Goal: Information Seeking & Learning: Learn about a topic

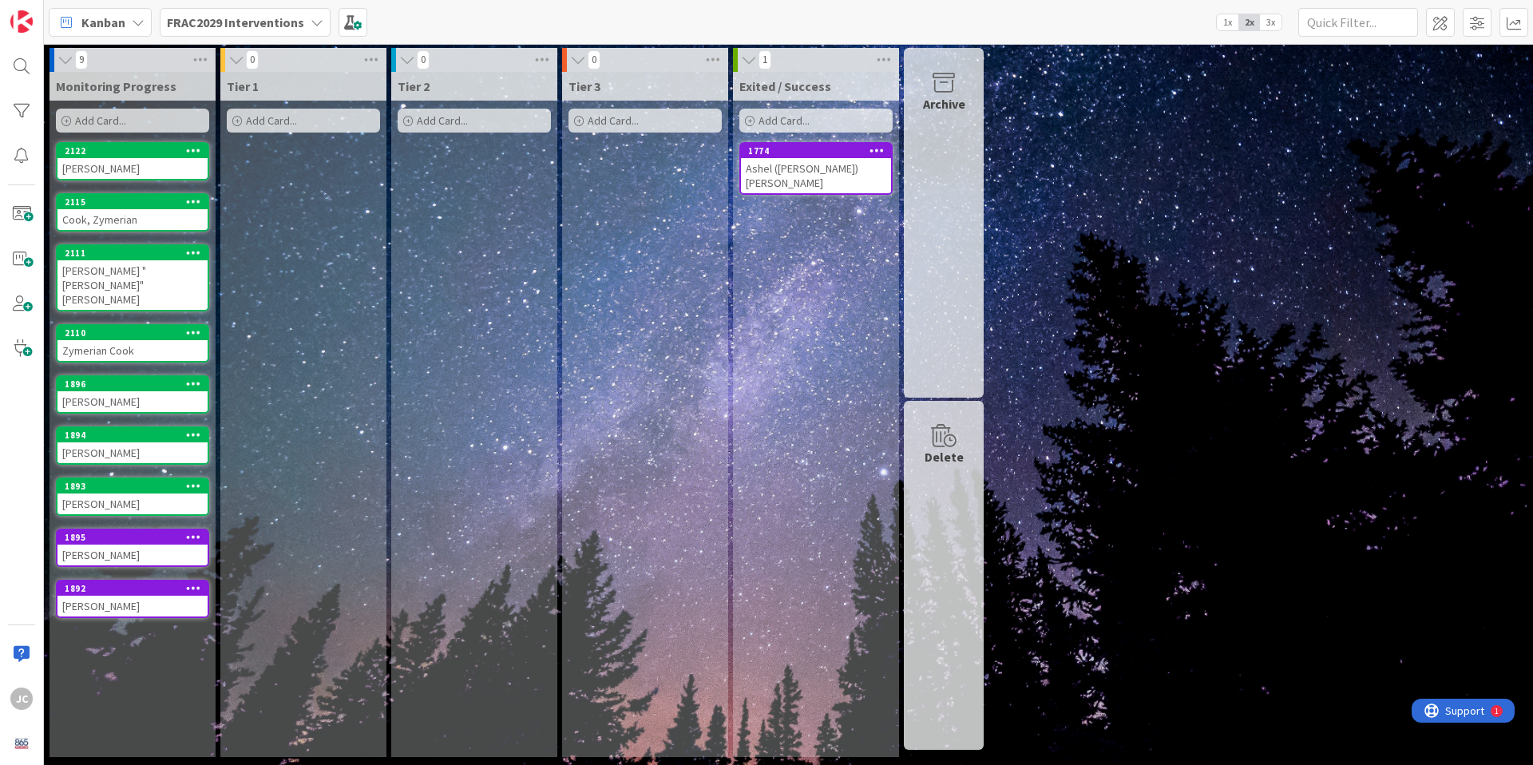
click at [265, 26] on b "FRAC2029 Interventions" at bounding box center [235, 22] width 137 height 16
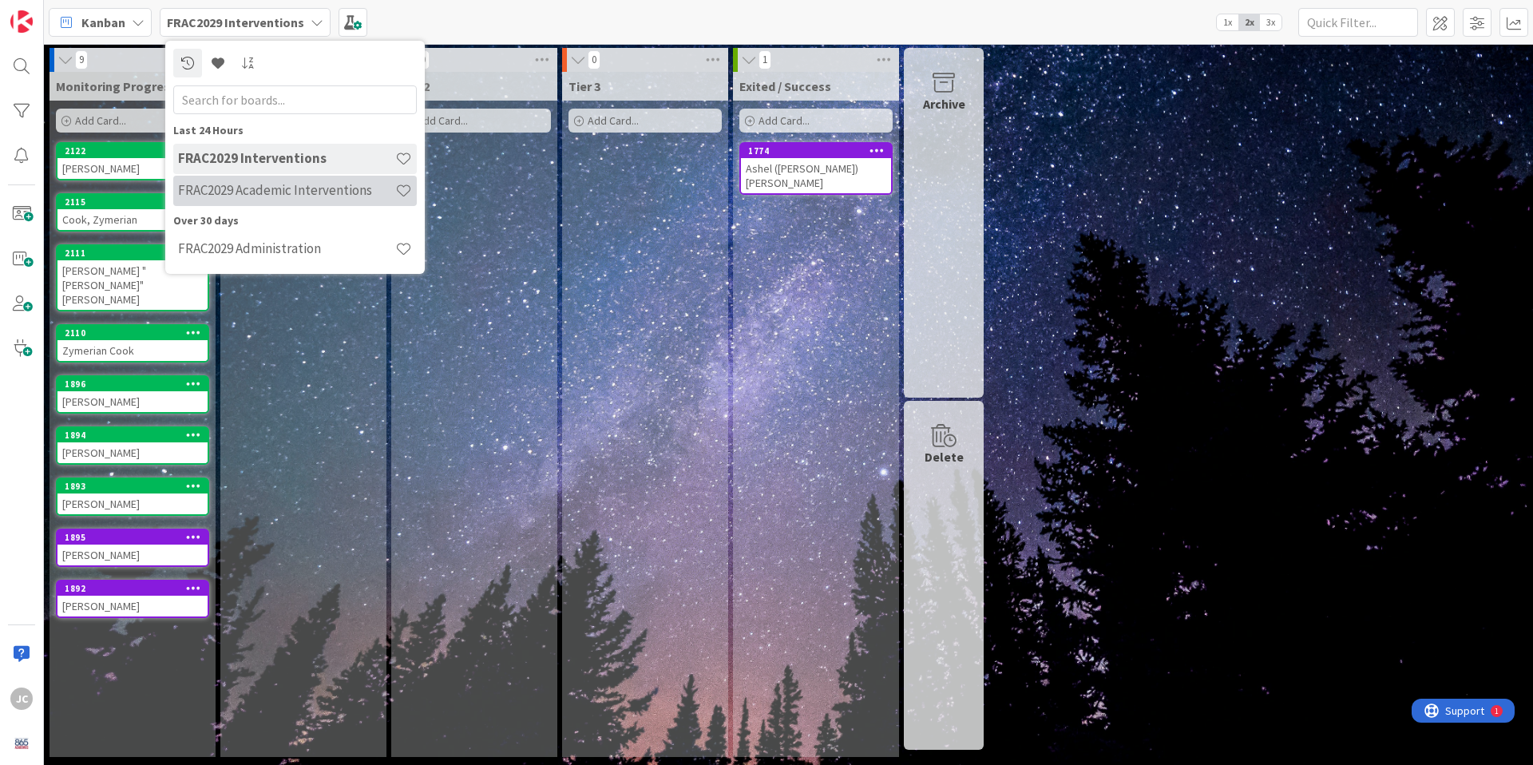
click at [307, 191] on h4 "FRAC2029 Academic Interventions" at bounding box center [286, 190] width 217 height 16
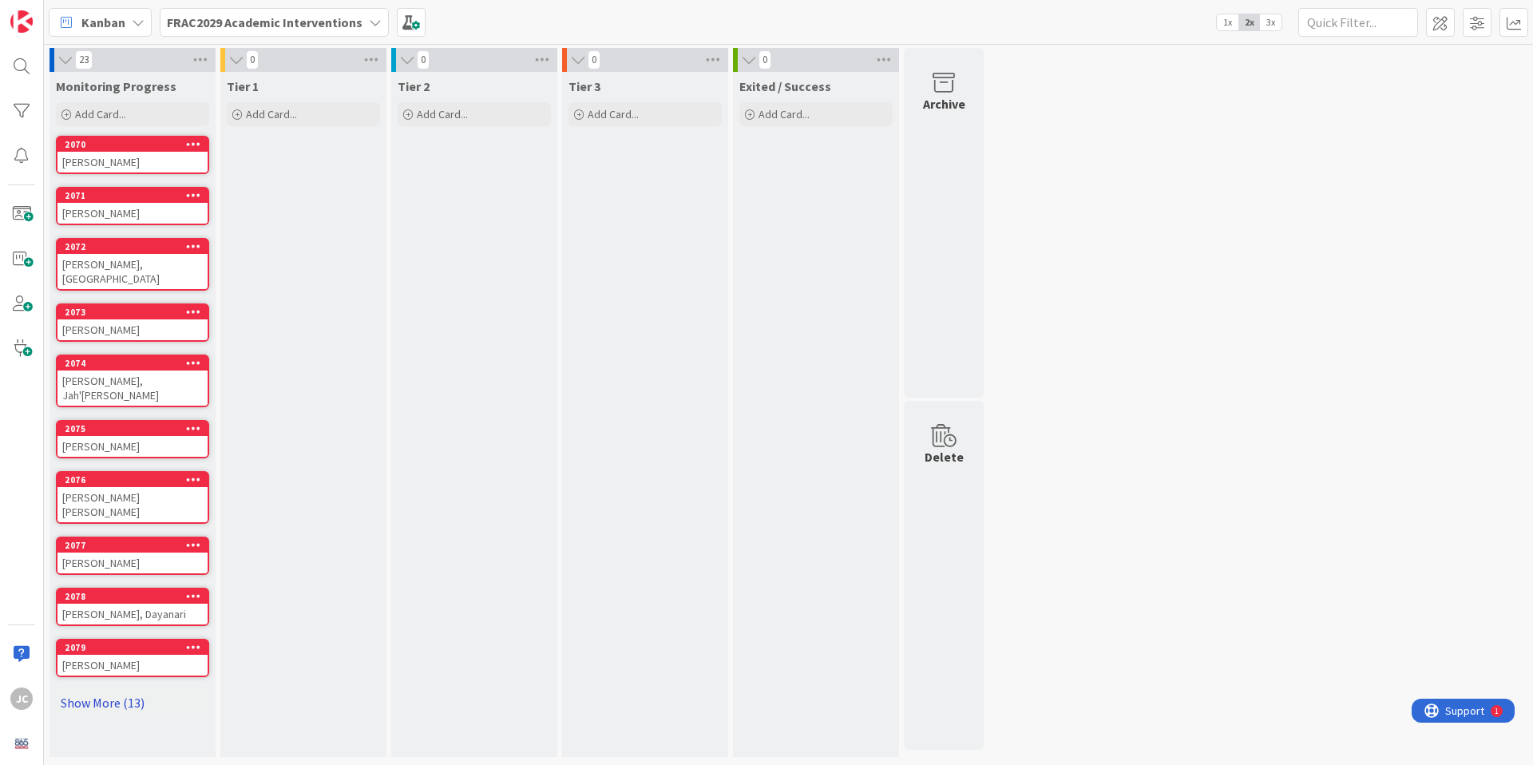
click at [131, 690] on link "Show More (13)" at bounding box center [132, 703] width 153 height 26
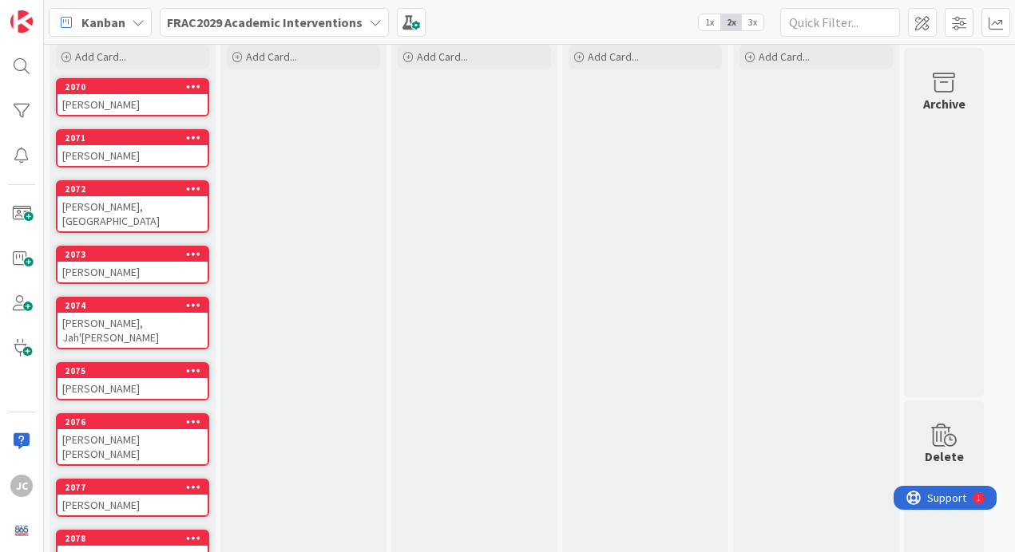
scroll to position [57, 0]
click at [149, 101] on div "[PERSON_NAME]" at bounding box center [132, 104] width 150 height 21
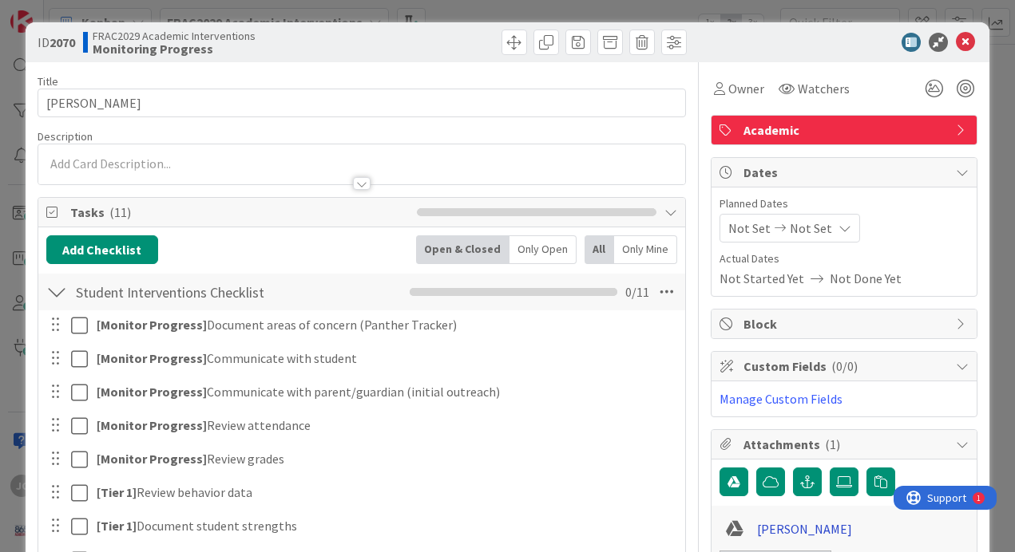
click at [768, 523] on link "[PERSON_NAME]" at bounding box center [804, 529] width 95 height 19
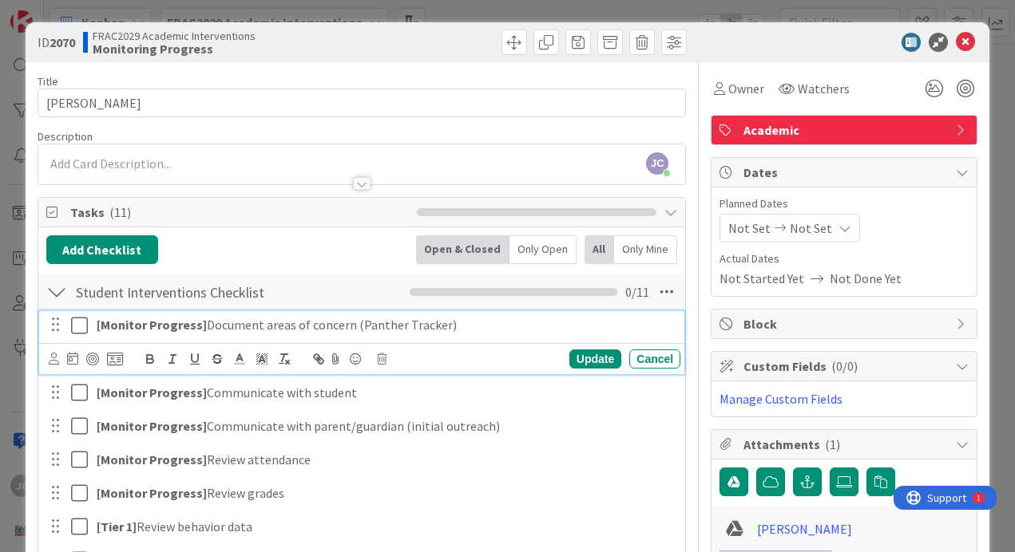
click at [77, 329] on icon at bounding box center [79, 325] width 17 height 19
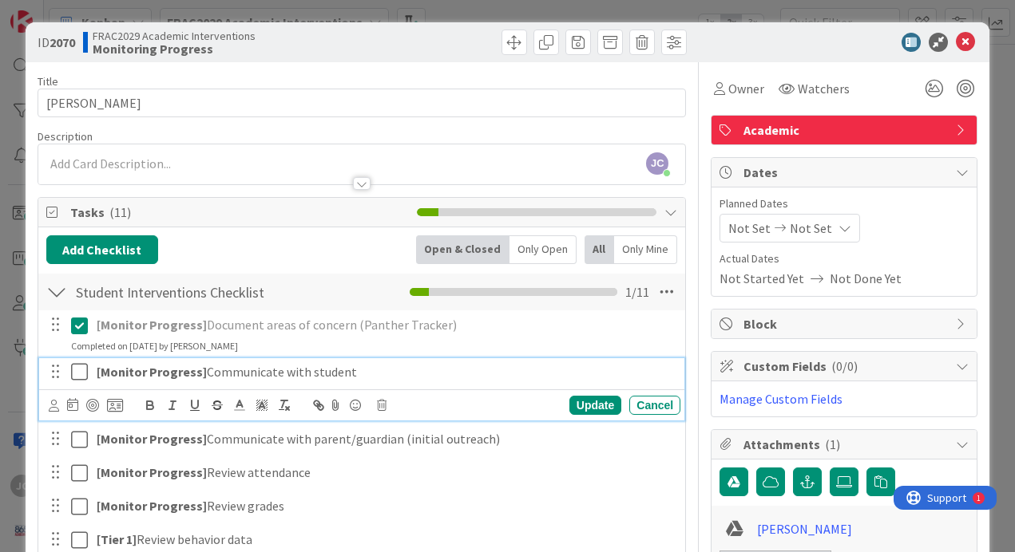
click at [82, 373] on icon at bounding box center [79, 371] width 17 height 19
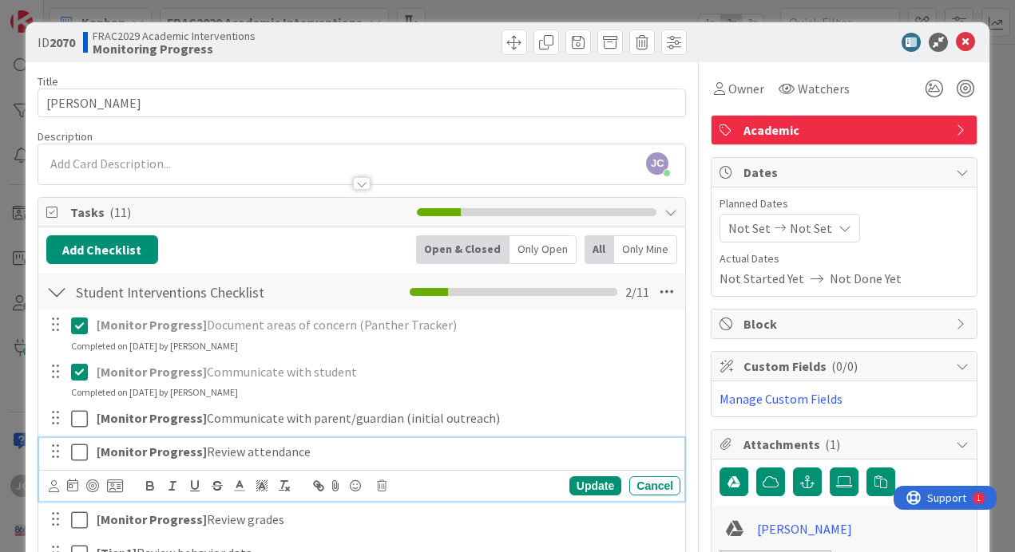
click at [82, 444] on icon at bounding box center [79, 452] width 17 height 19
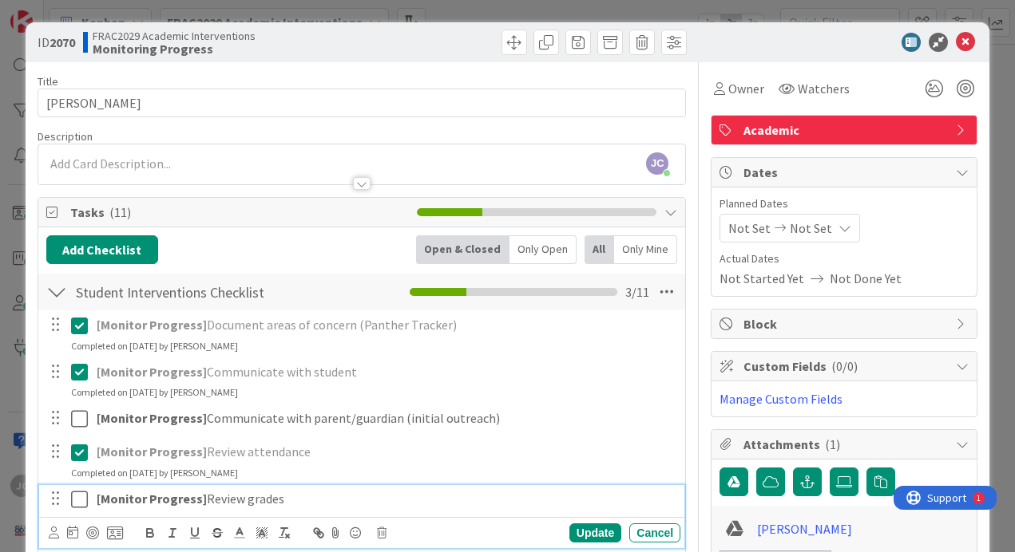
click at [81, 496] on icon at bounding box center [79, 499] width 17 height 19
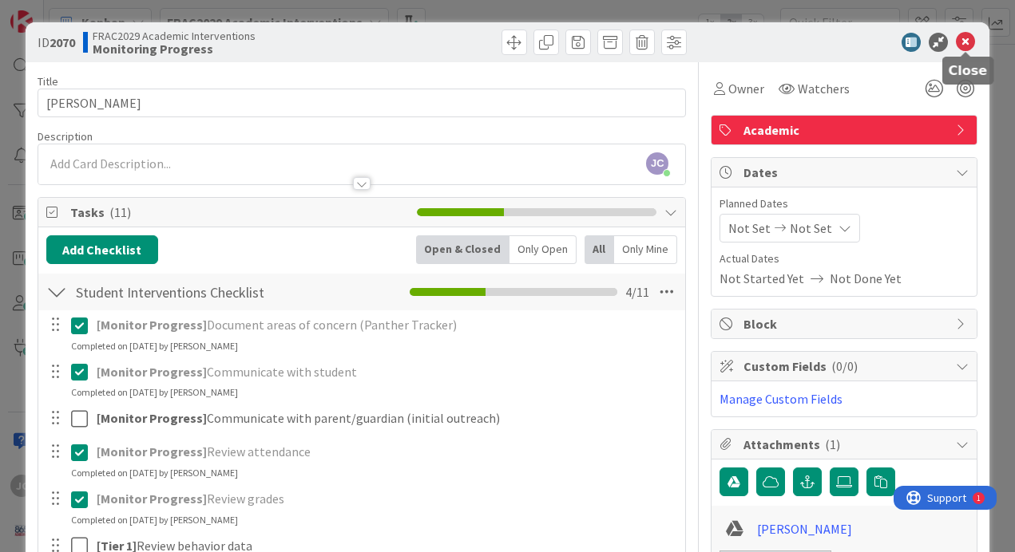
click at [963, 45] on icon at bounding box center [964, 42] width 19 height 19
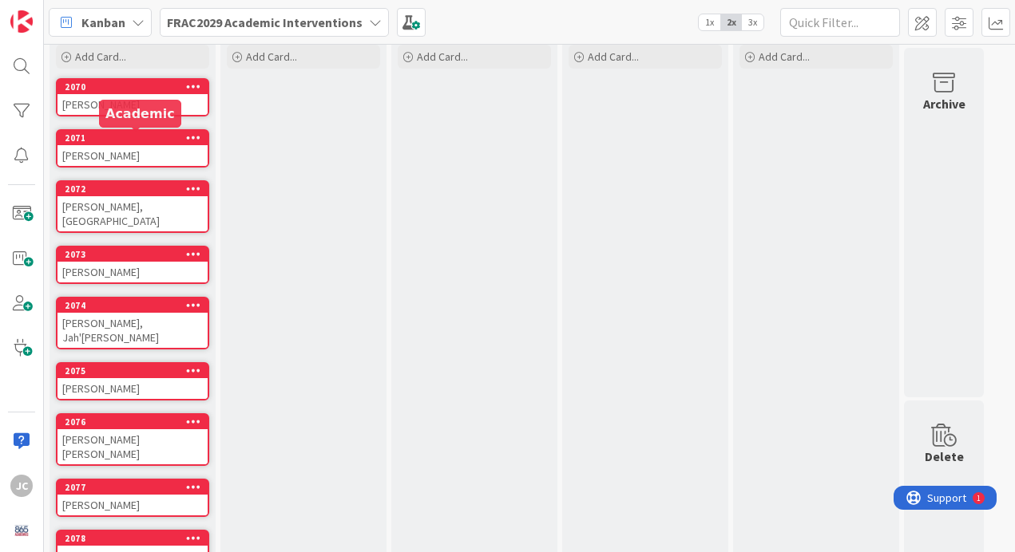
click at [129, 144] on div "2071" at bounding box center [132, 138] width 150 height 14
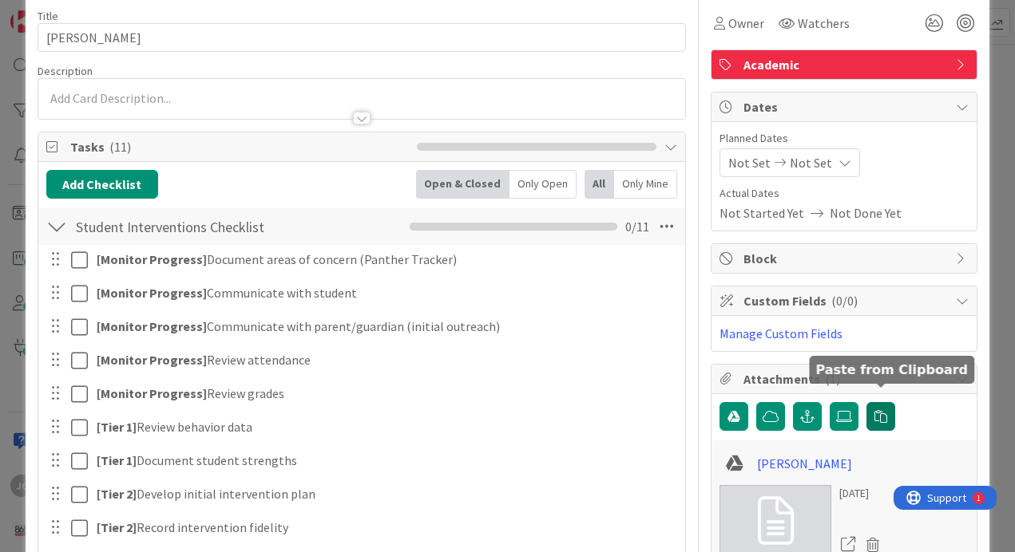
scroll to position [79, 0]
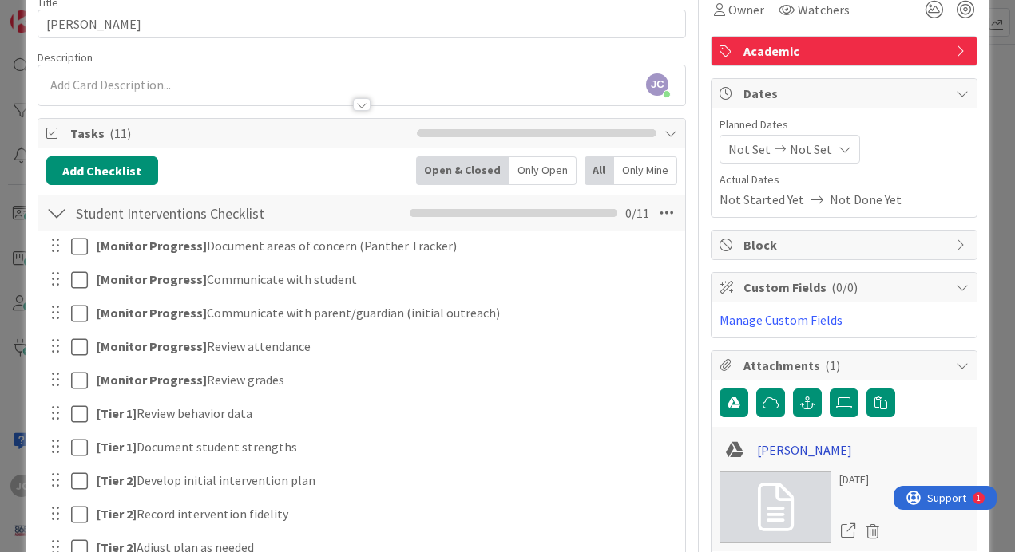
click at [813, 449] on link "[PERSON_NAME]" at bounding box center [804, 450] width 95 height 19
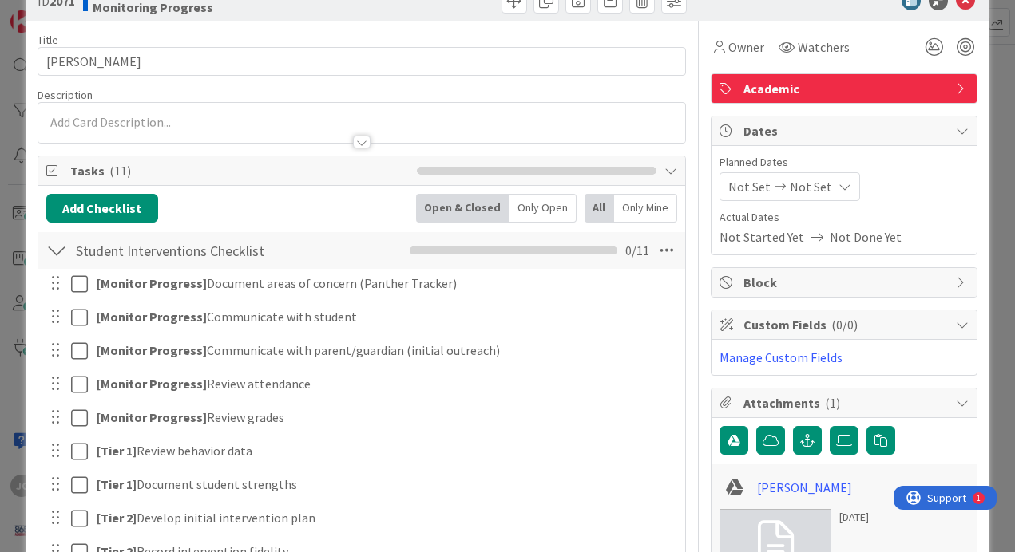
scroll to position [18, 0]
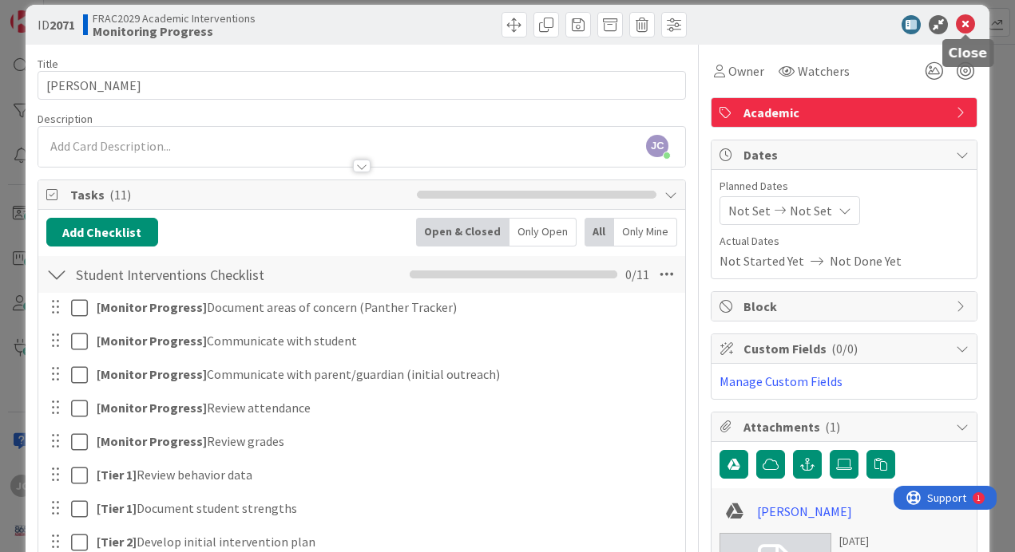
click at [963, 22] on icon at bounding box center [964, 24] width 19 height 19
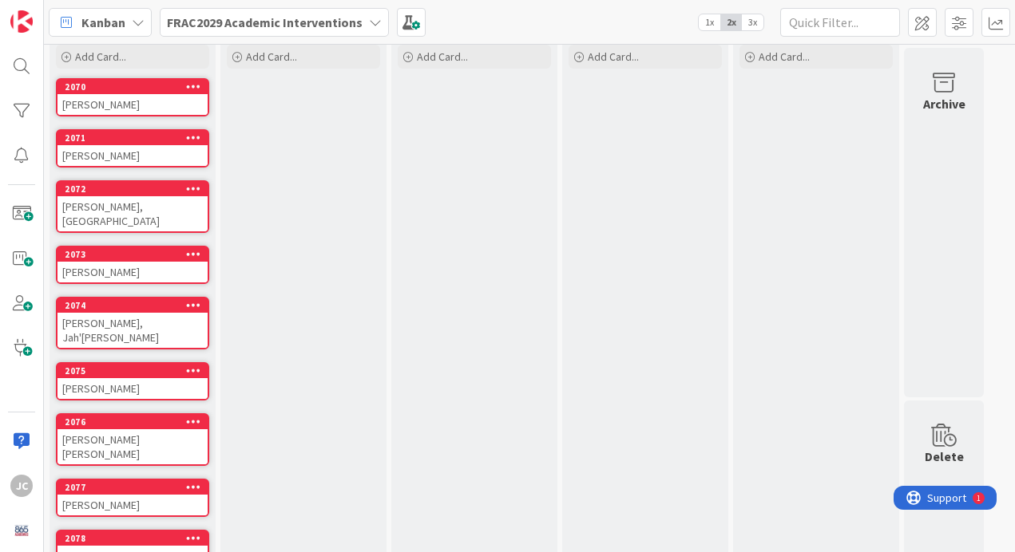
click at [120, 429] on div "[PERSON_NAME] [PERSON_NAME]" at bounding box center [132, 446] width 150 height 35
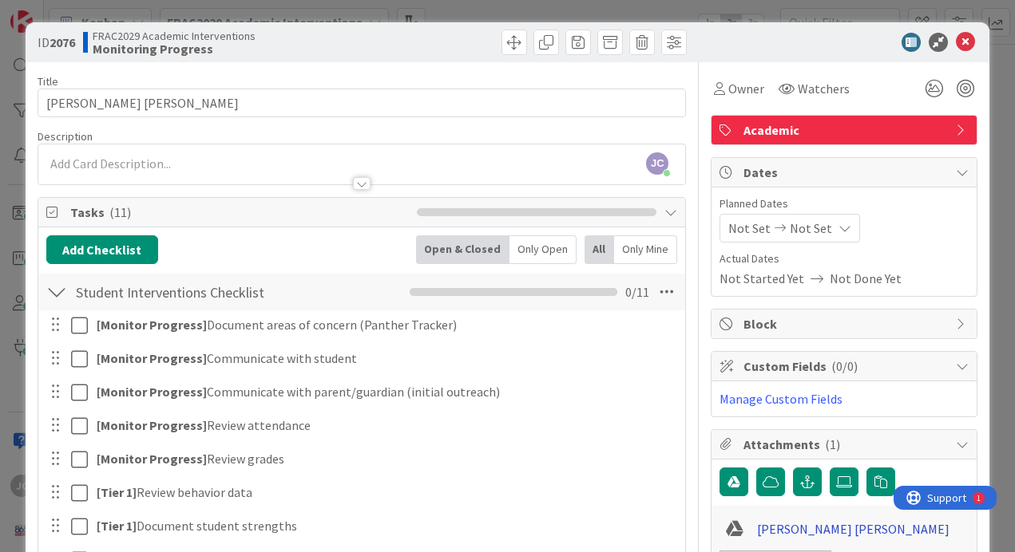
click at [776, 524] on link "[PERSON_NAME] [PERSON_NAME]" at bounding box center [853, 529] width 192 height 19
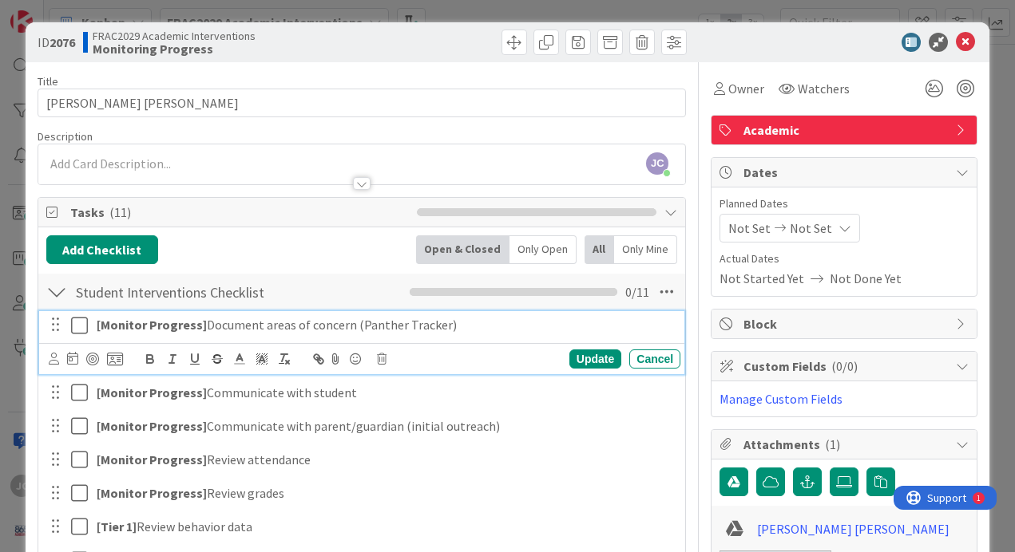
click at [79, 330] on icon at bounding box center [79, 325] width 17 height 19
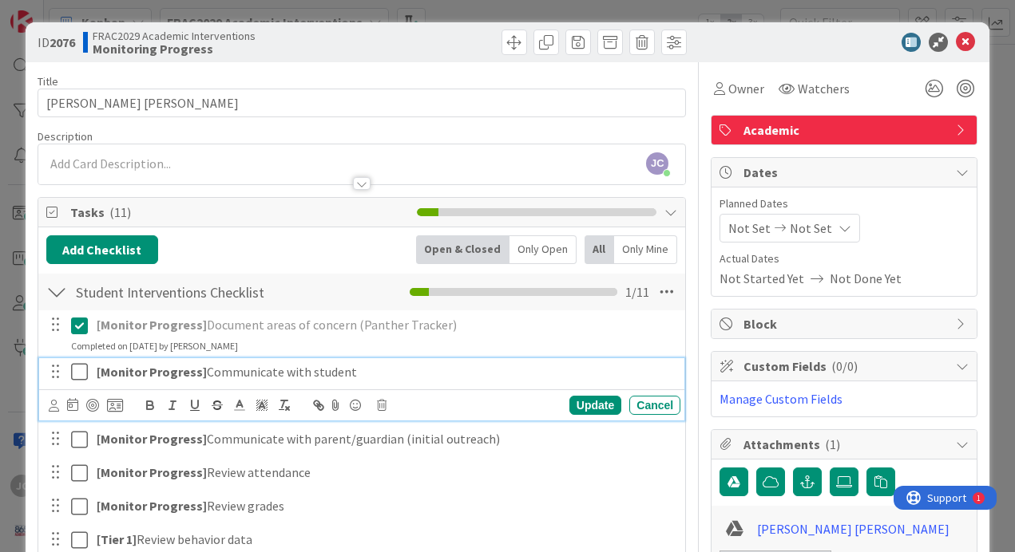
click at [79, 368] on icon at bounding box center [79, 371] width 17 height 19
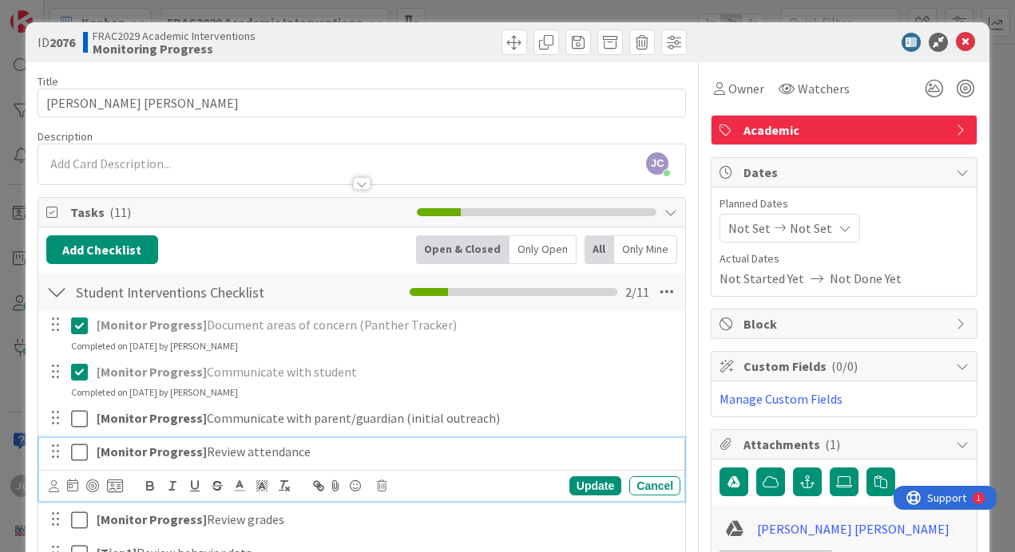
click at [71, 448] on icon at bounding box center [79, 452] width 17 height 19
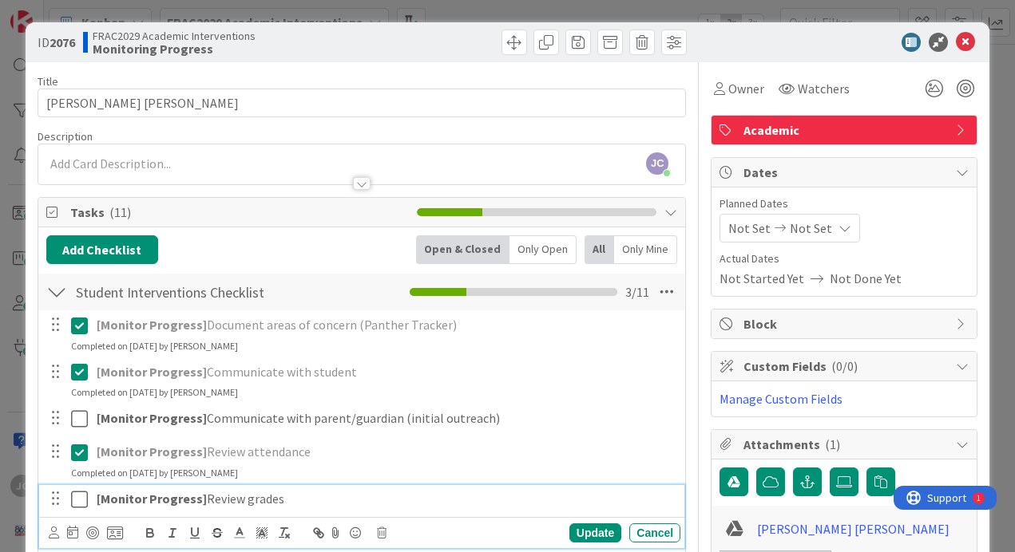
click at [77, 500] on icon at bounding box center [79, 499] width 17 height 19
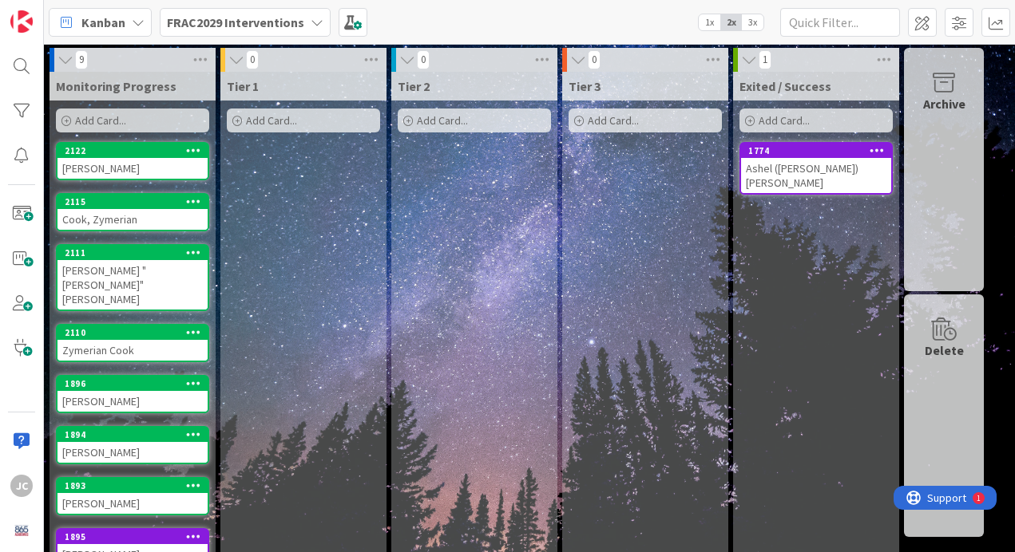
click at [247, 28] on b "FRAC2029 Interventions" at bounding box center [235, 22] width 137 height 16
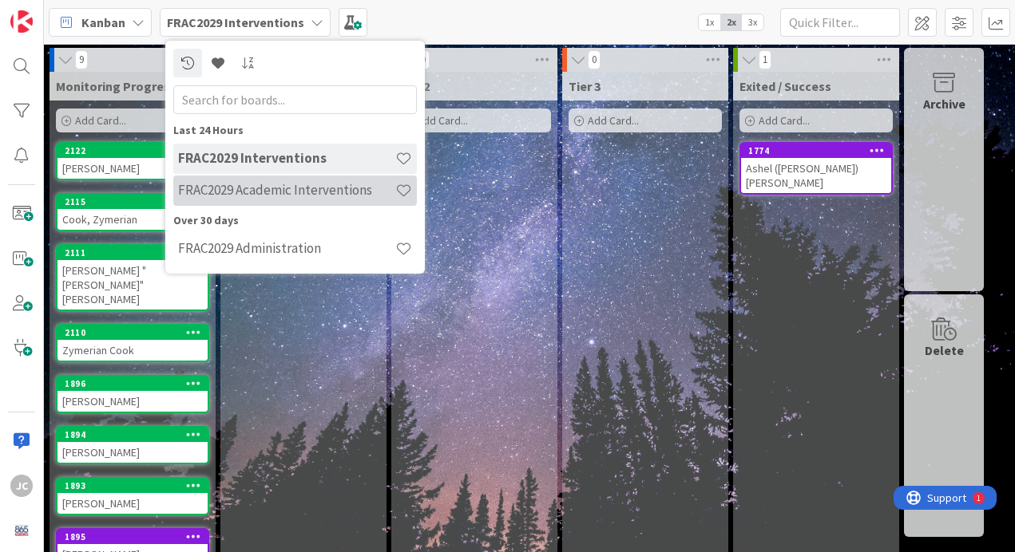
click at [260, 198] on h4 "FRAC2029 Academic Interventions" at bounding box center [286, 190] width 217 height 16
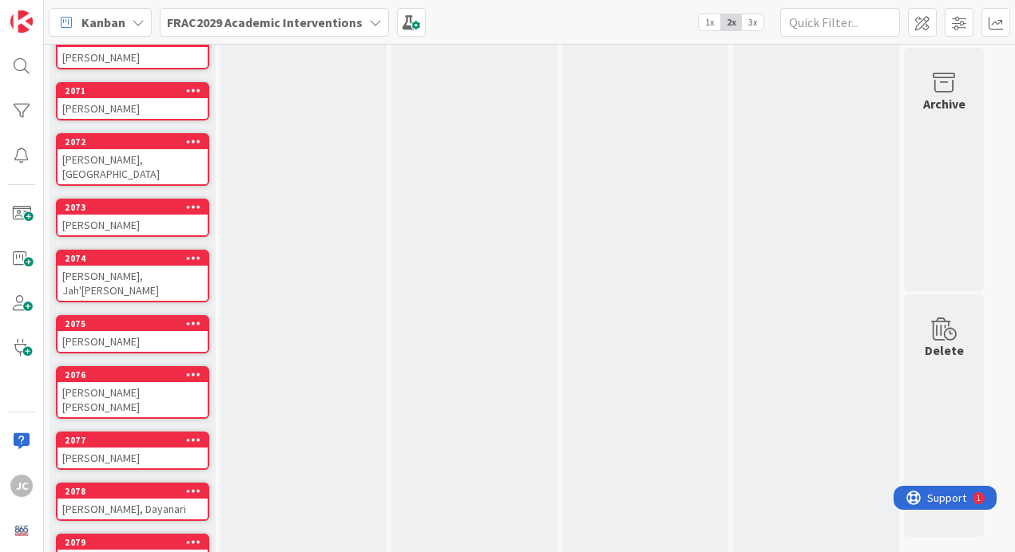
scroll to position [140, 0]
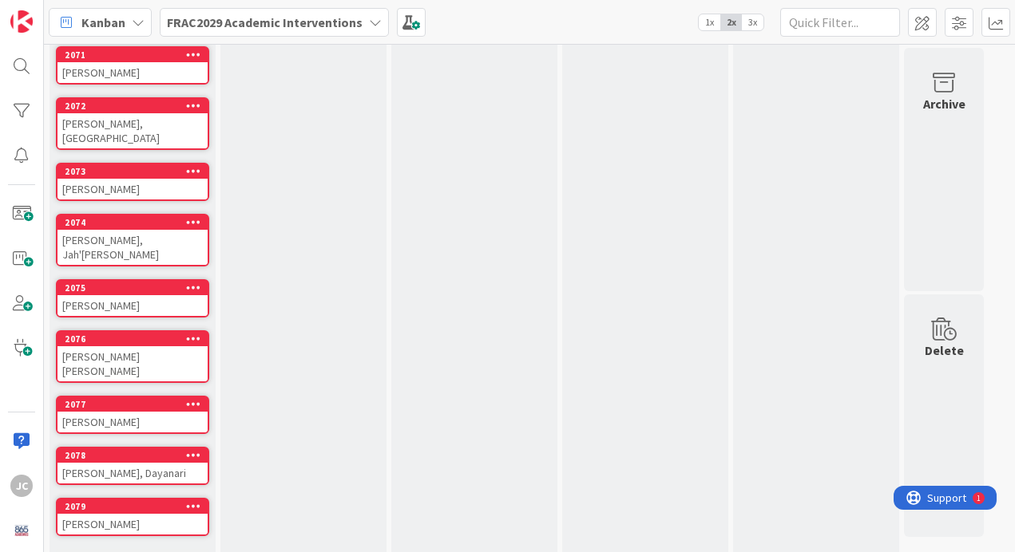
click at [114, 549] on link "Show More (13)" at bounding box center [132, 562] width 153 height 26
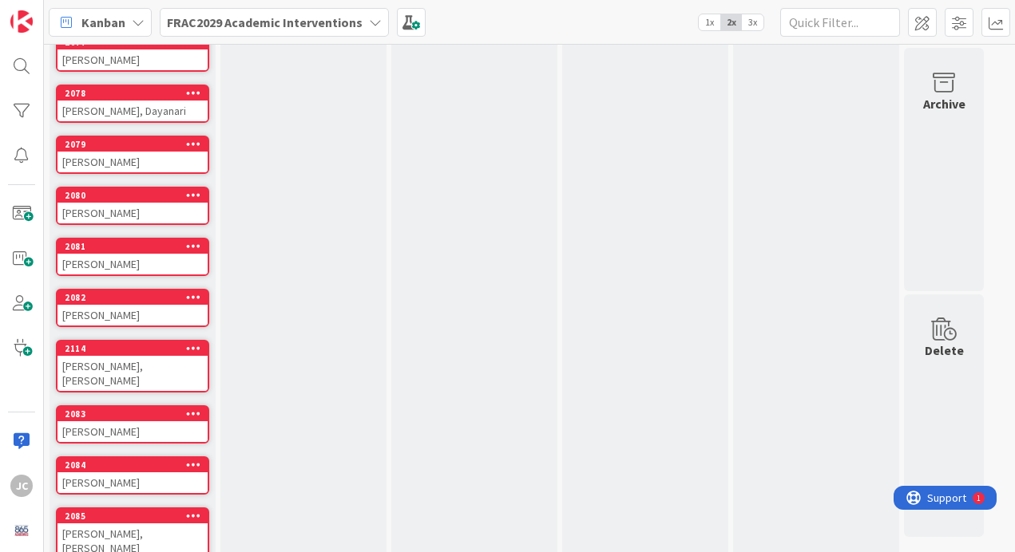
scroll to position [502, 0]
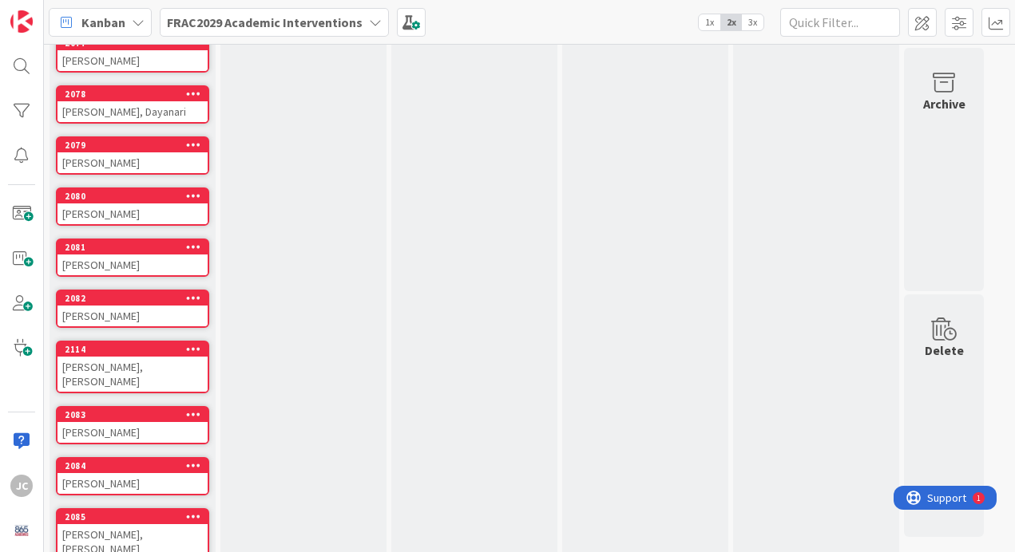
click at [126, 357] on div "[PERSON_NAME], [PERSON_NAME]" at bounding box center [132, 374] width 150 height 35
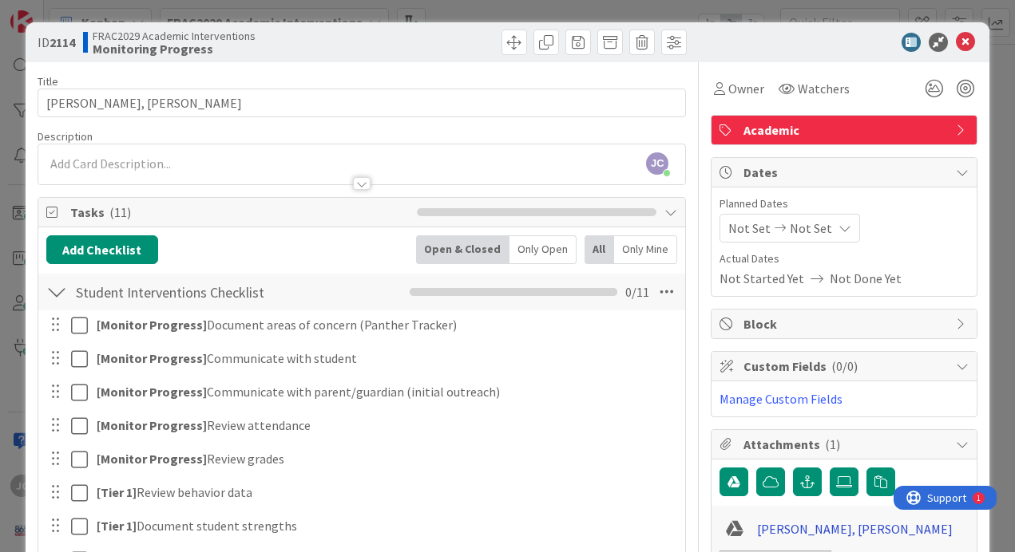
click at [780, 531] on link "[PERSON_NAME], [PERSON_NAME]" at bounding box center [855, 529] width 196 height 19
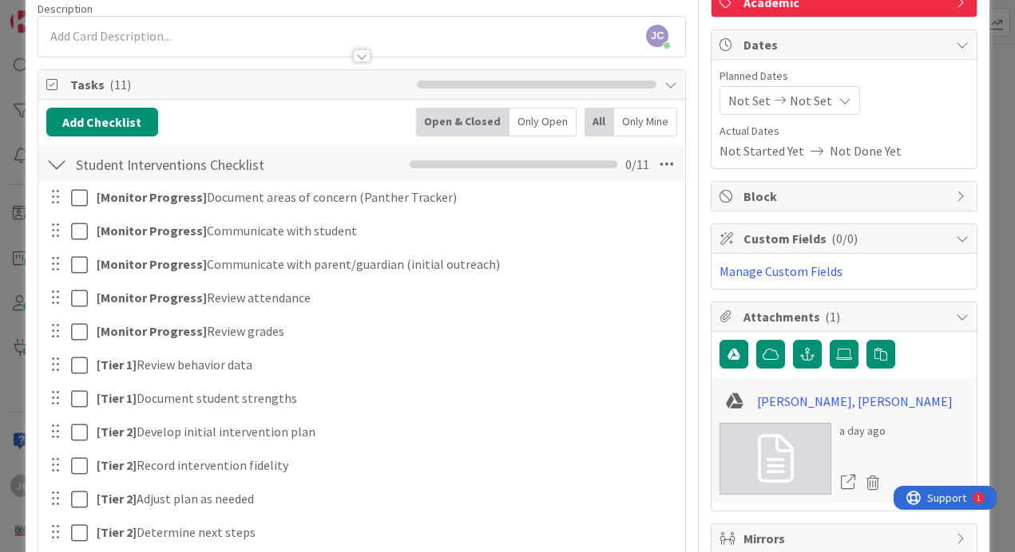
scroll to position [175, 0]
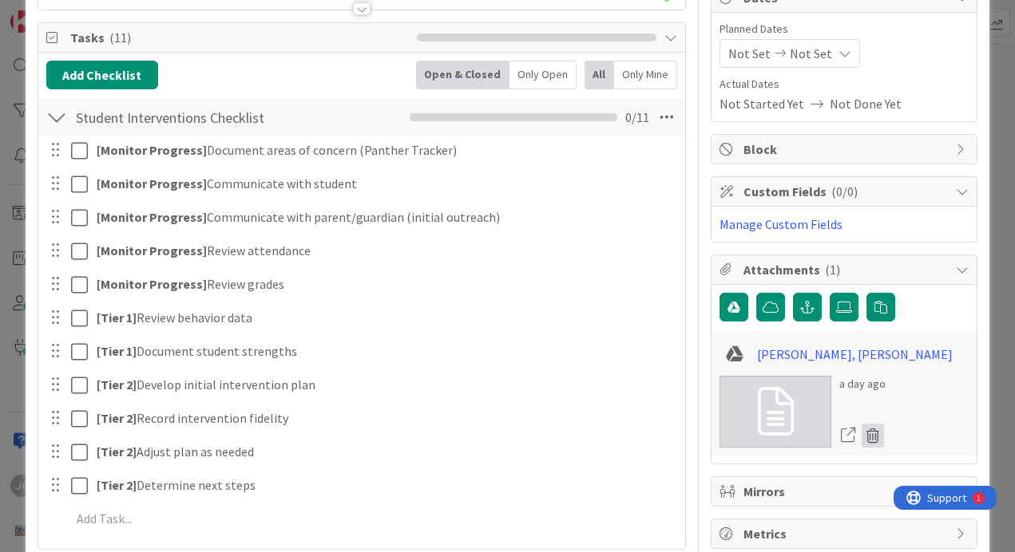
click at [871, 432] on icon at bounding box center [872, 436] width 22 height 24
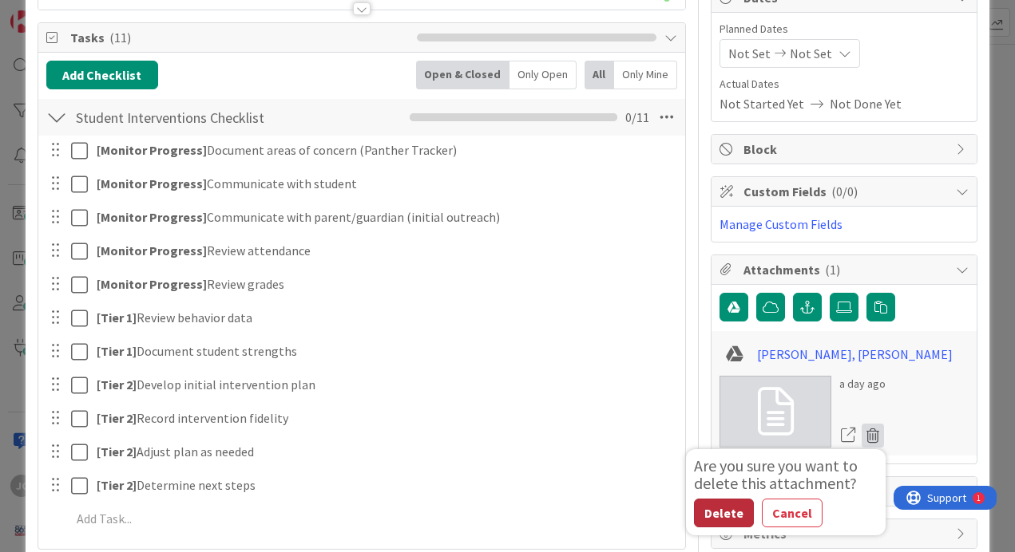
click at [726, 513] on button "Delete" at bounding box center [724, 513] width 60 height 29
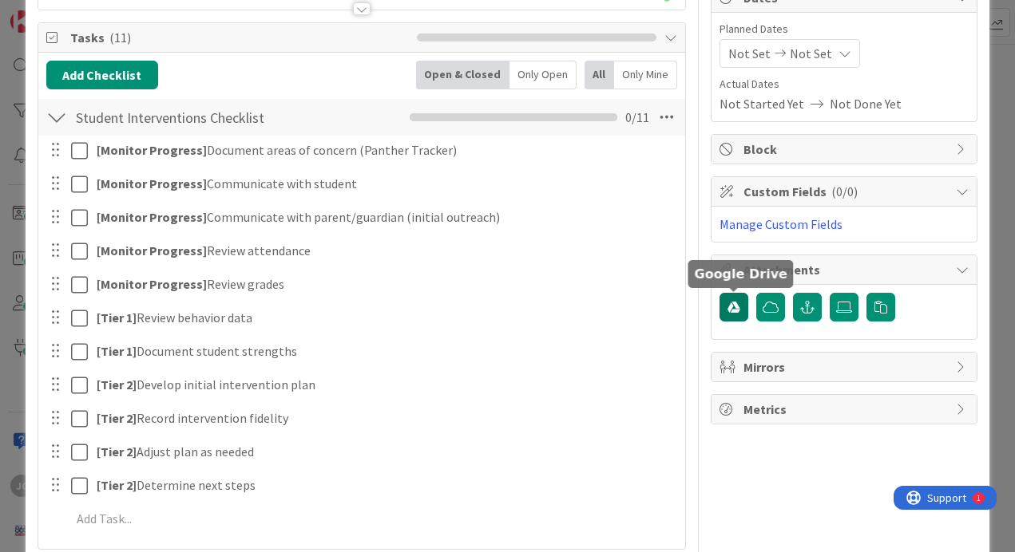
click at [731, 306] on icon "button" at bounding box center [733, 307] width 13 height 13
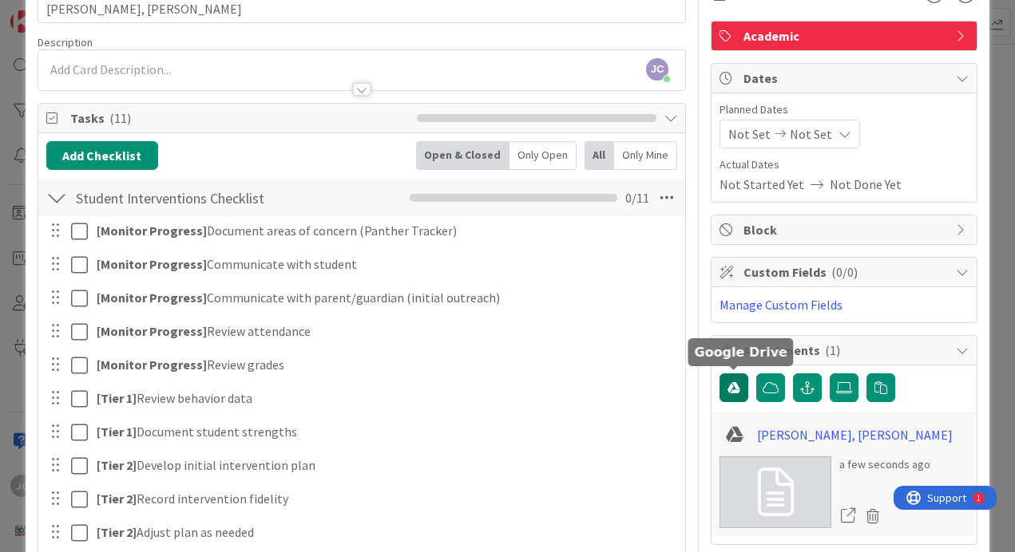
scroll to position [81, 0]
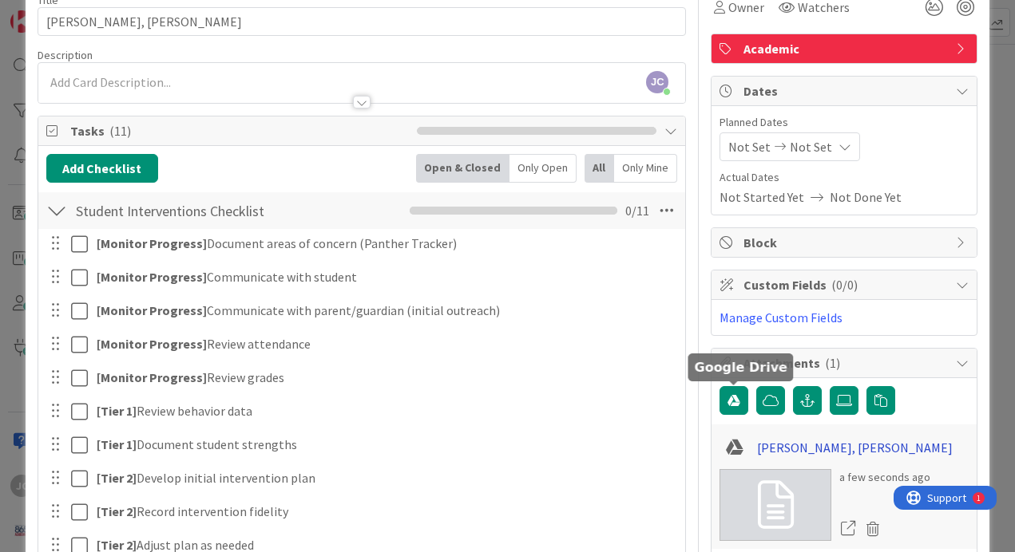
click at [789, 441] on link "[PERSON_NAME], [PERSON_NAME]" at bounding box center [855, 447] width 196 height 19
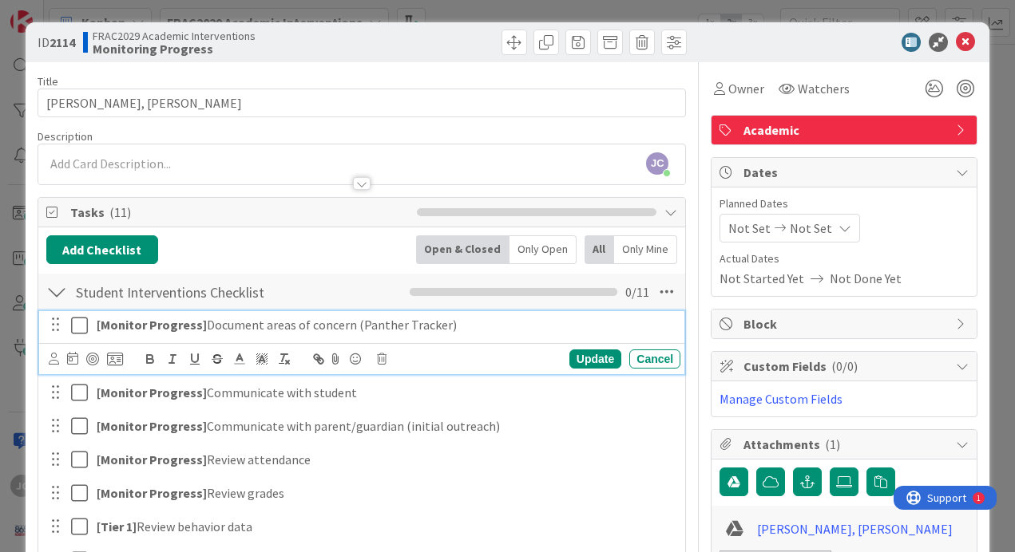
click at [83, 320] on icon at bounding box center [79, 325] width 17 height 19
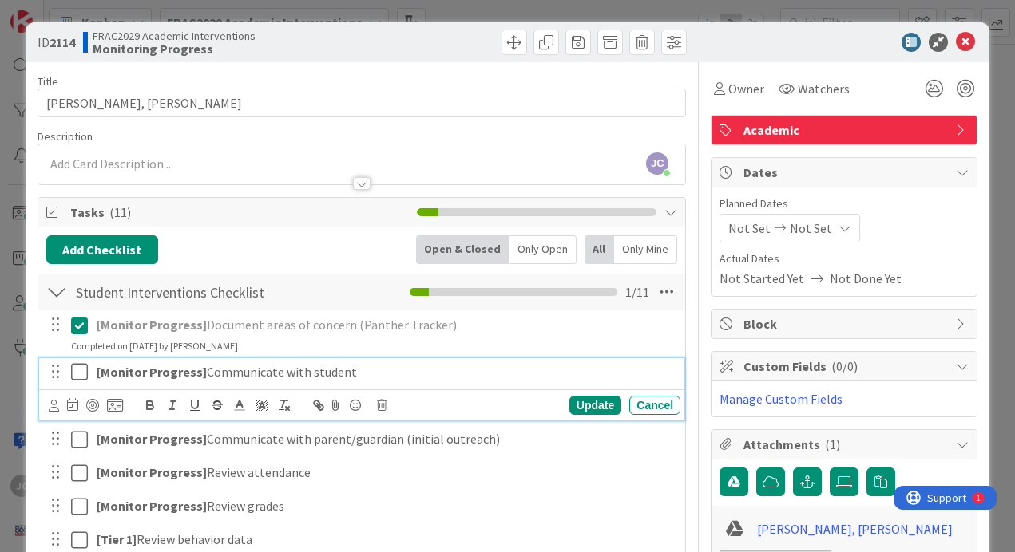
click at [85, 374] on icon at bounding box center [79, 371] width 17 height 19
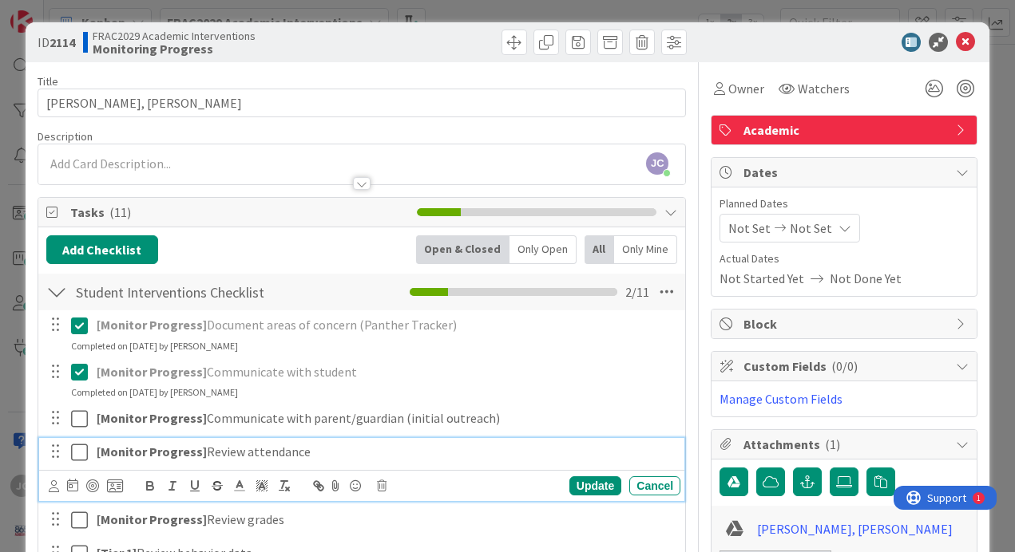
click at [80, 445] on icon at bounding box center [79, 452] width 17 height 19
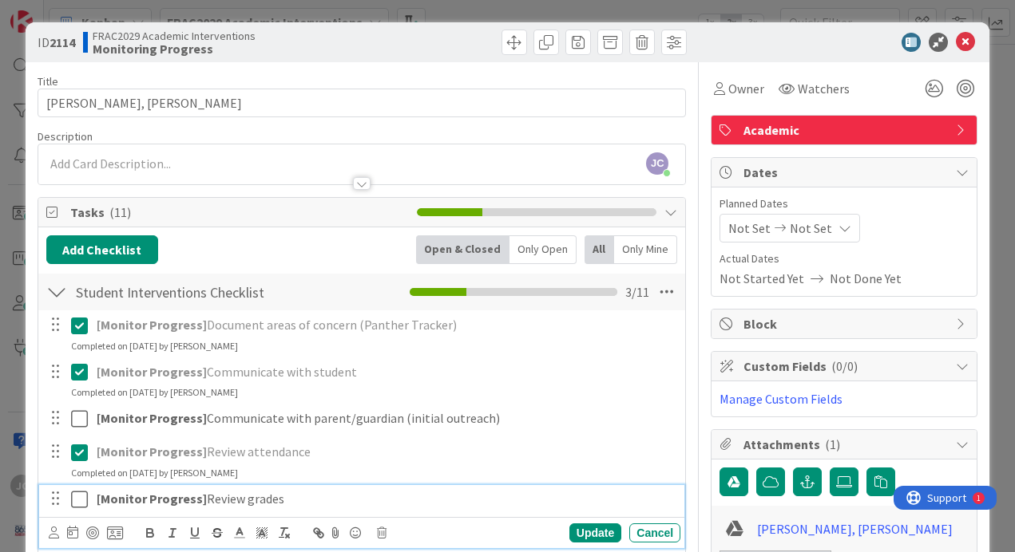
click at [81, 504] on icon at bounding box center [79, 499] width 17 height 19
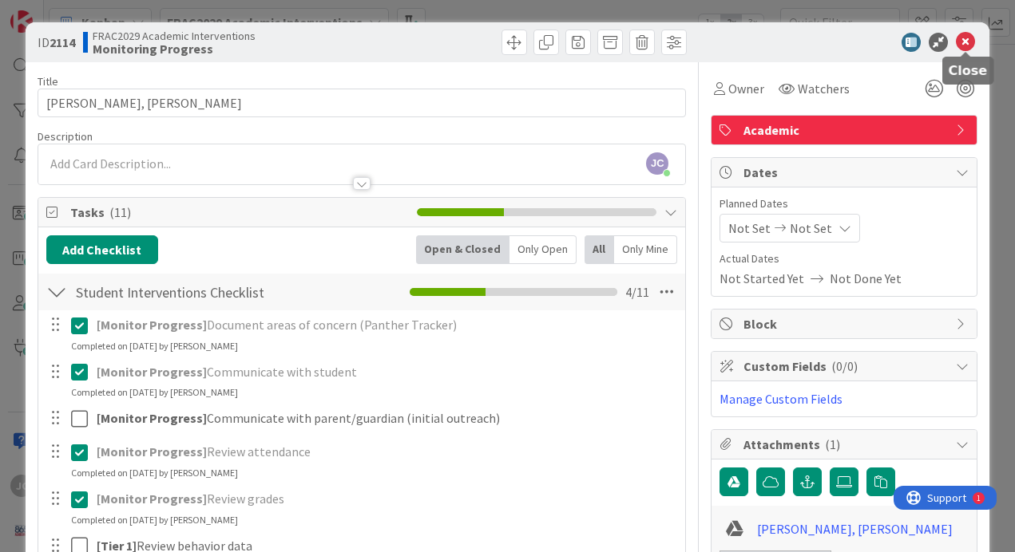
click at [959, 41] on icon at bounding box center [964, 42] width 19 height 19
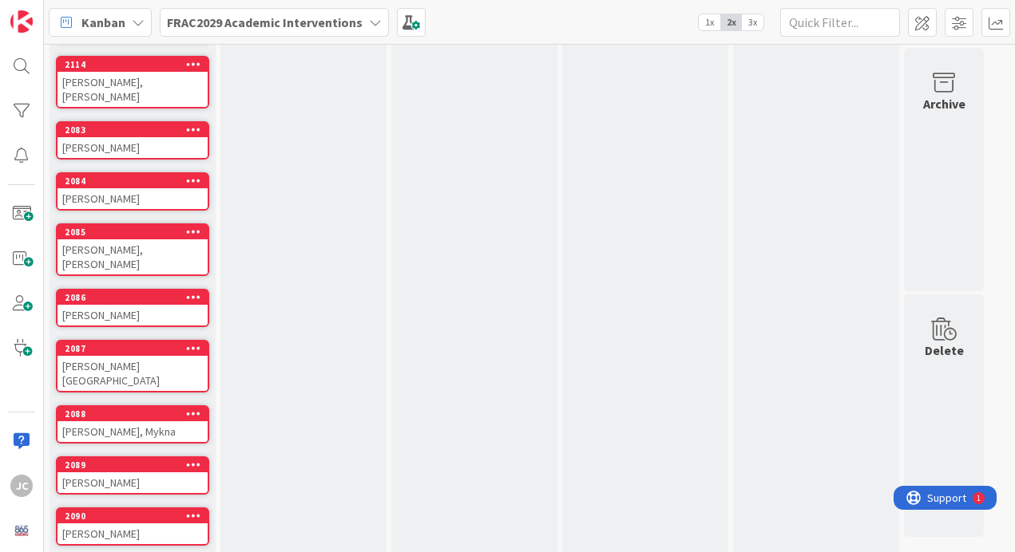
scroll to position [805, 0]
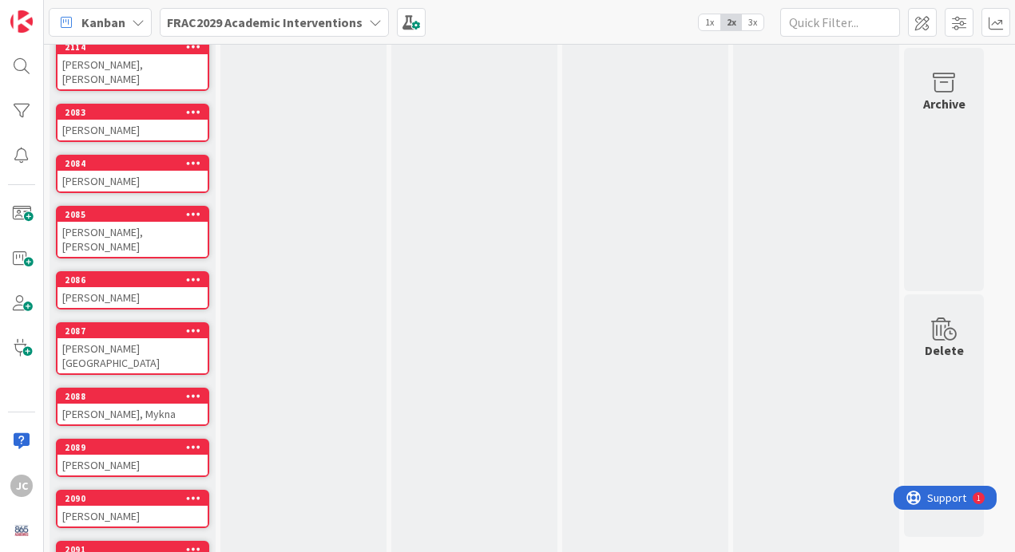
click at [114, 506] on div "[PERSON_NAME]" at bounding box center [132, 516] width 150 height 21
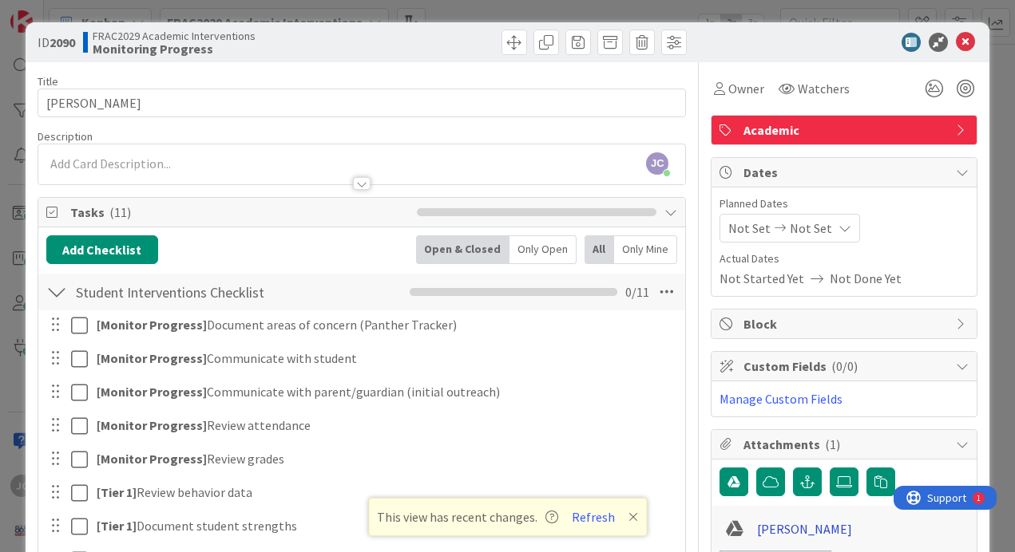
click at [786, 527] on link "[PERSON_NAME]" at bounding box center [804, 529] width 95 height 19
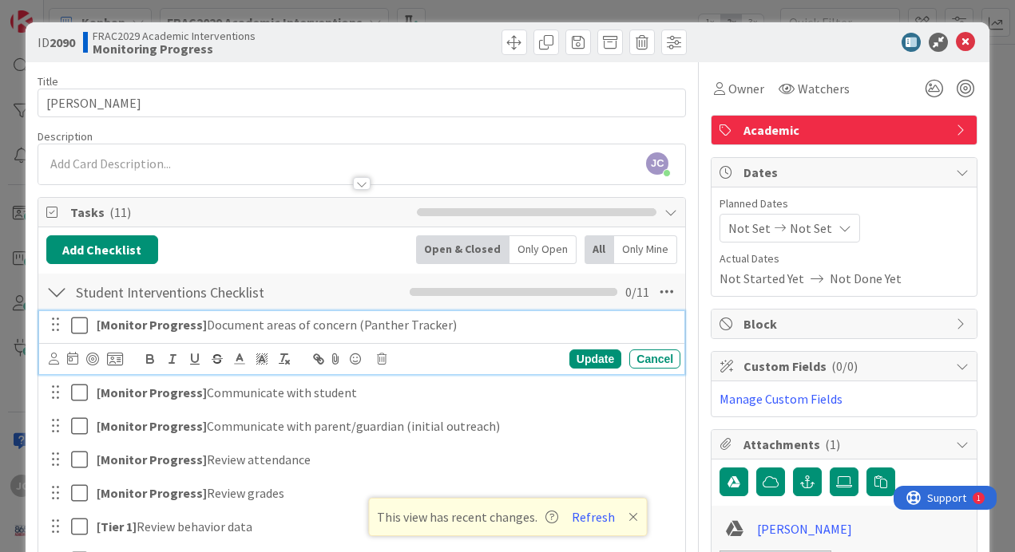
click at [78, 323] on icon at bounding box center [79, 325] width 17 height 19
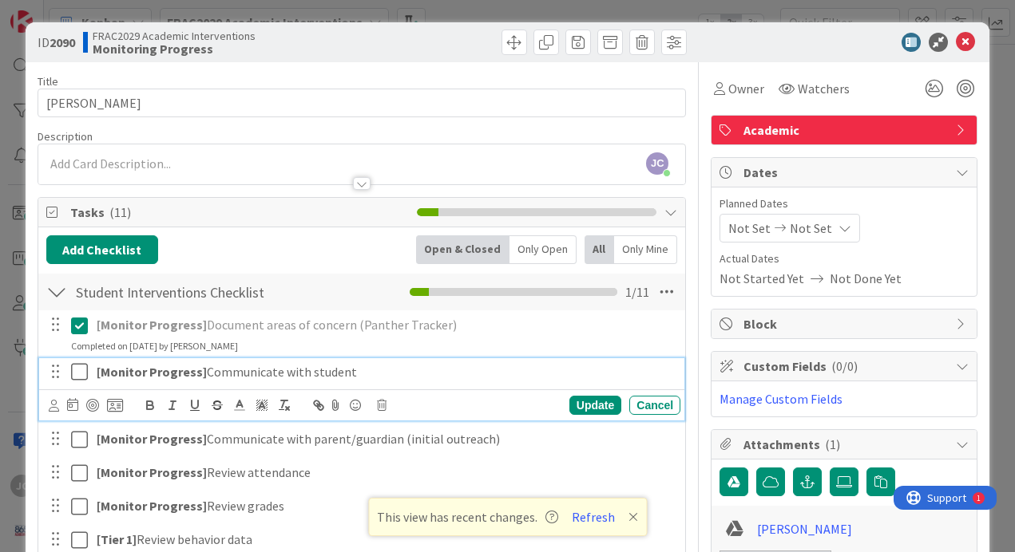
click at [79, 364] on icon at bounding box center [79, 371] width 17 height 19
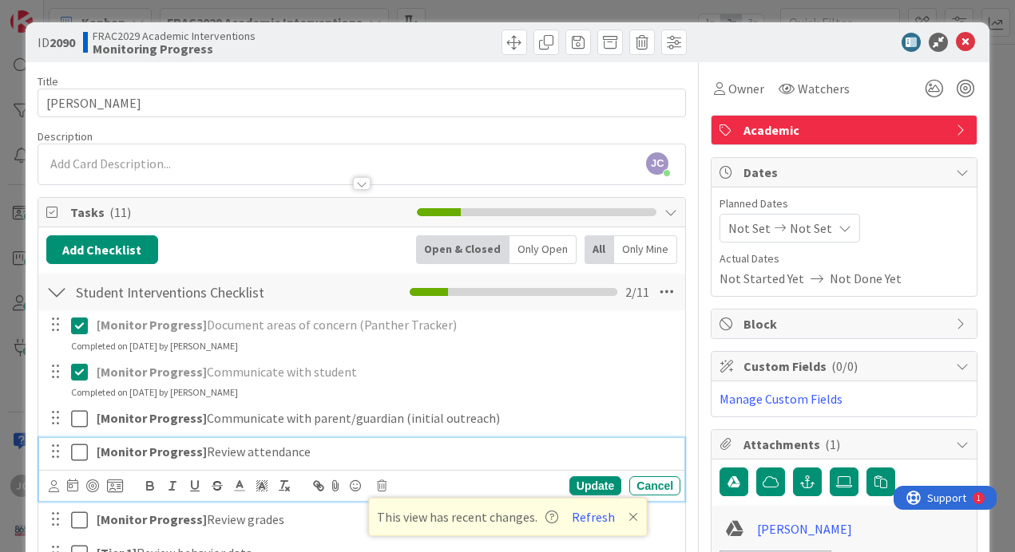
click at [72, 447] on icon at bounding box center [79, 452] width 17 height 19
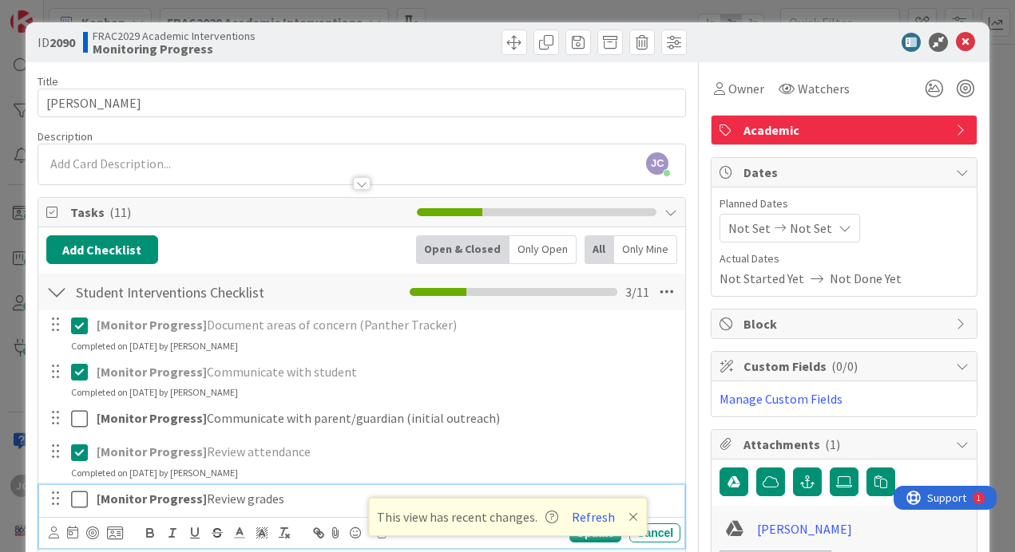
click at [77, 494] on icon at bounding box center [79, 499] width 17 height 19
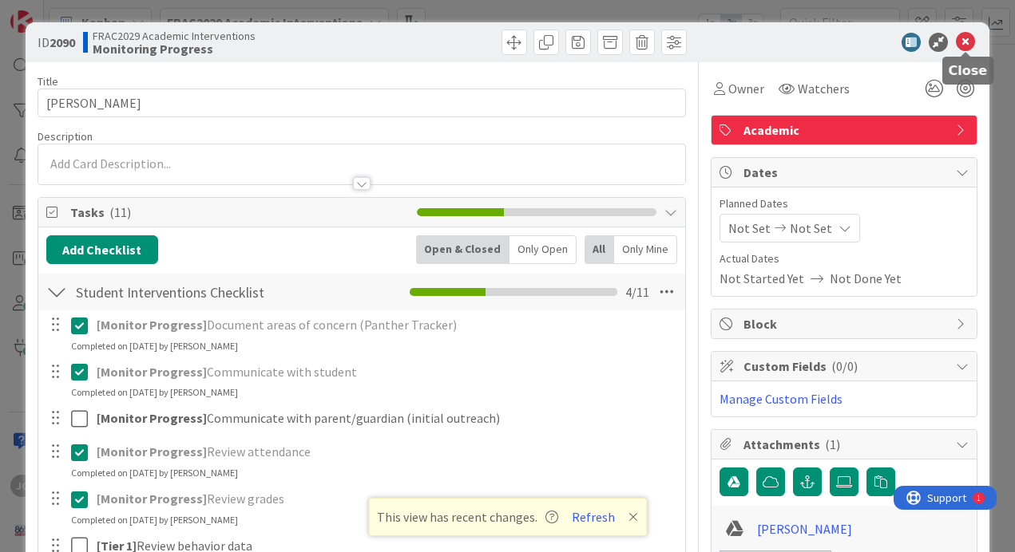
click at [964, 49] on icon at bounding box center [964, 42] width 19 height 19
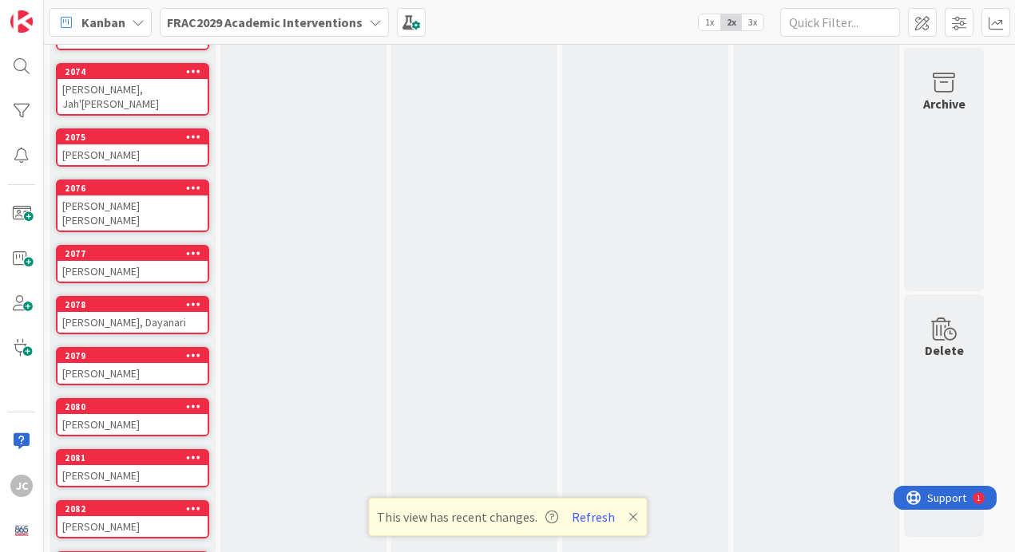
scroll to position [277, 0]
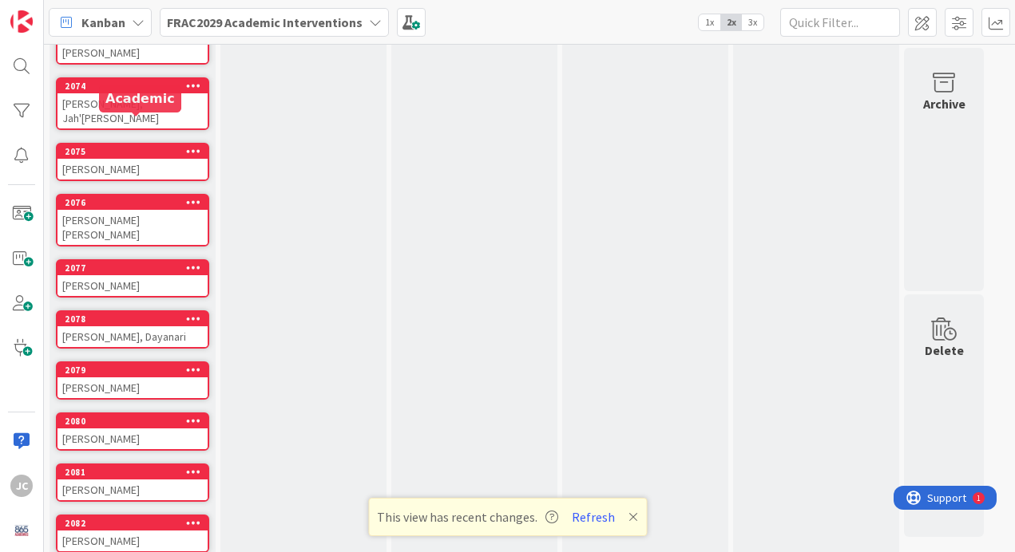
click at [131, 146] on div "2075" at bounding box center [136, 151] width 143 height 11
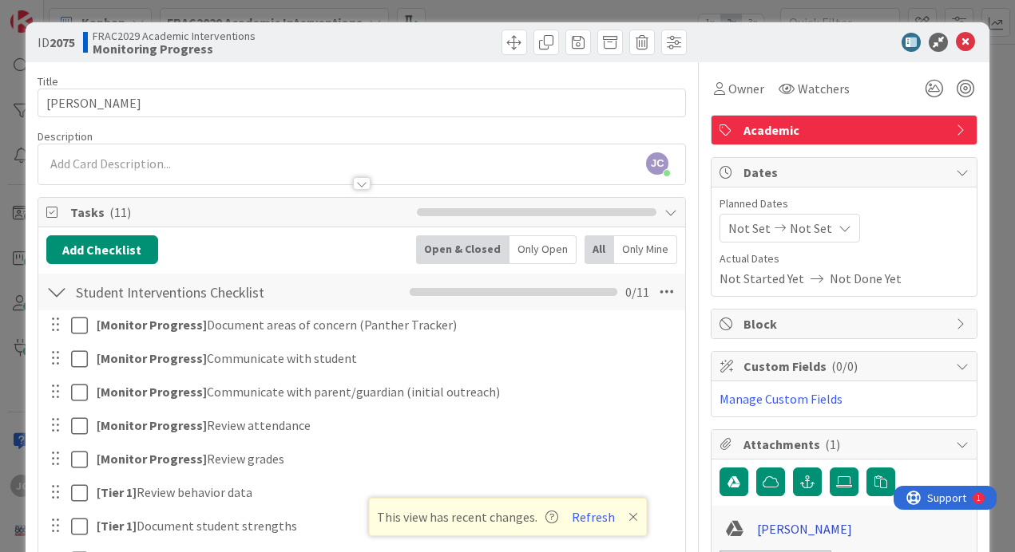
click at [789, 528] on link "[PERSON_NAME]" at bounding box center [804, 529] width 95 height 19
click at [965, 46] on icon at bounding box center [964, 42] width 19 height 19
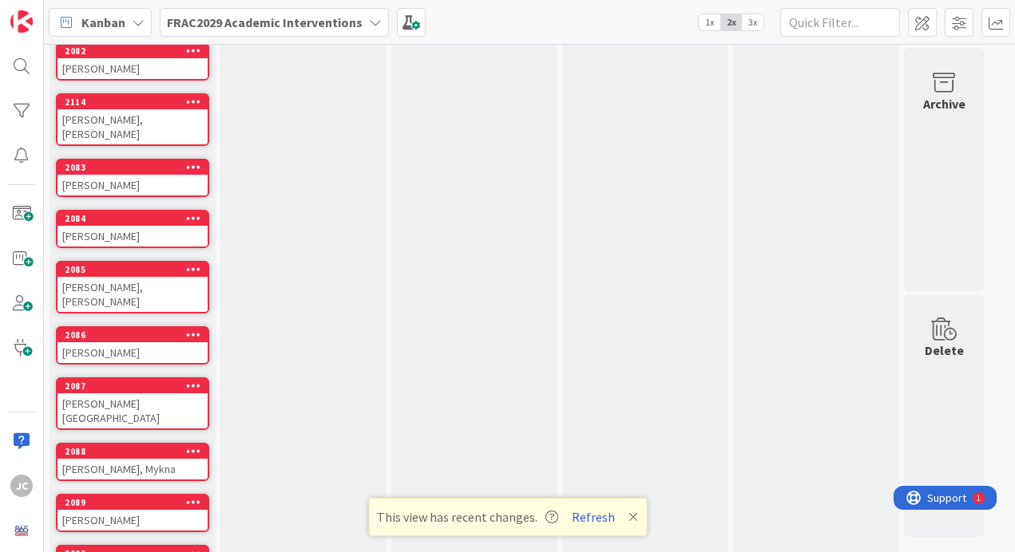
scroll to position [805, 0]
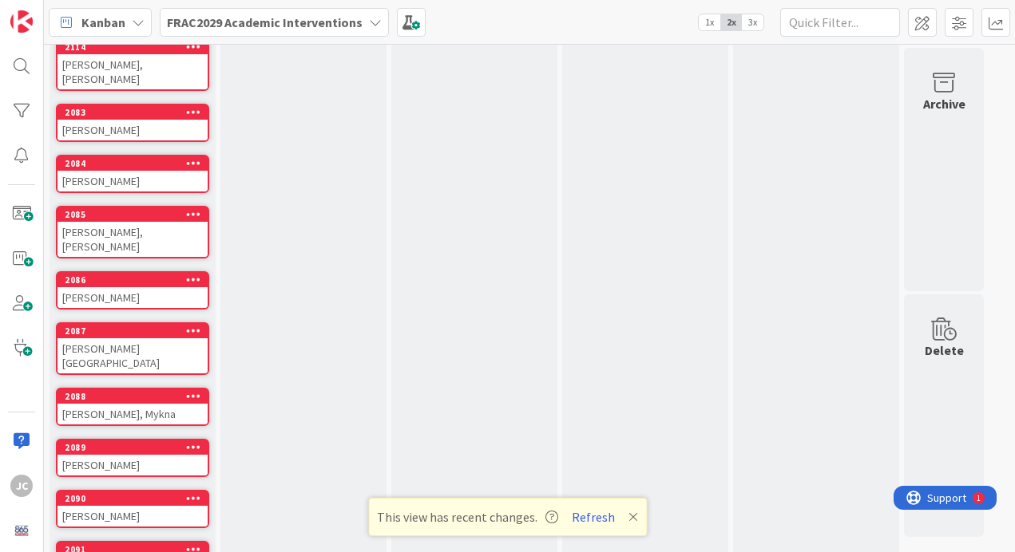
click at [116, 543] on div "2091" at bounding box center [132, 550] width 150 height 14
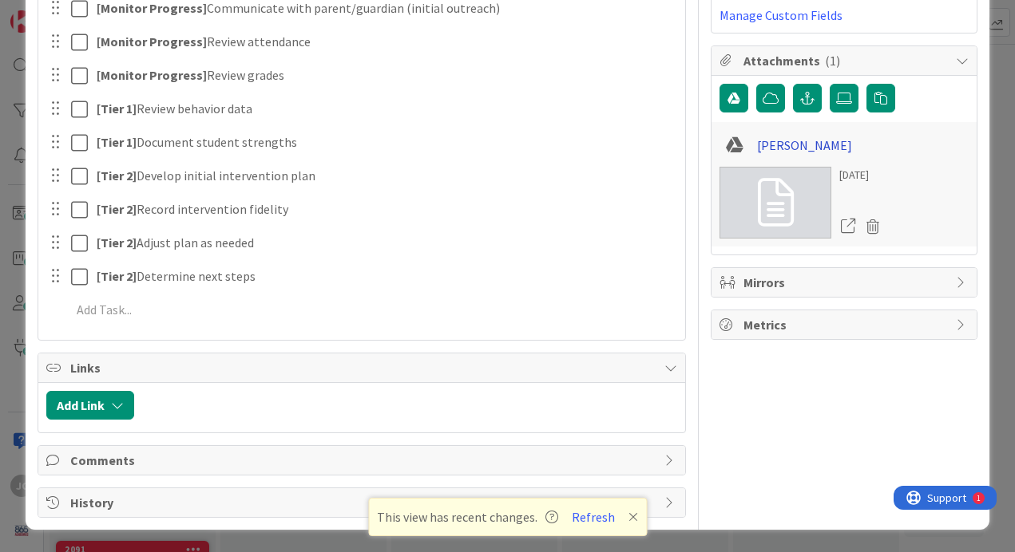
click at [779, 142] on link "[PERSON_NAME]" at bounding box center [804, 145] width 95 height 19
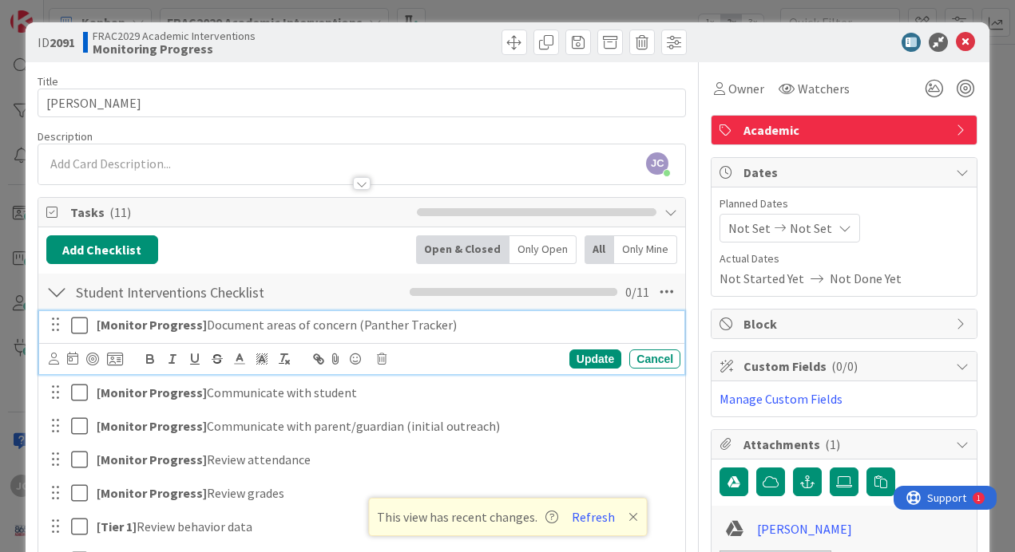
click at [76, 326] on icon at bounding box center [79, 325] width 17 height 19
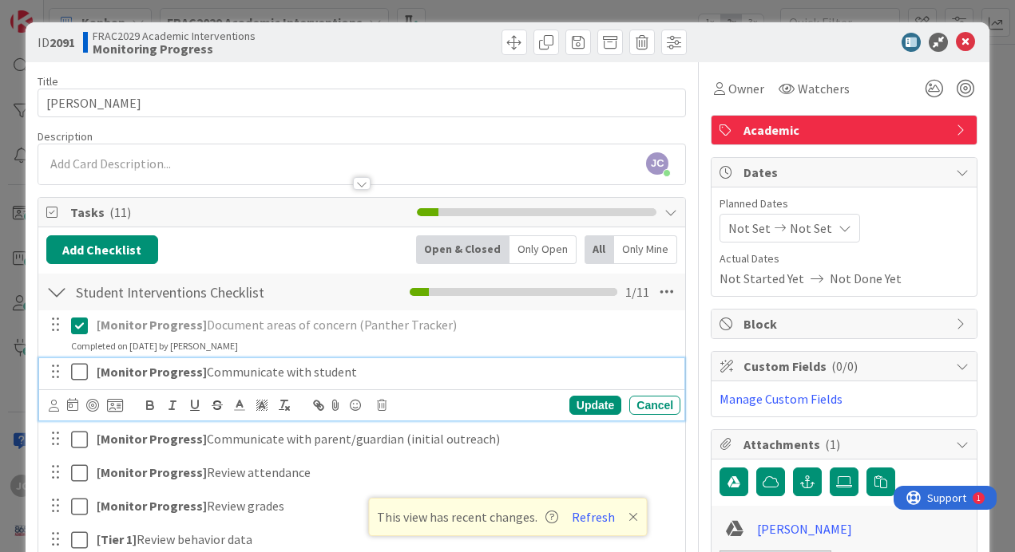
click at [77, 372] on icon at bounding box center [79, 371] width 17 height 19
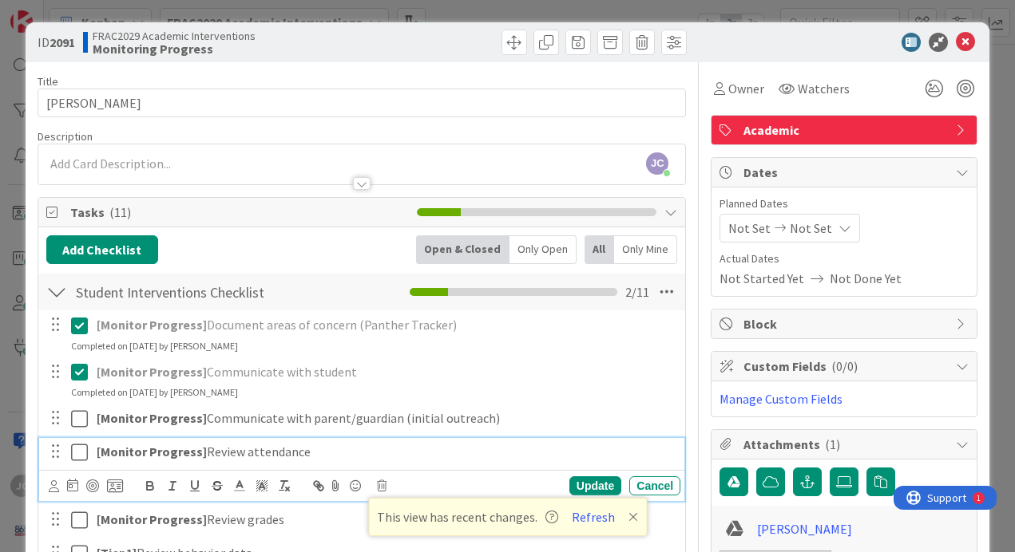
click at [79, 450] on icon at bounding box center [79, 452] width 17 height 19
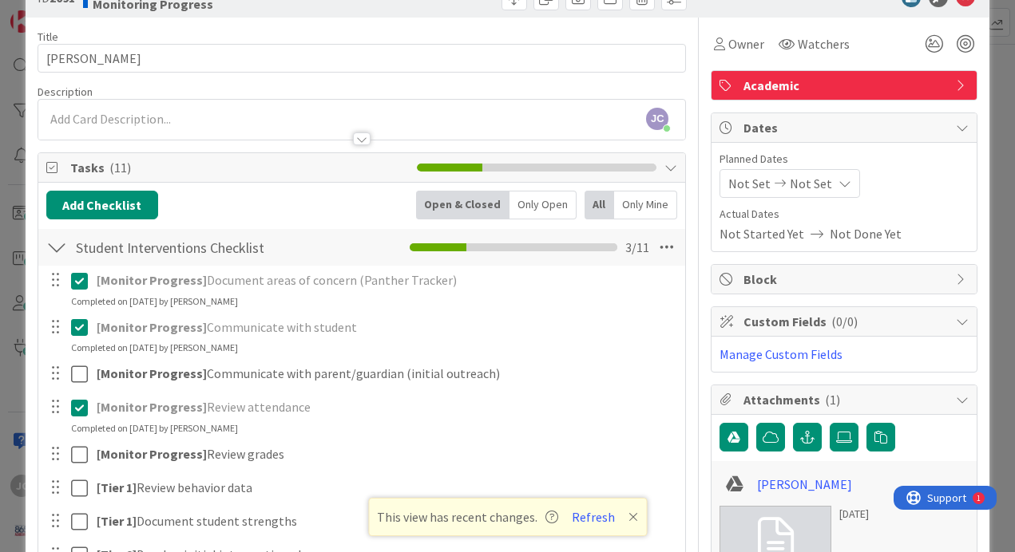
scroll to position [124, 0]
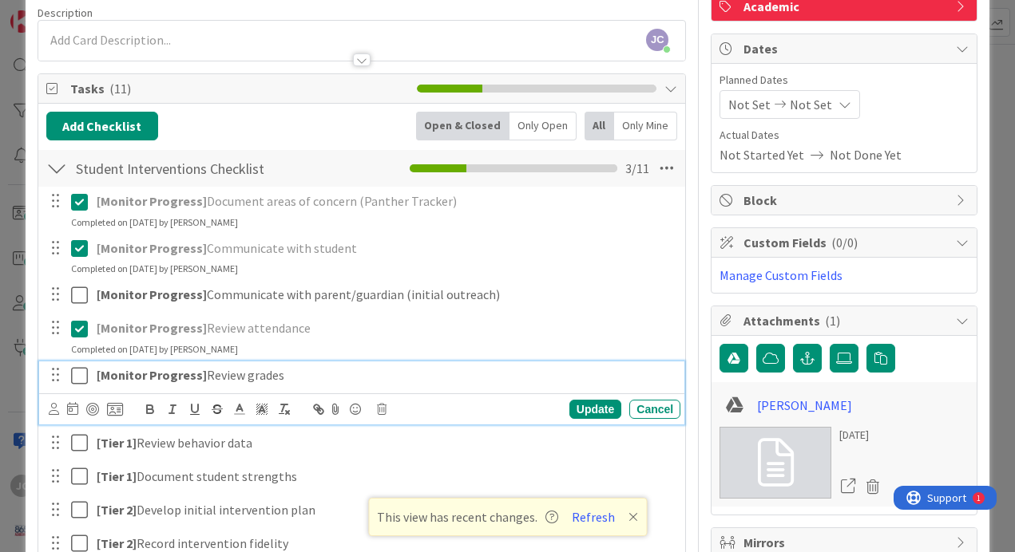
click at [74, 377] on icon at bounding box center [79, 375] width 17 height 19
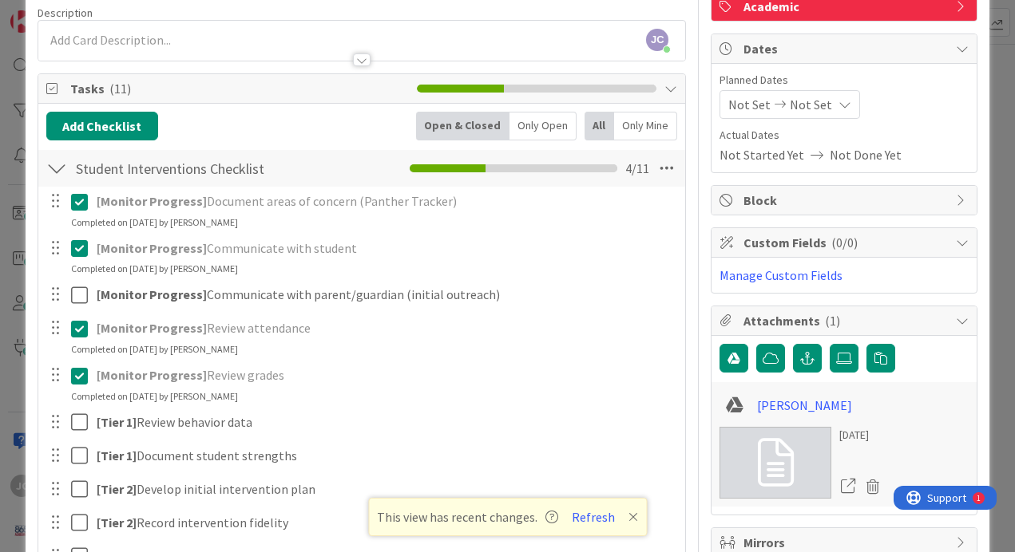
scroll to position [0, 0]
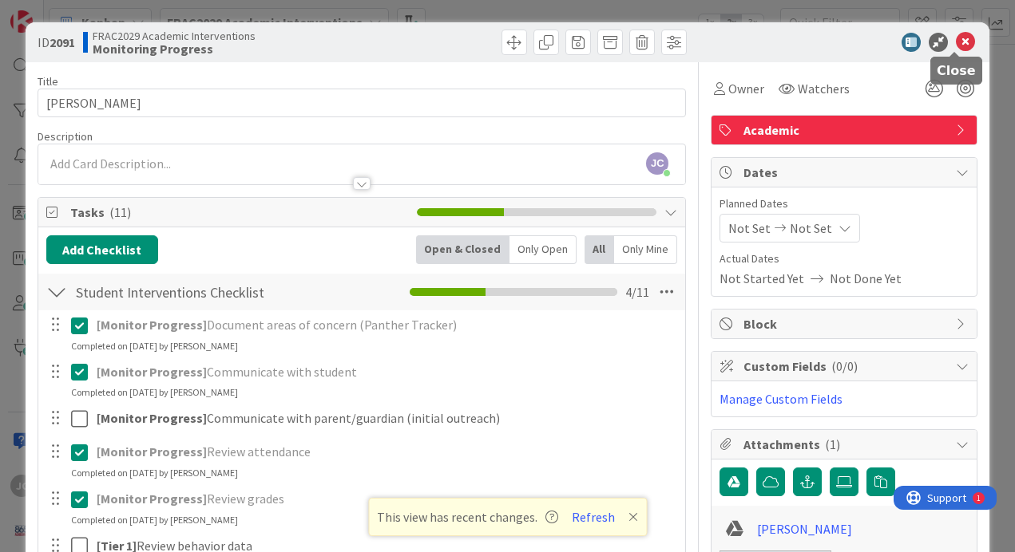
click at [955, 43] on icon at bounding box center [964, 42] width 19 height 19
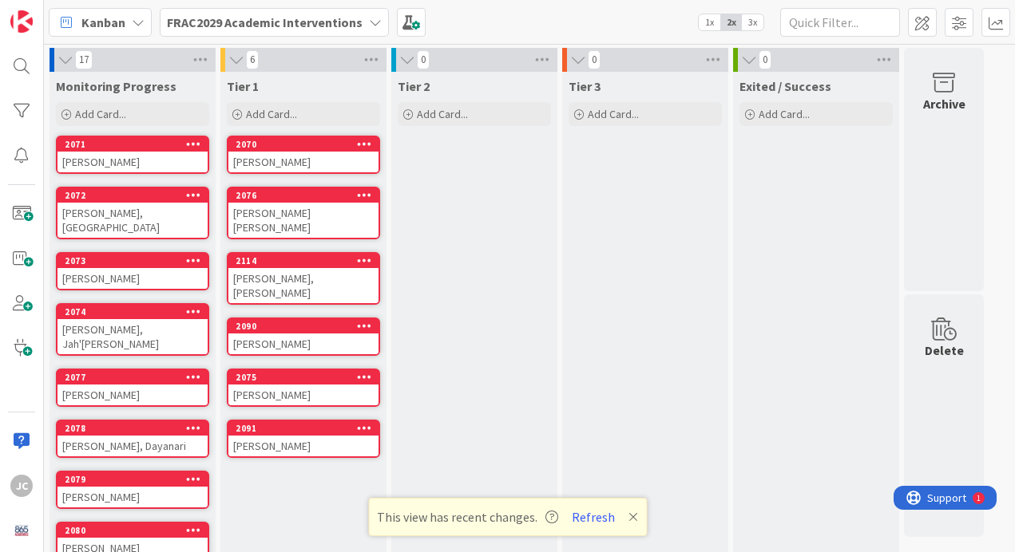
drag, startPoint x: 167, startPoint y: 465, endPoint x: 4, endPoint y: 298, distance: 233.7
click at [319, 167] on div "[PERSON_NAME]" at bounding box center [303, 162] width 150 height 21
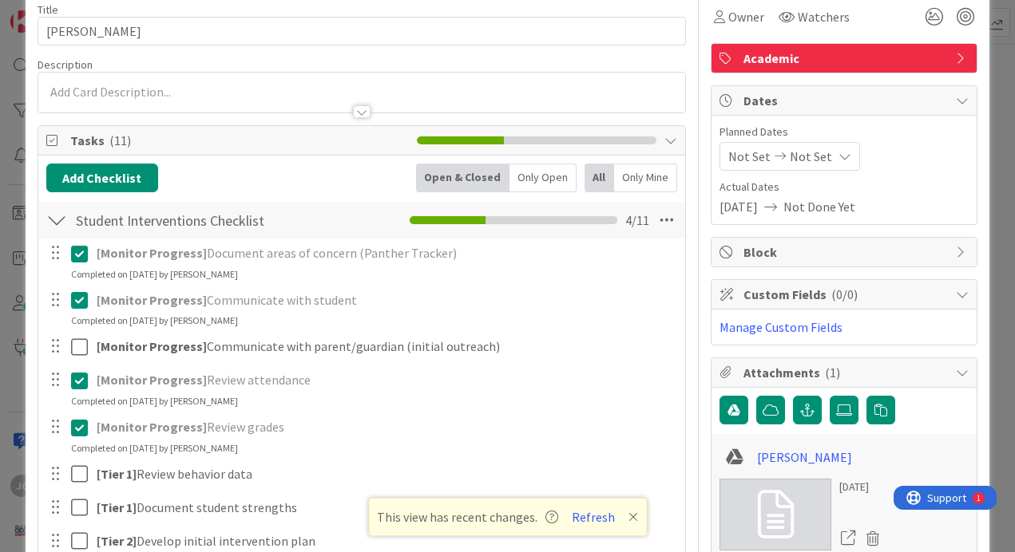
scroll to position [155, 0]
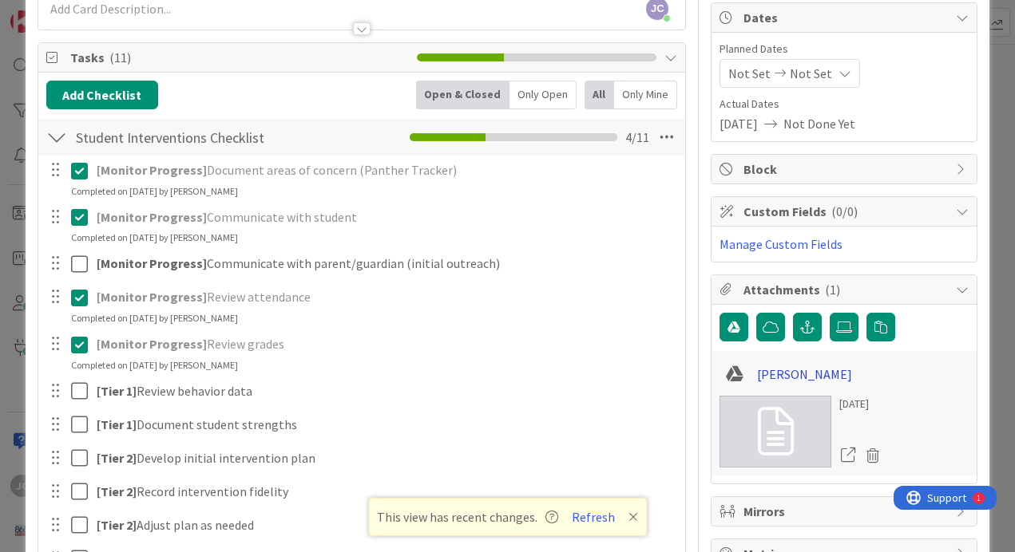
click at [784, 369] on link "[PERSON_NAME]" at bounding box center [804, 374] width 95 height 19
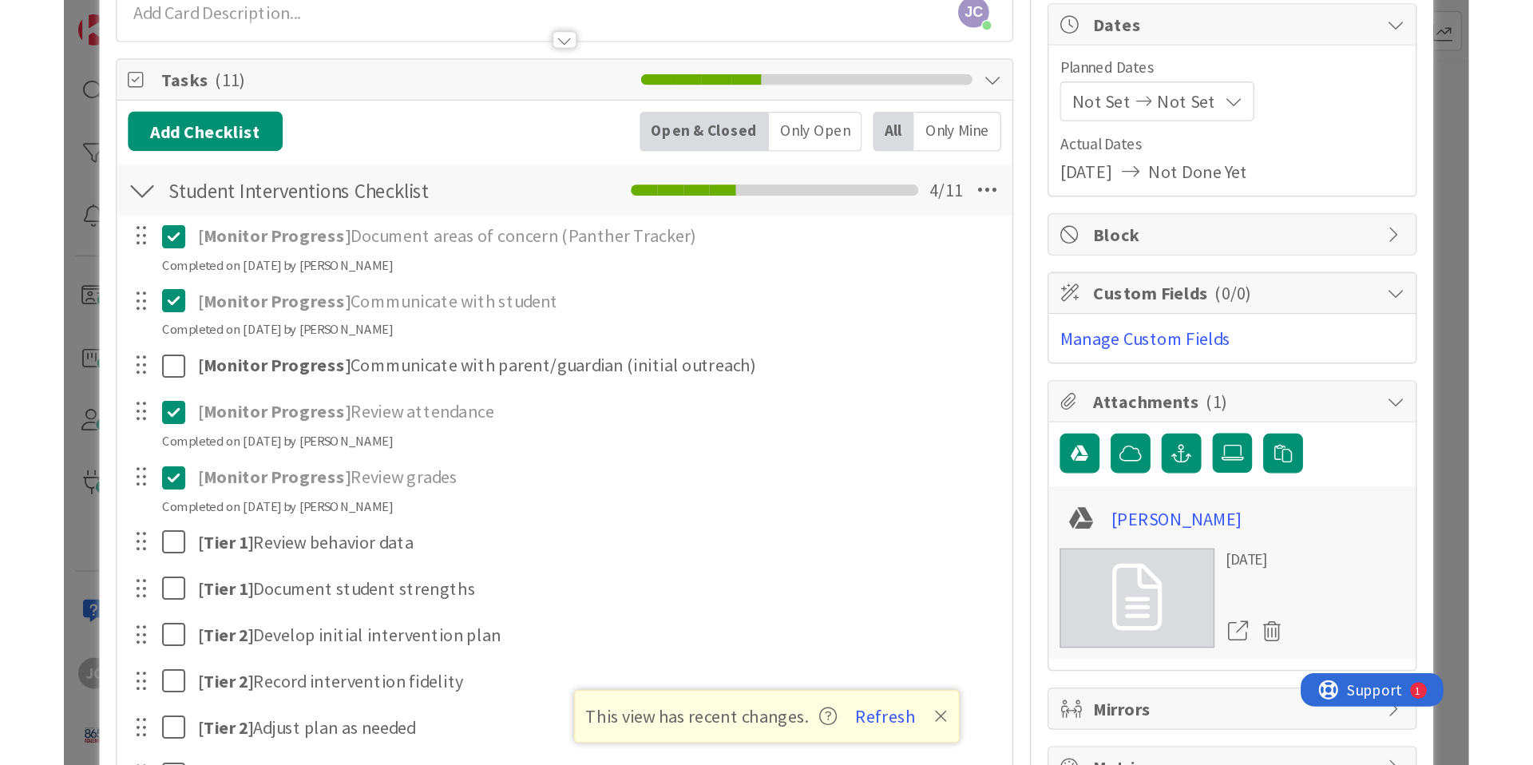
scroll to position [18, 0]
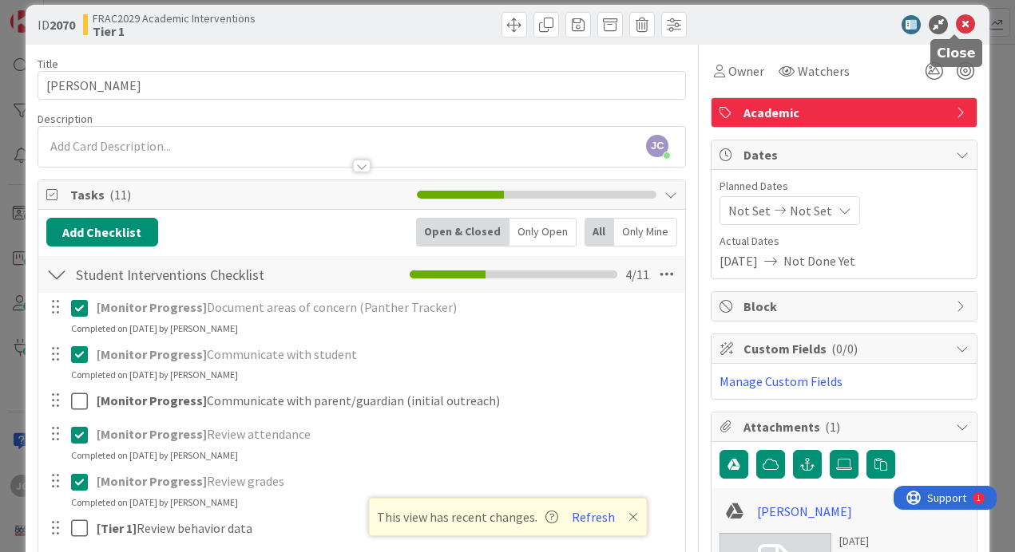
click at [955, 30] on icon at bounding box center [964, 24] width 19 height 19
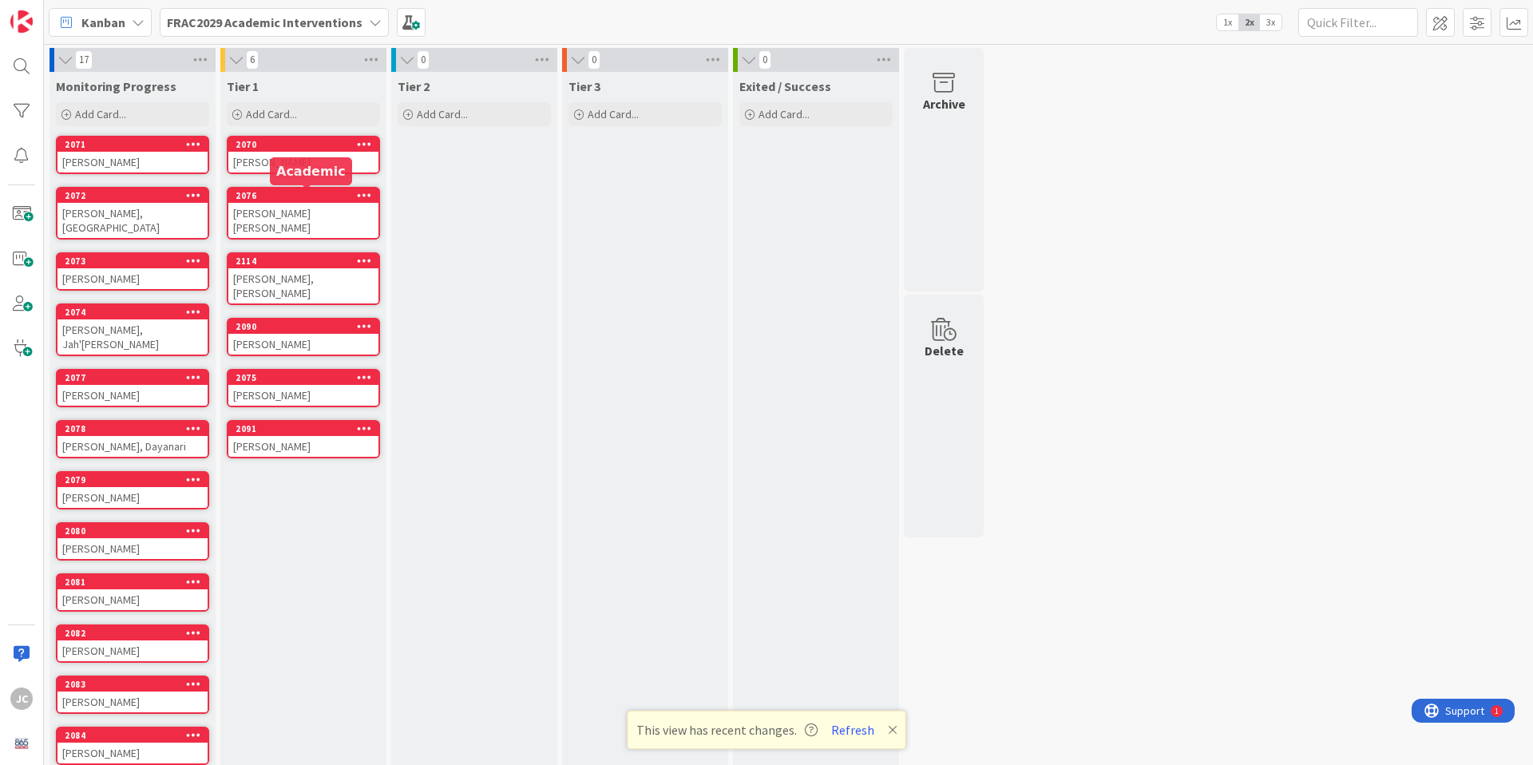
click at [293, 190] on div "2076" at bounding box center [306, 195] width 143 height 11
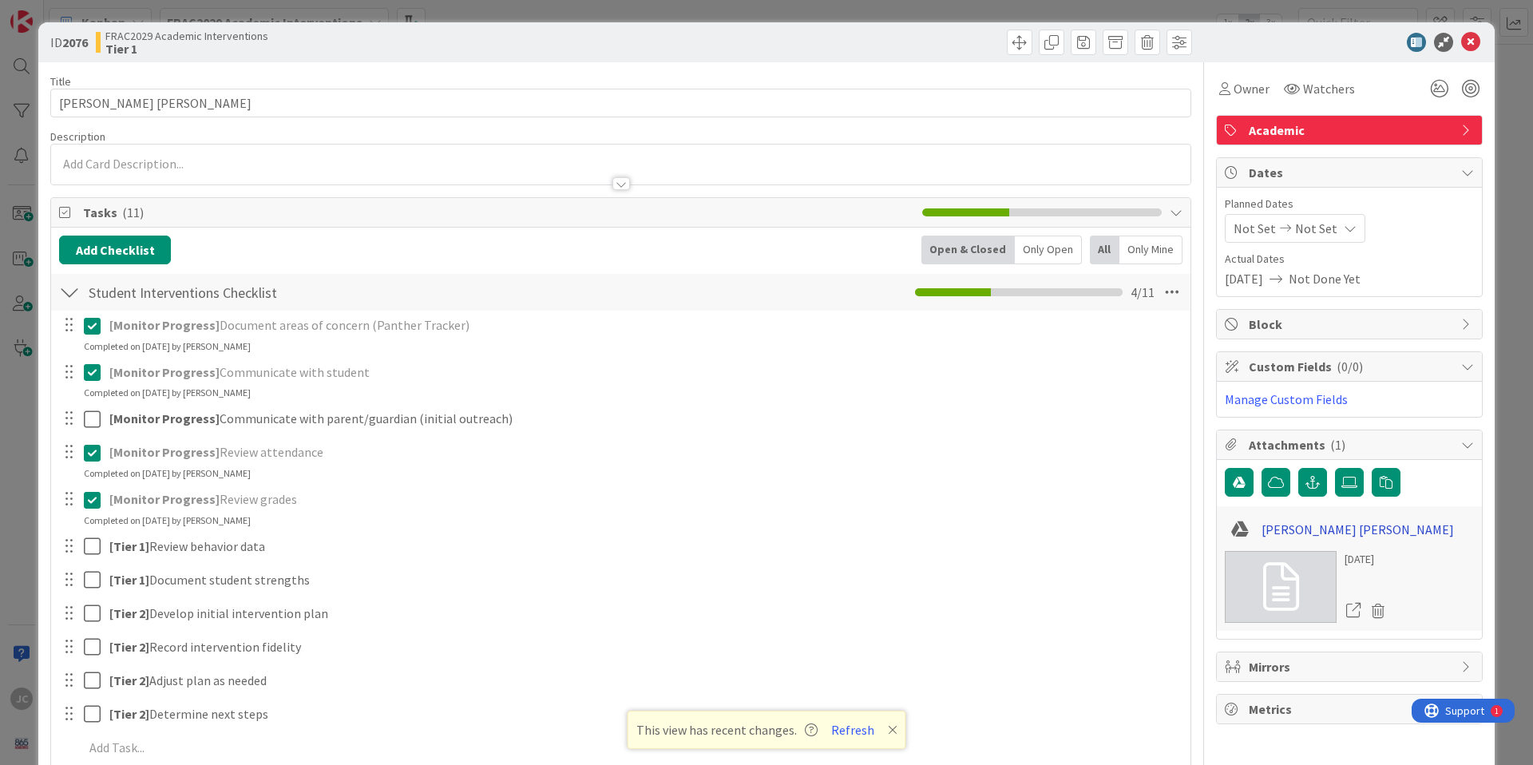
click at [1014, 526] on link "[PERSON_NAME] [PERSON_NAME]" at bounding box center [1357, 529] width 192 height 19
click at [1014, 40] on icon at bounding box center [1470, 42] width 19 height 19
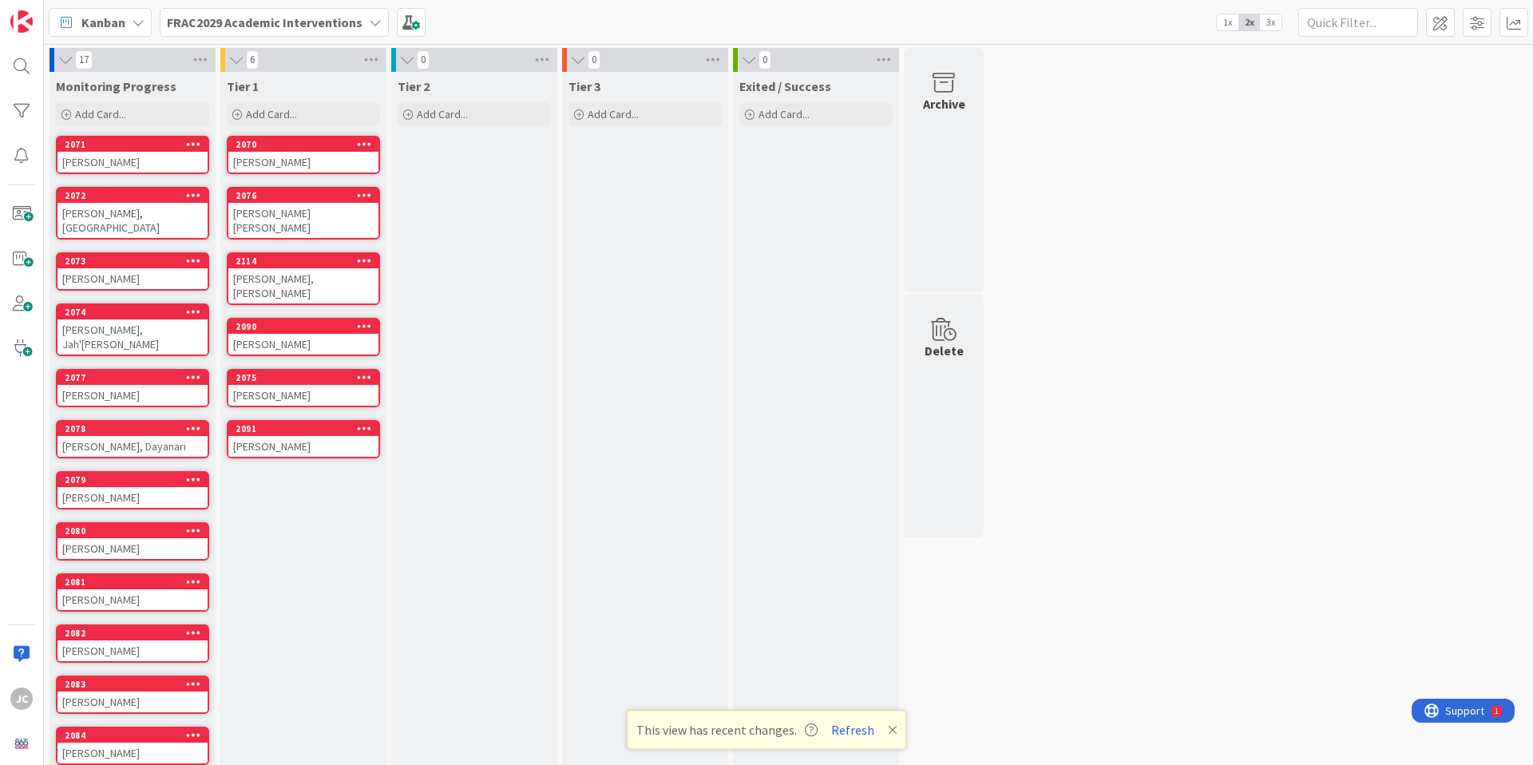
click at [350, 268] on div "[PERSON_NAME], [PERSON_NAME]" at bounding box center [303, 285] width 150 height 35
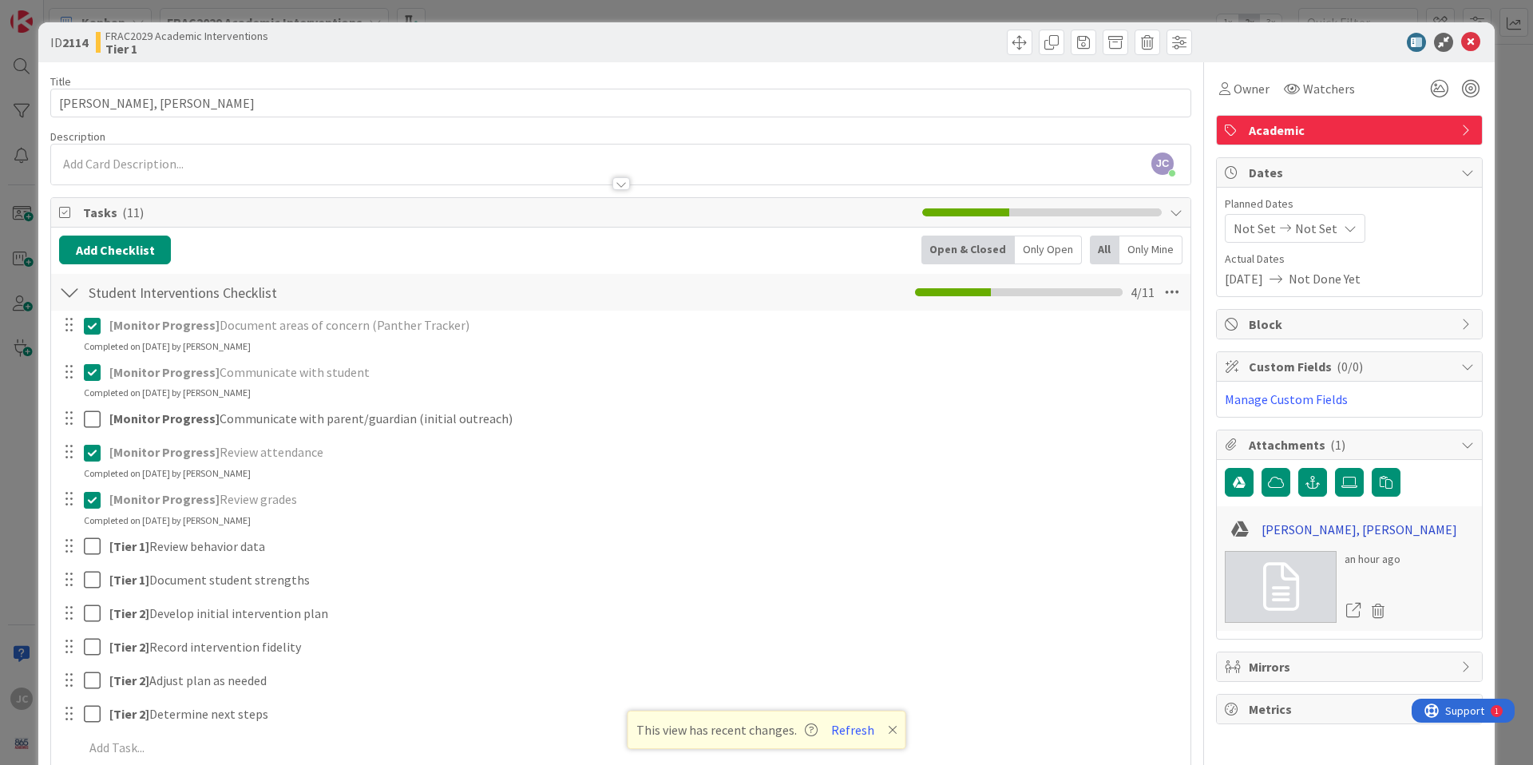
click at [1014, 528] on link "[PERSON_NAME], [PERSON_NAME]" at bounding box center [1359, 529] width 196 height 19
click at [1014, 44] on icon at bounding box center [1470, 42] width 19 height 19
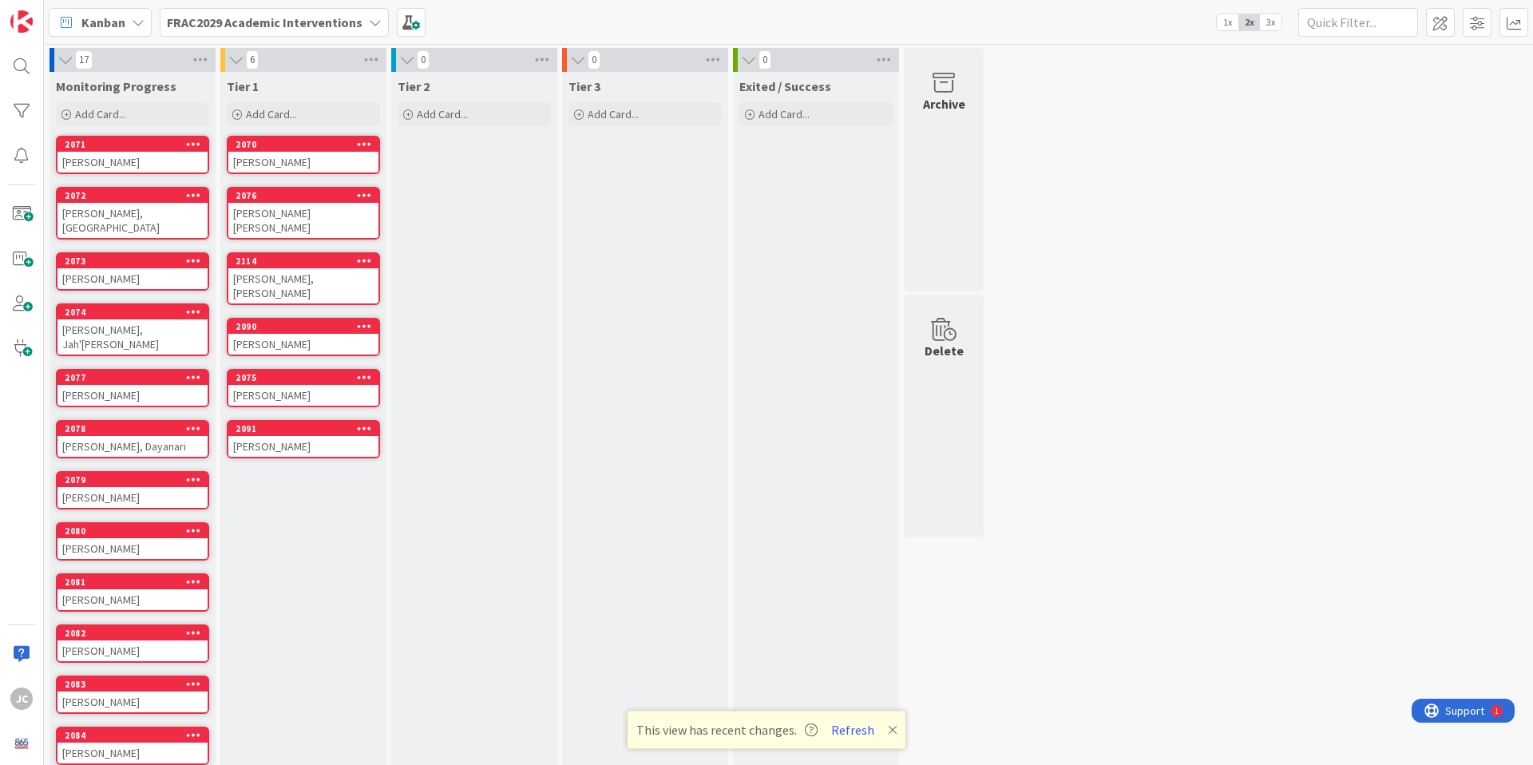
click at [304, 334] on div "[PERSON_NAME]" at bounding box center [303, 344] width 150 height 21
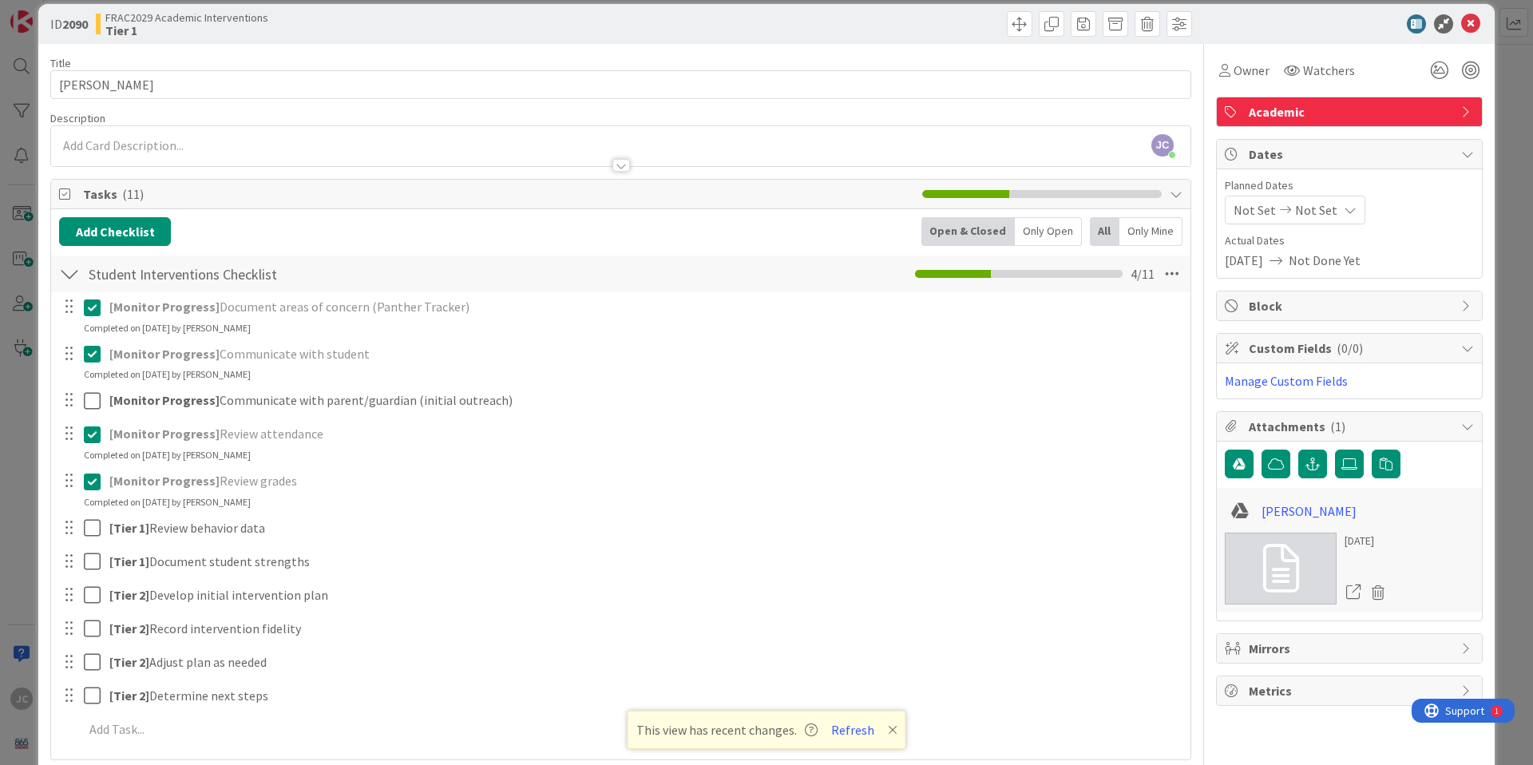
scroll to position [23, 0]
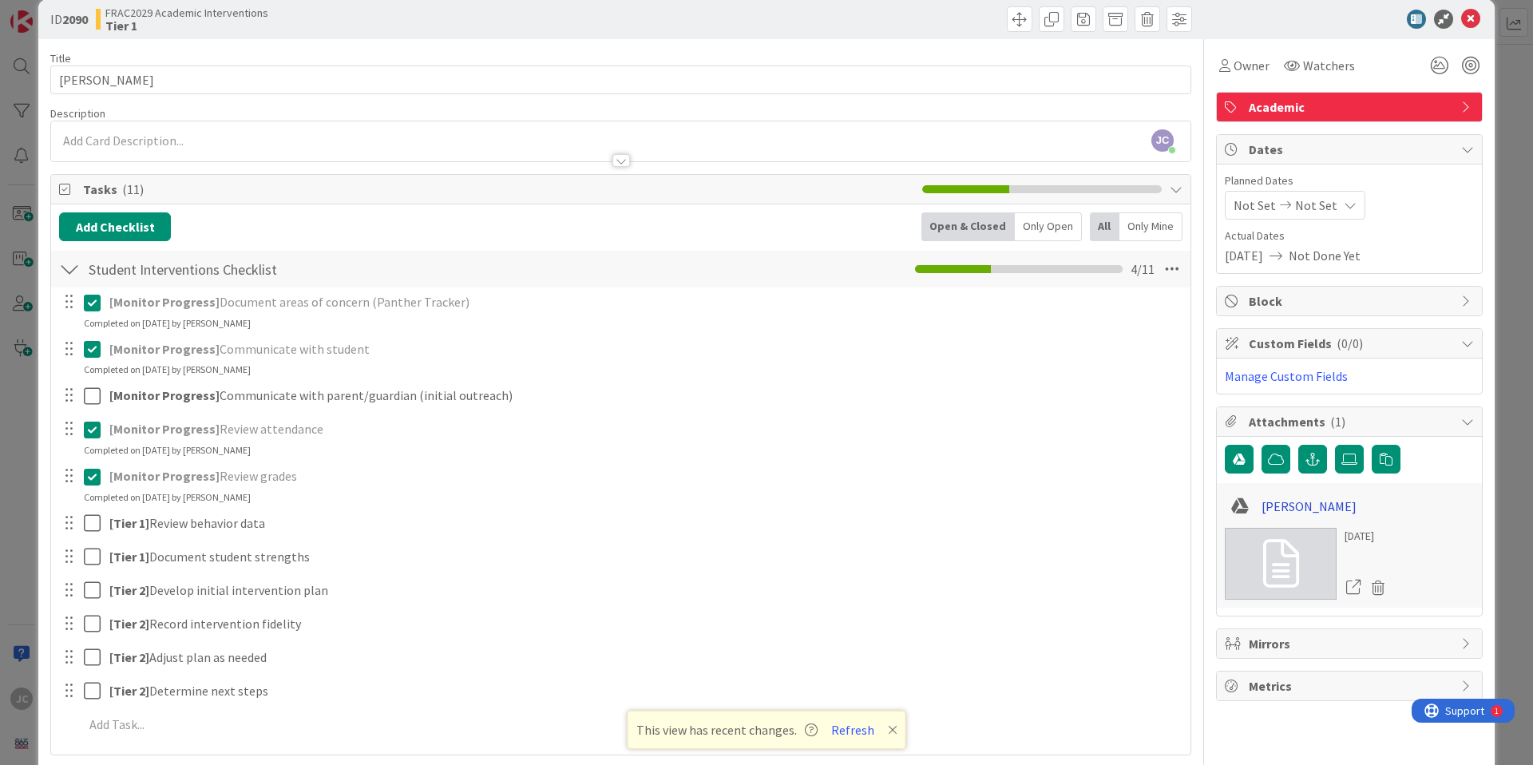
click at [1014, 508] on link "[PERSON_NAME]" at bounding box center [1308, 505] width 95 height 19
click at [1014, 21] on icon at bounding box center [1470, 19] width 19 height 19
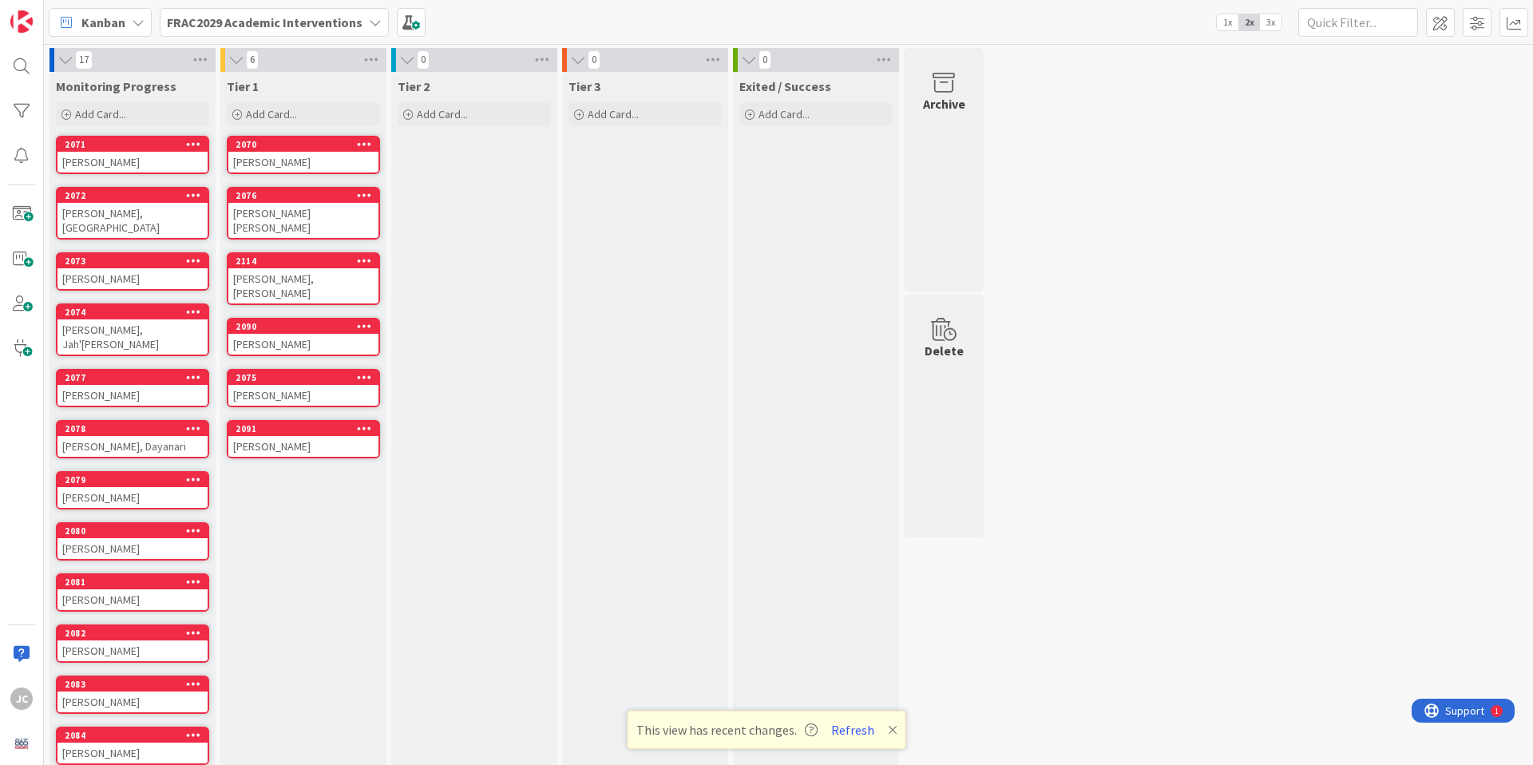
click at [270, 385] on div "[PERSON_NAME]" at bounding box center [303, 395] width 150 height 21
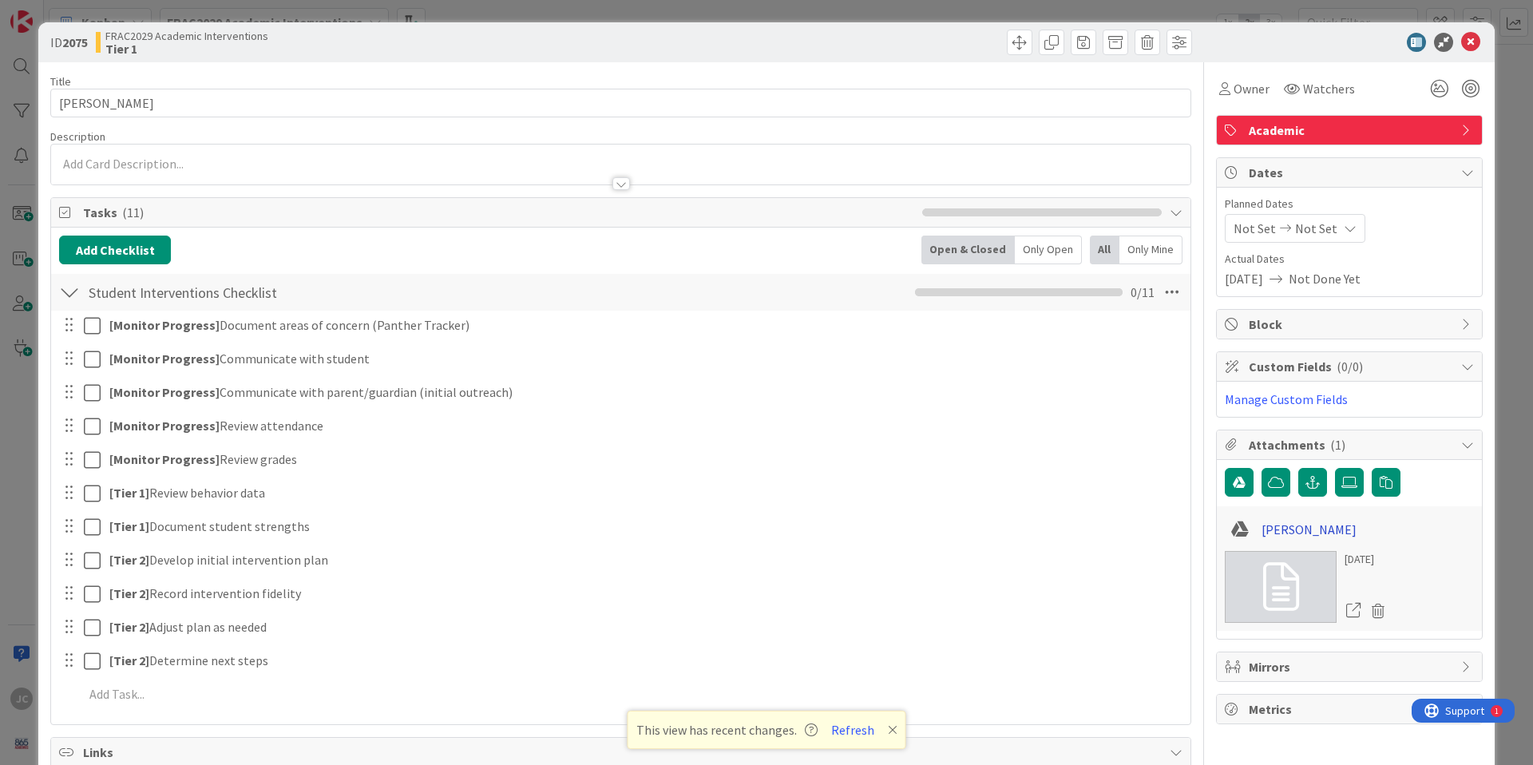
click at [1014, 527] on link "[PERSON_NAME]" at bounding box center [1308, 529] width 95 height 19
click at [1014, 42] on icon at bounding box center [1470, 42] width 19 height 19
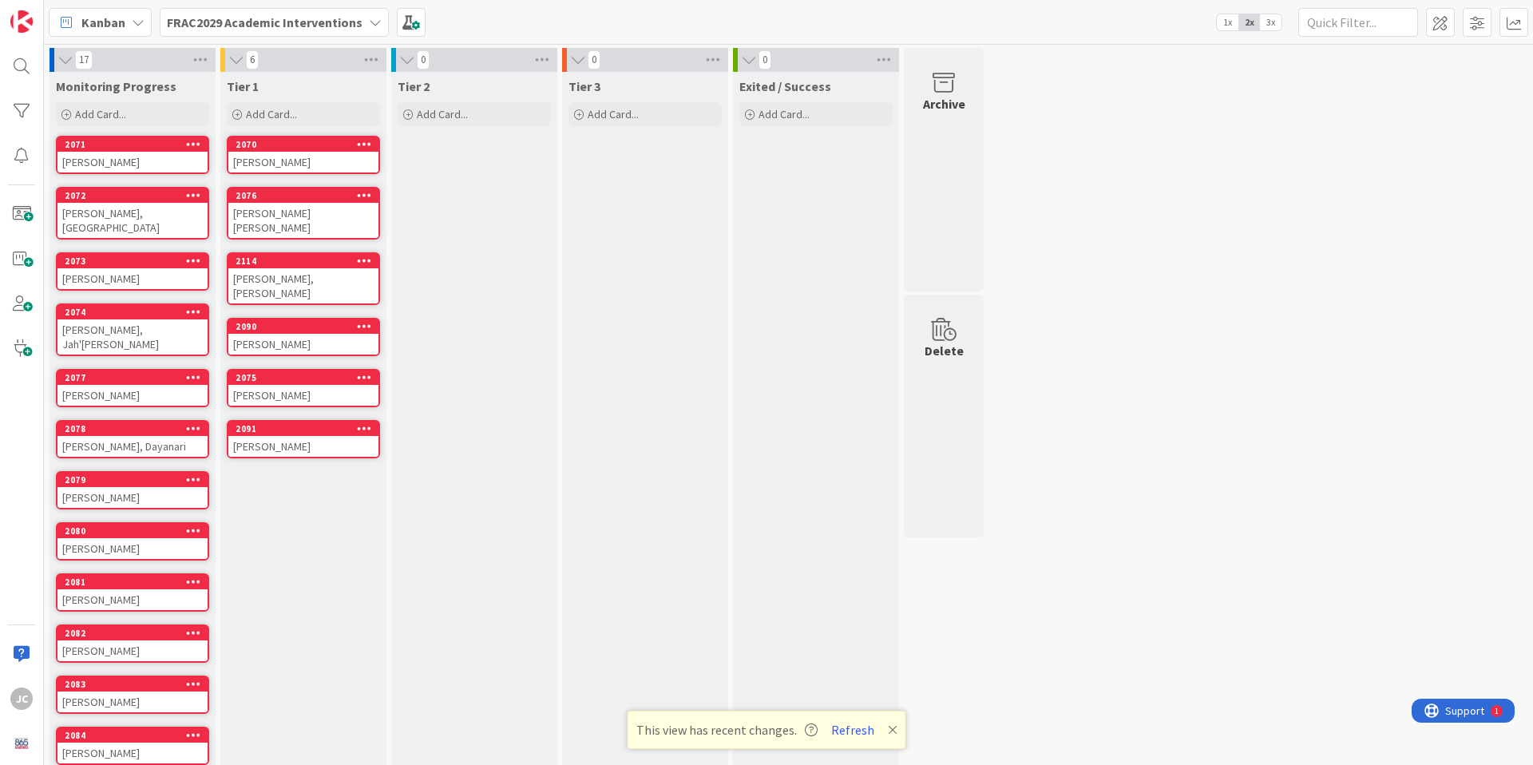
click at [327, 436] on div "[PERSON_NAME]" at bounding box center [303, 446] width 150 height 21
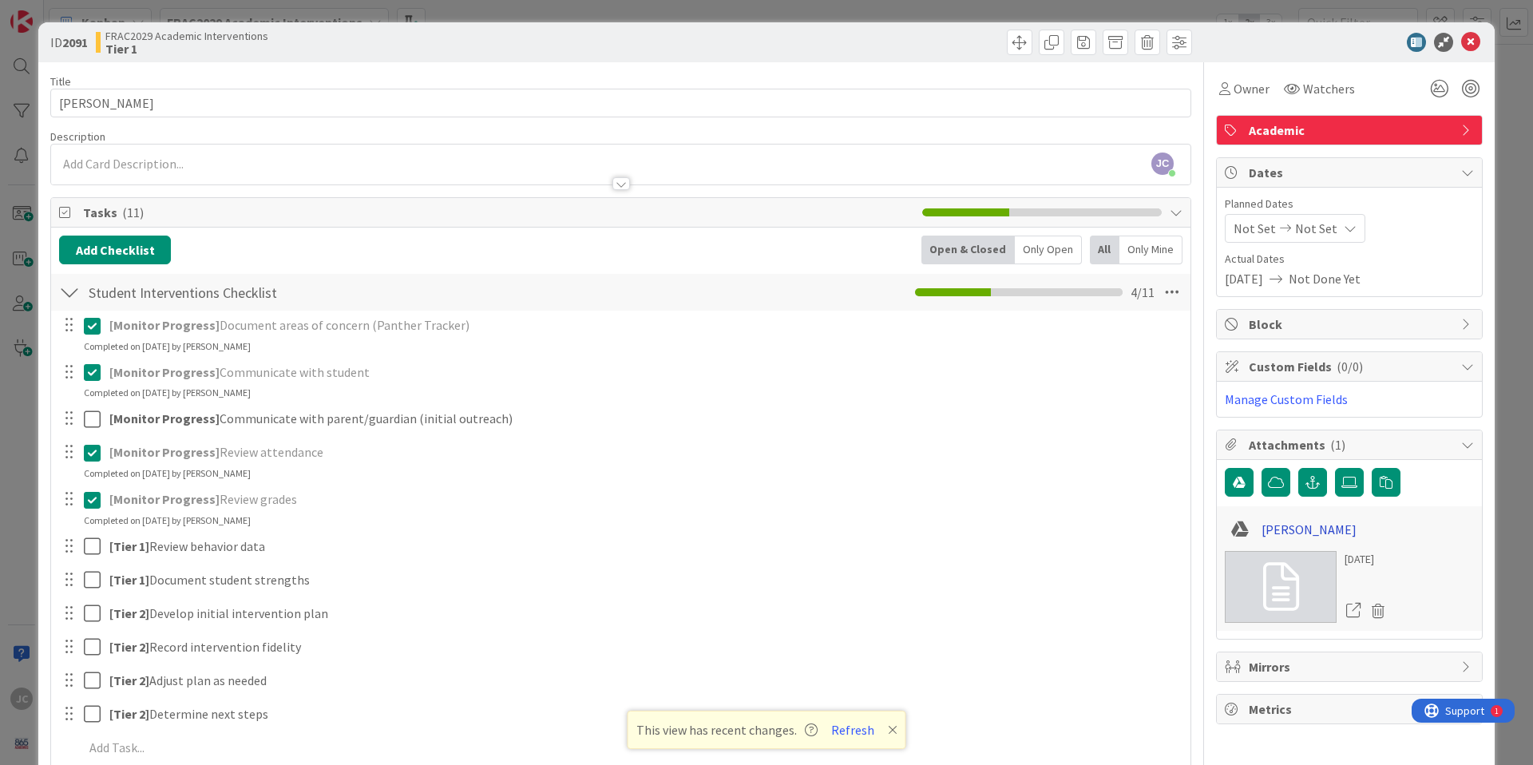
click at [1014, 535] on link "[PERSON_NAME]" at bounding box center [1308, 529] width 95 height 19
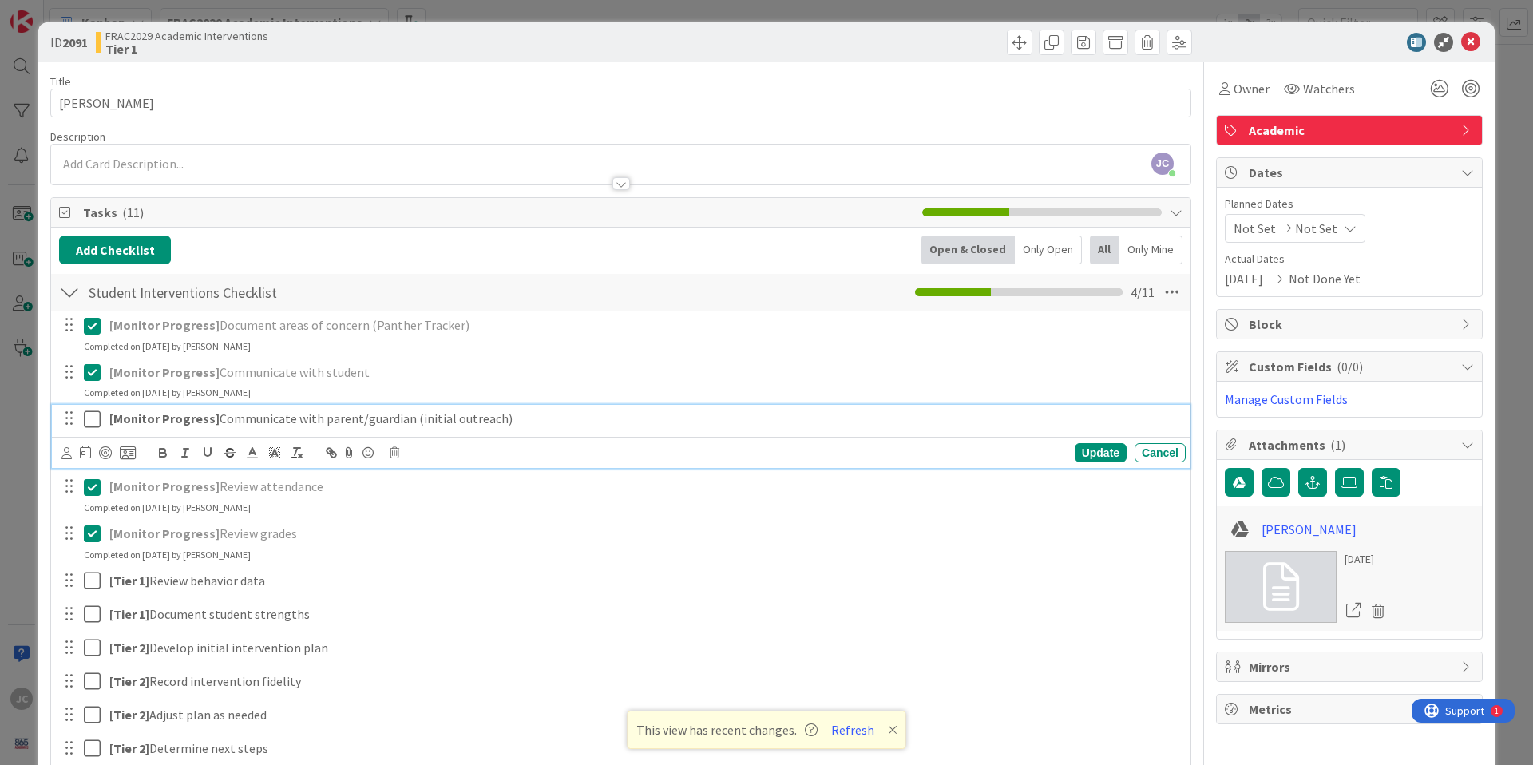
click at [93, 420] on icon at bounding box center [92, 418] width 17 height 19
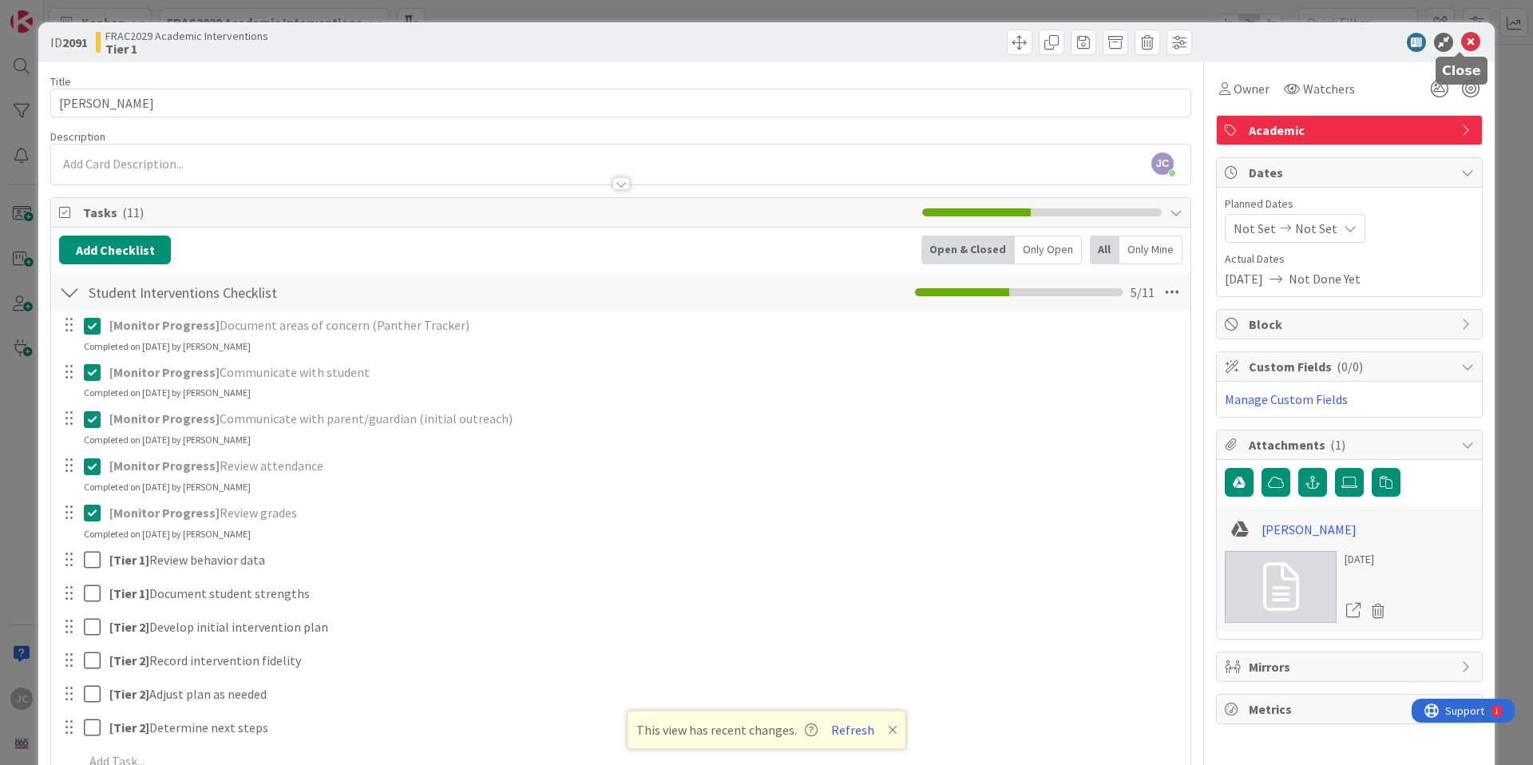
click at [1014, 40] on icon at bounding box center [1470, 42] width 19 height 19
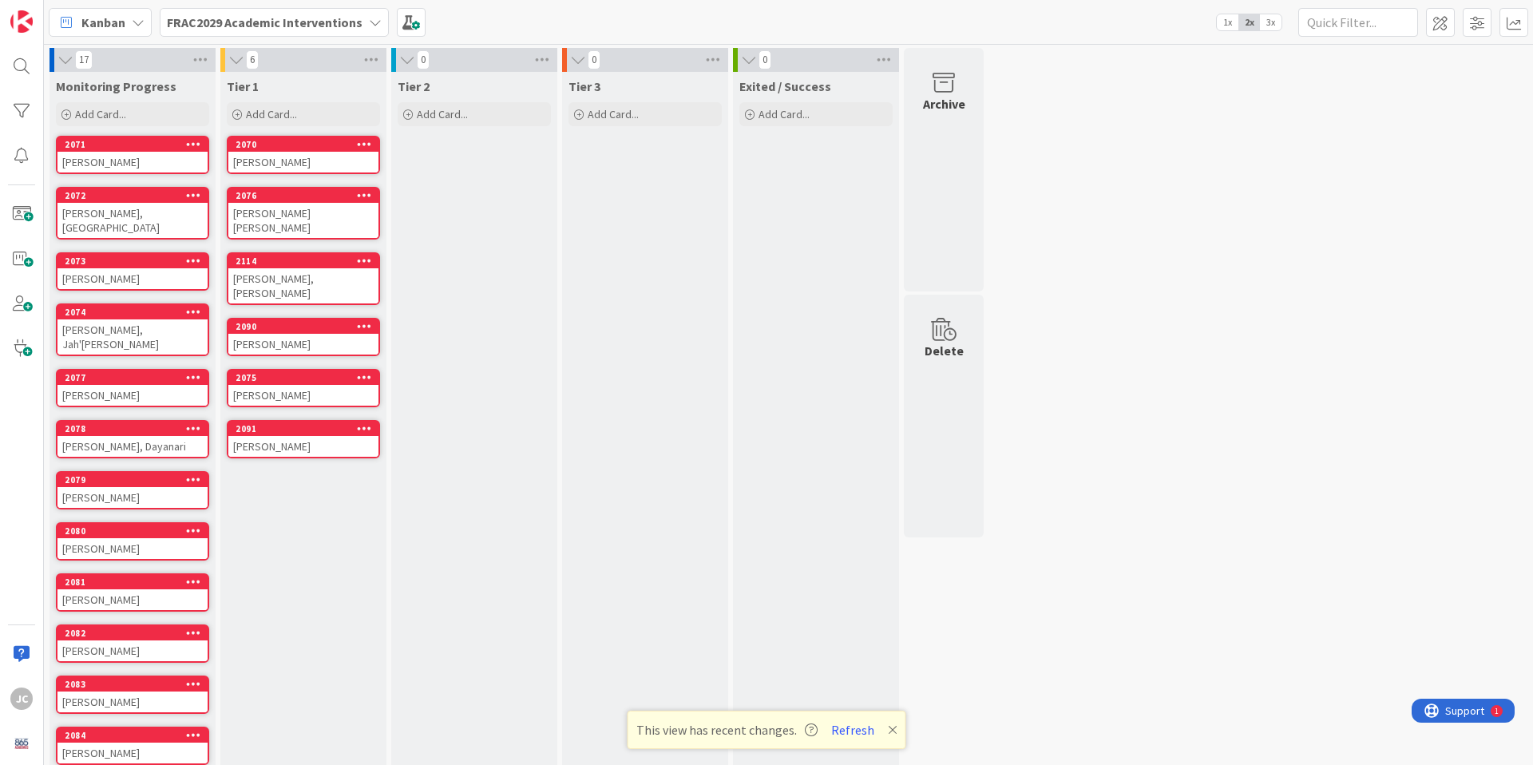
click at [320, 152] on div "[PERSON_NAME]" at bounding box center [303, 162] width 150 height 21
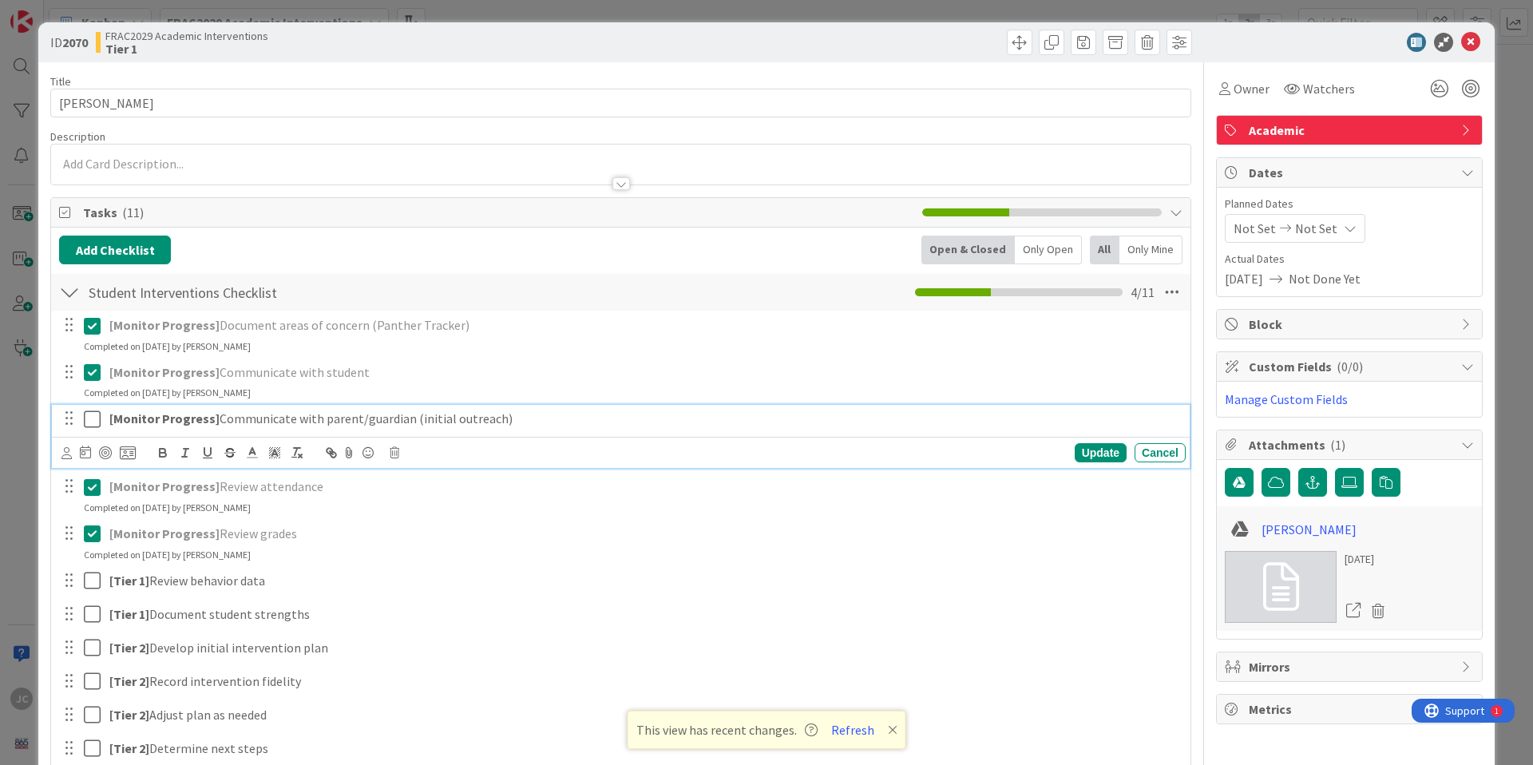
click at [93, 413] on icon at bounding box center [92, 418] width 17 height 19
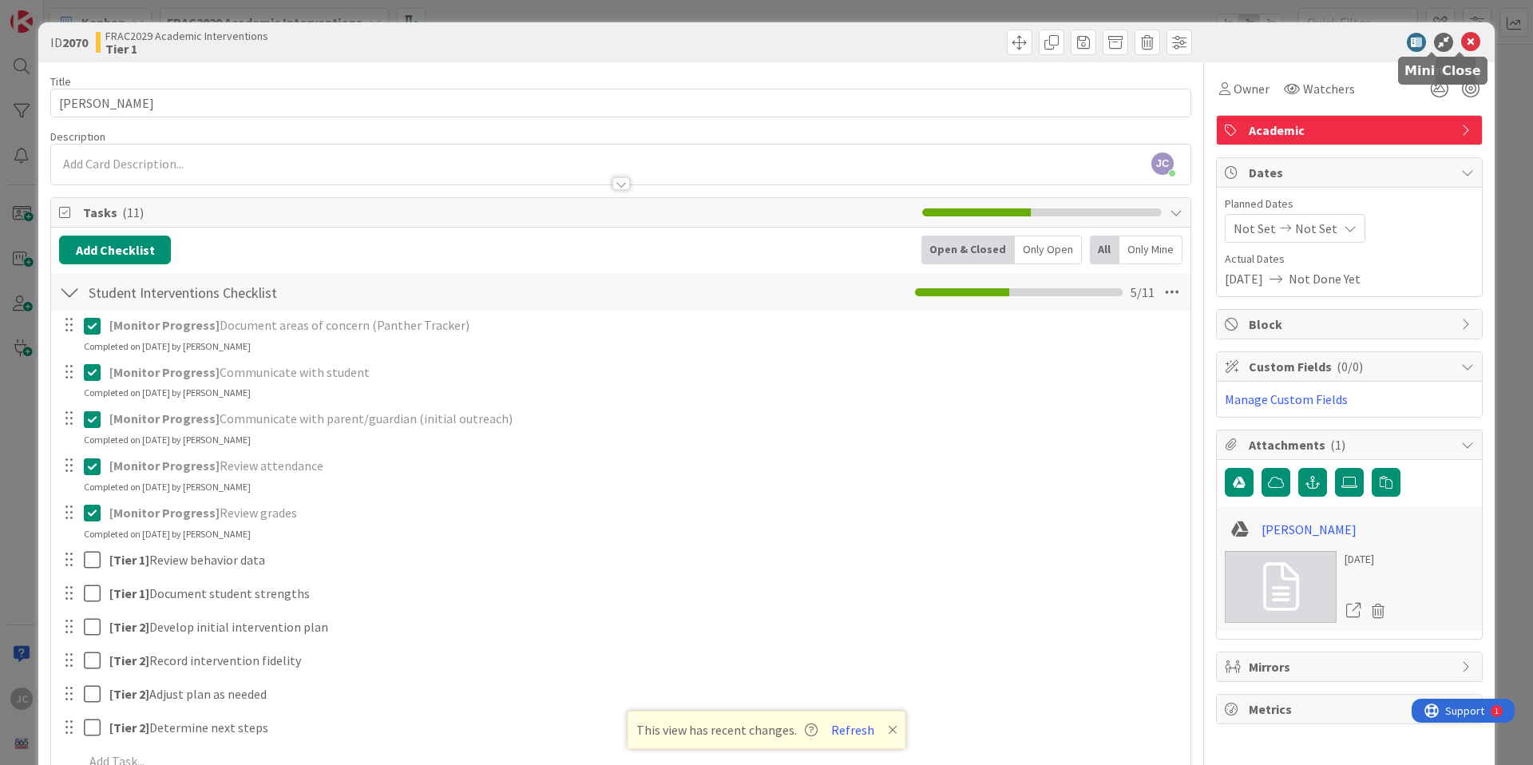
click at [1014, 42] on icon at bounding box center [1470, 42] width 19 height 19
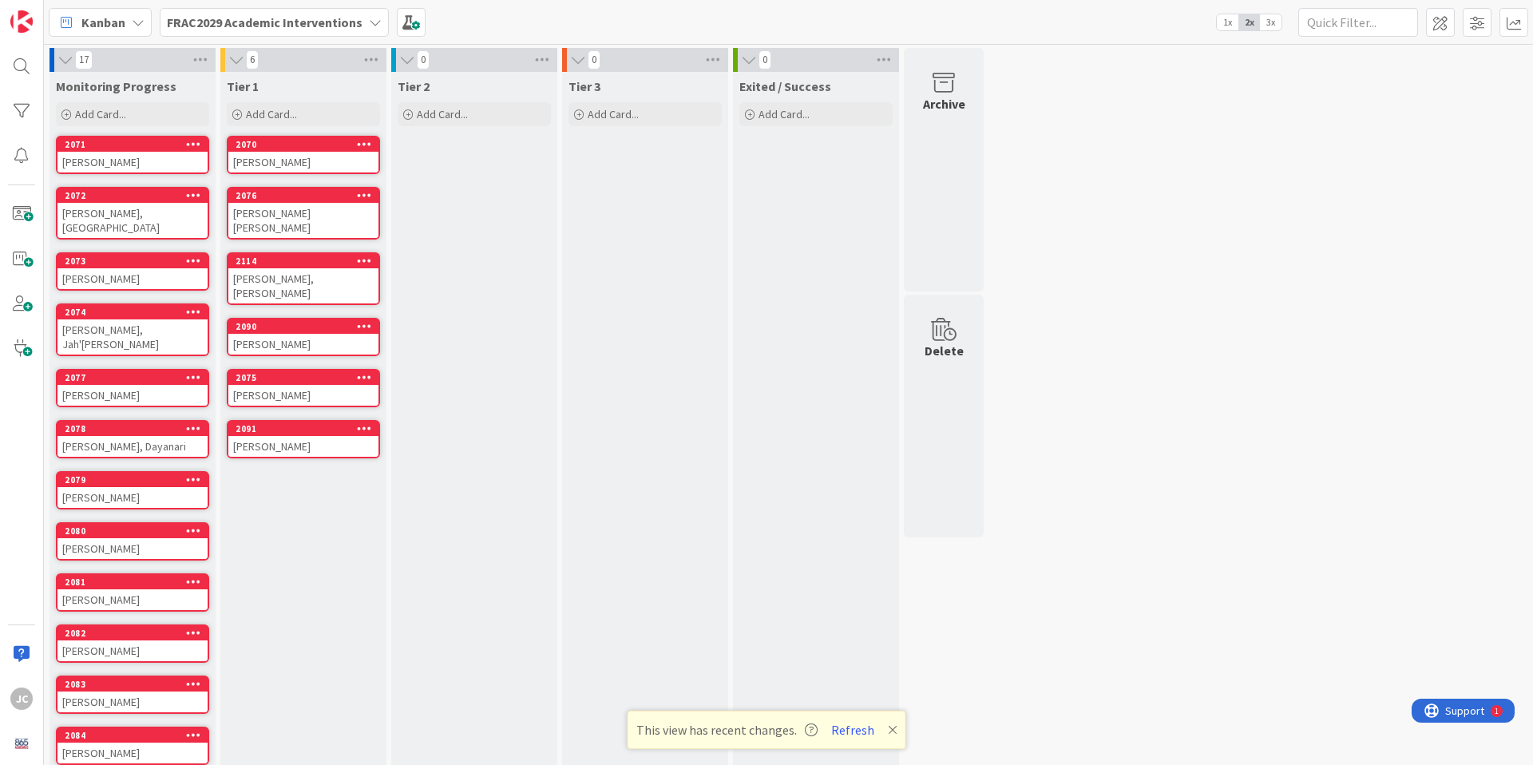
click at [282, 206] on div "[PERSON_NAME] [PERSON_NAME]" at bounding box center [303, 220] width 150 height 35
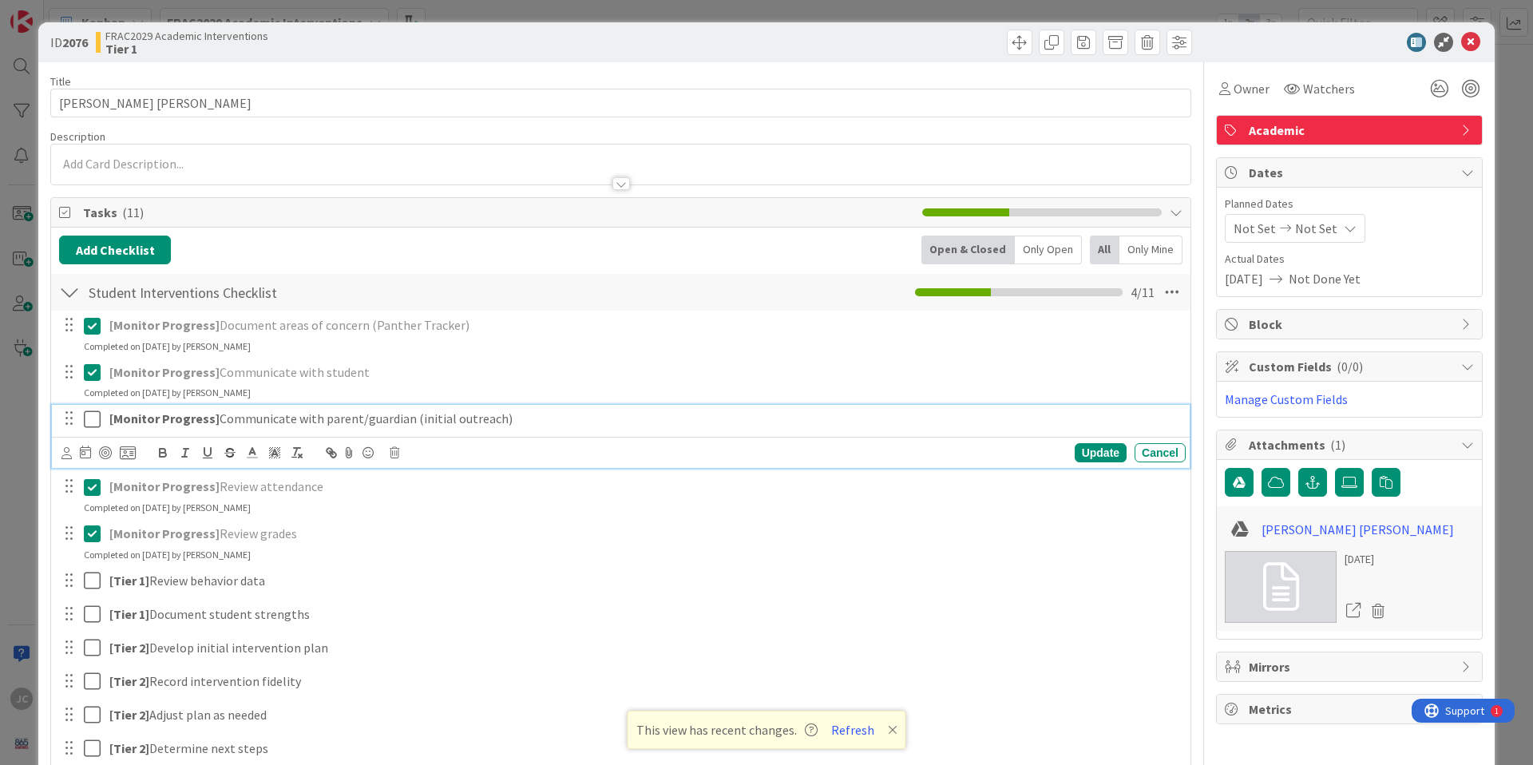
click at [93, 421] on icon at bounding box center [92, 418] width 17 height 19
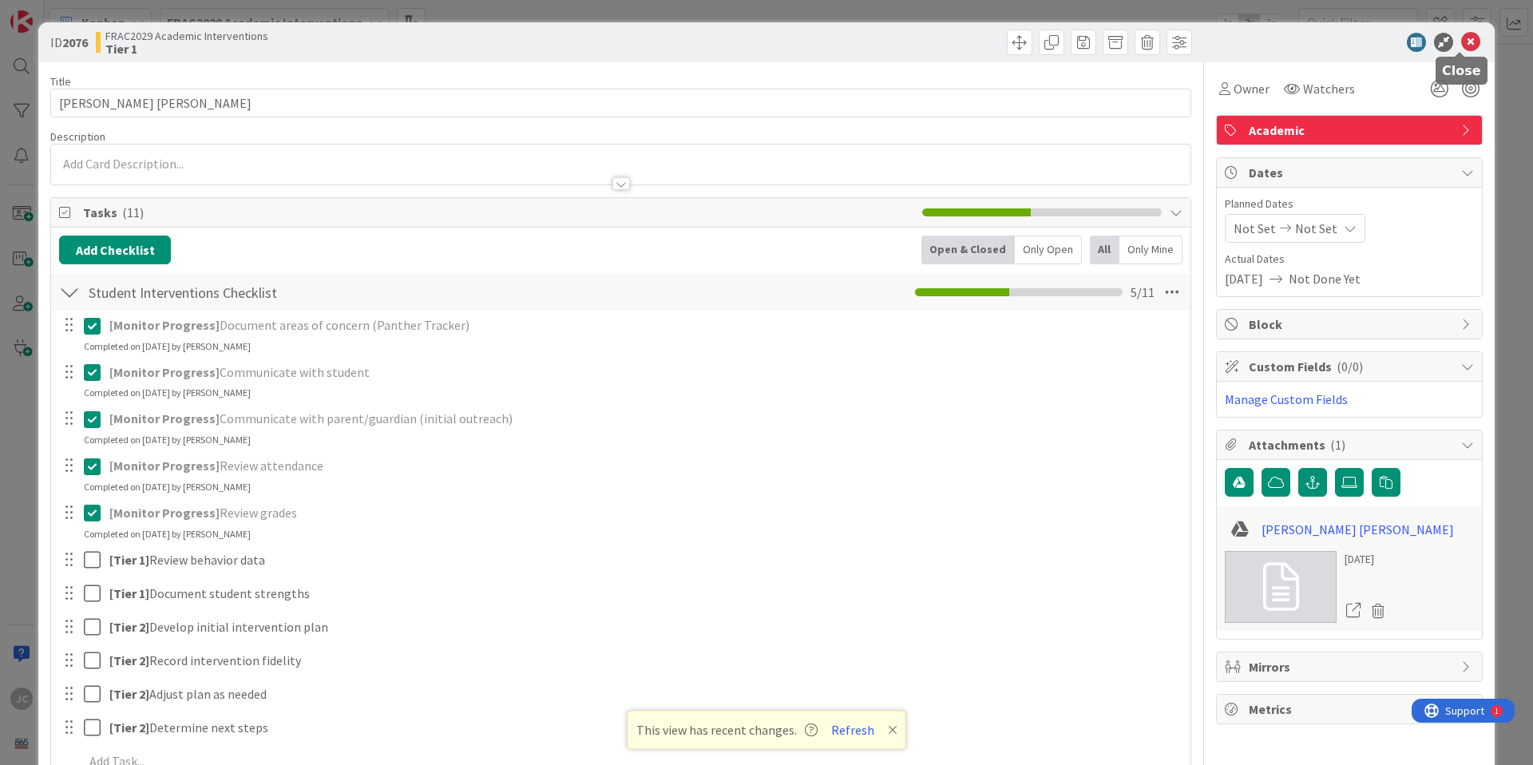
click at [1014, 38] on icon at bounding box center [1470, 42] width 19 height 19
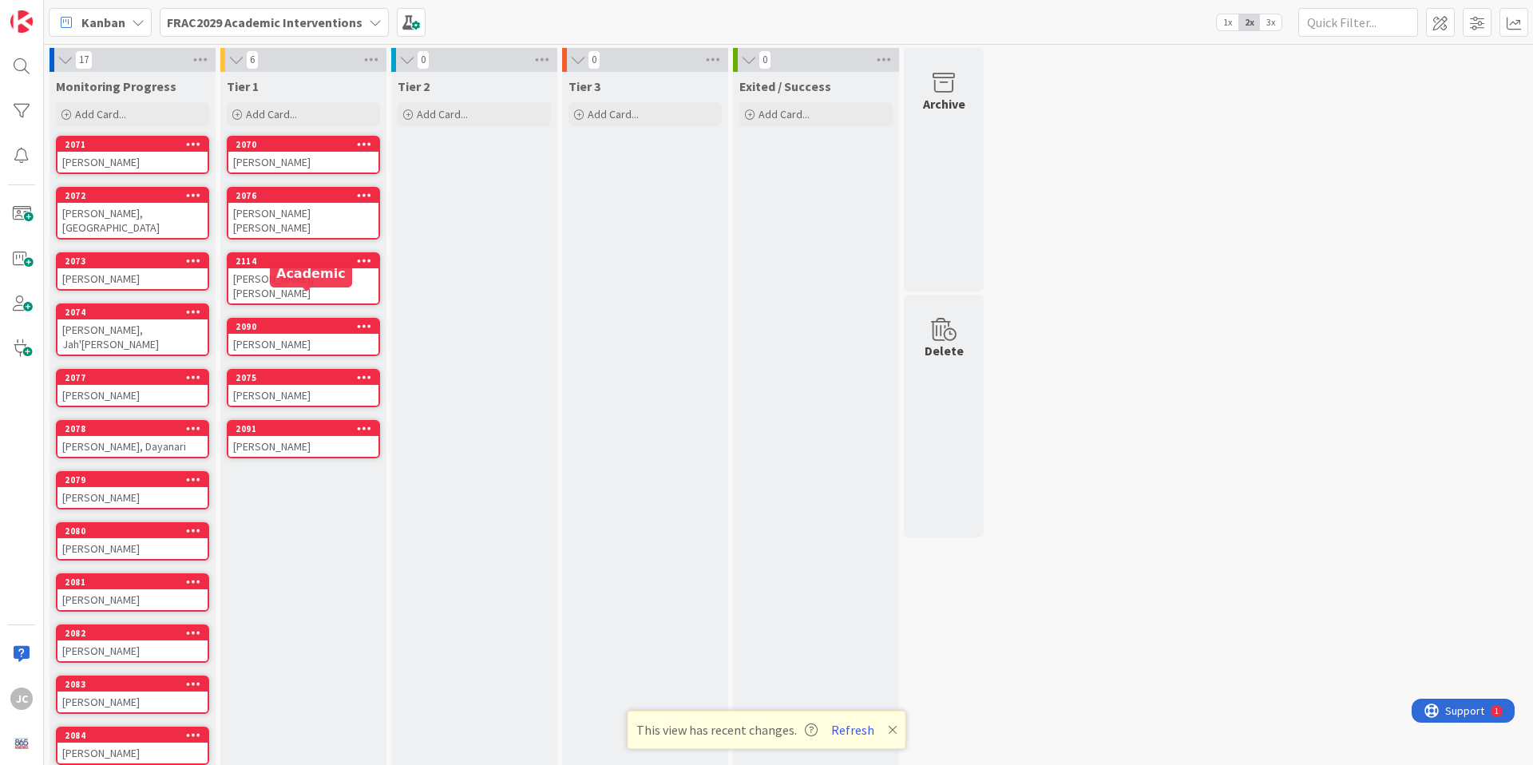
click at [278, 321] on div "2090" at bounding box center [306, 326] width 143 height 11
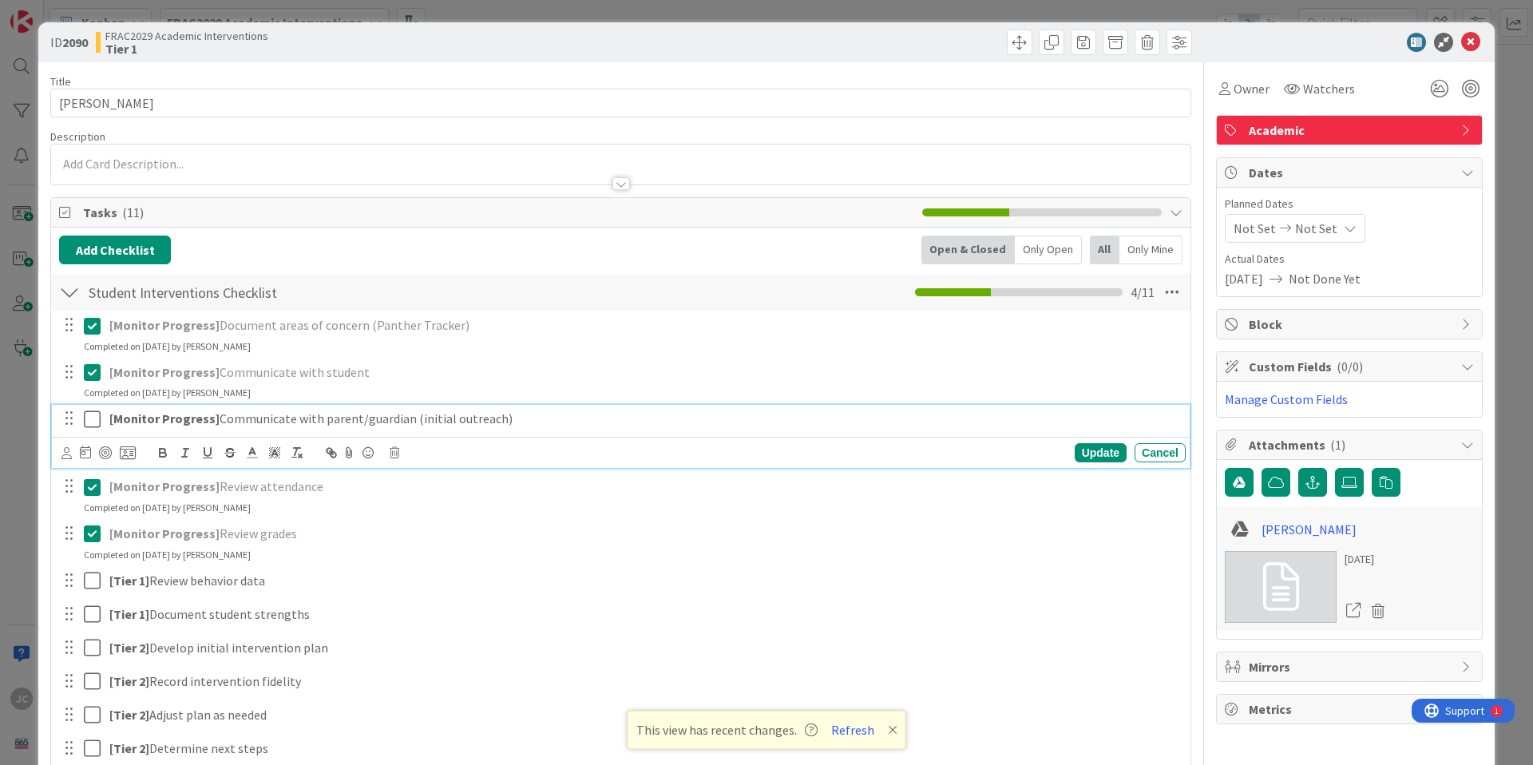
click at [93, 421] on icon at bounding box center [92, 418] width 17 height 19
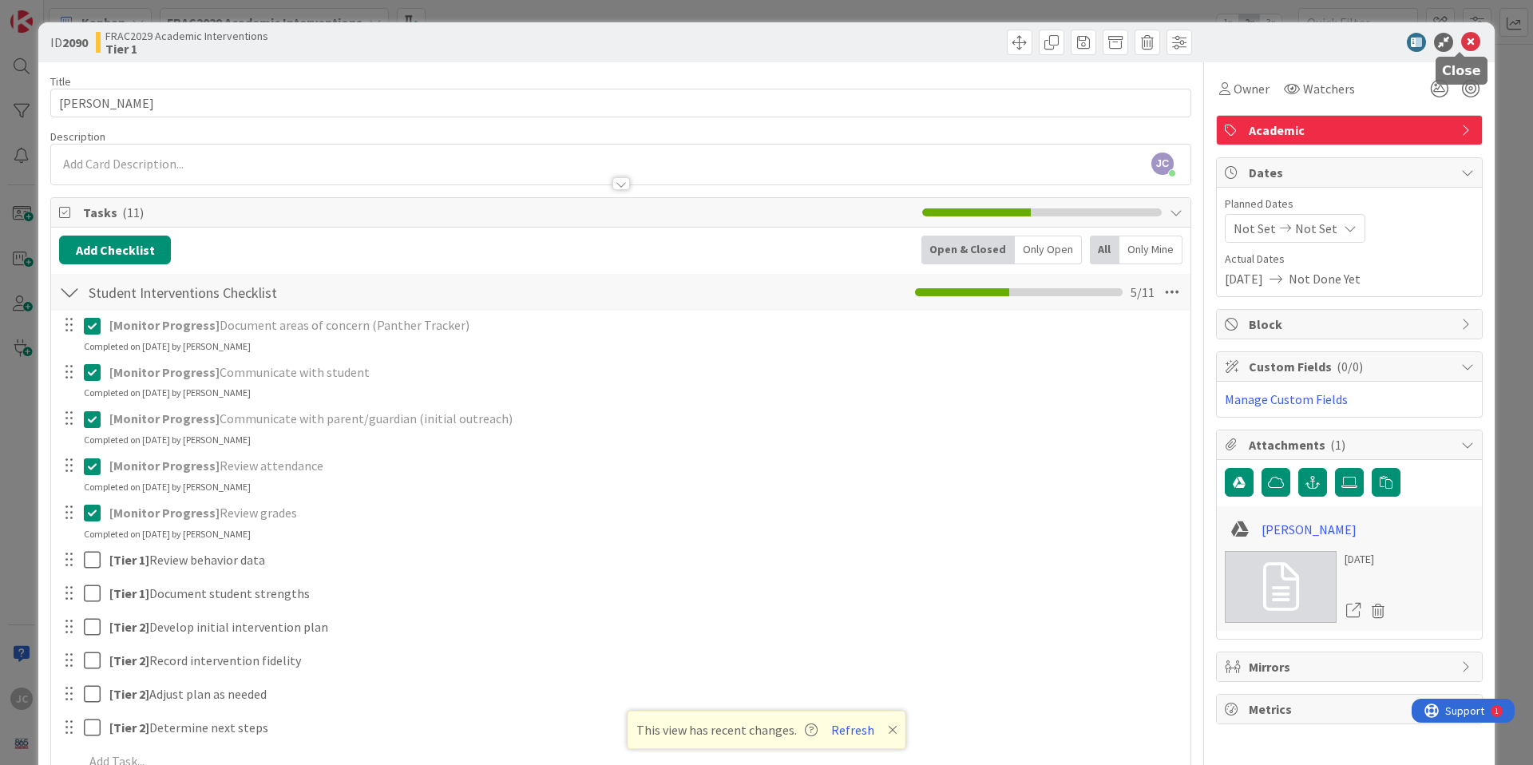
click at [1014, 42] on icon at bounding box center [1470, 42] width 19 height 19
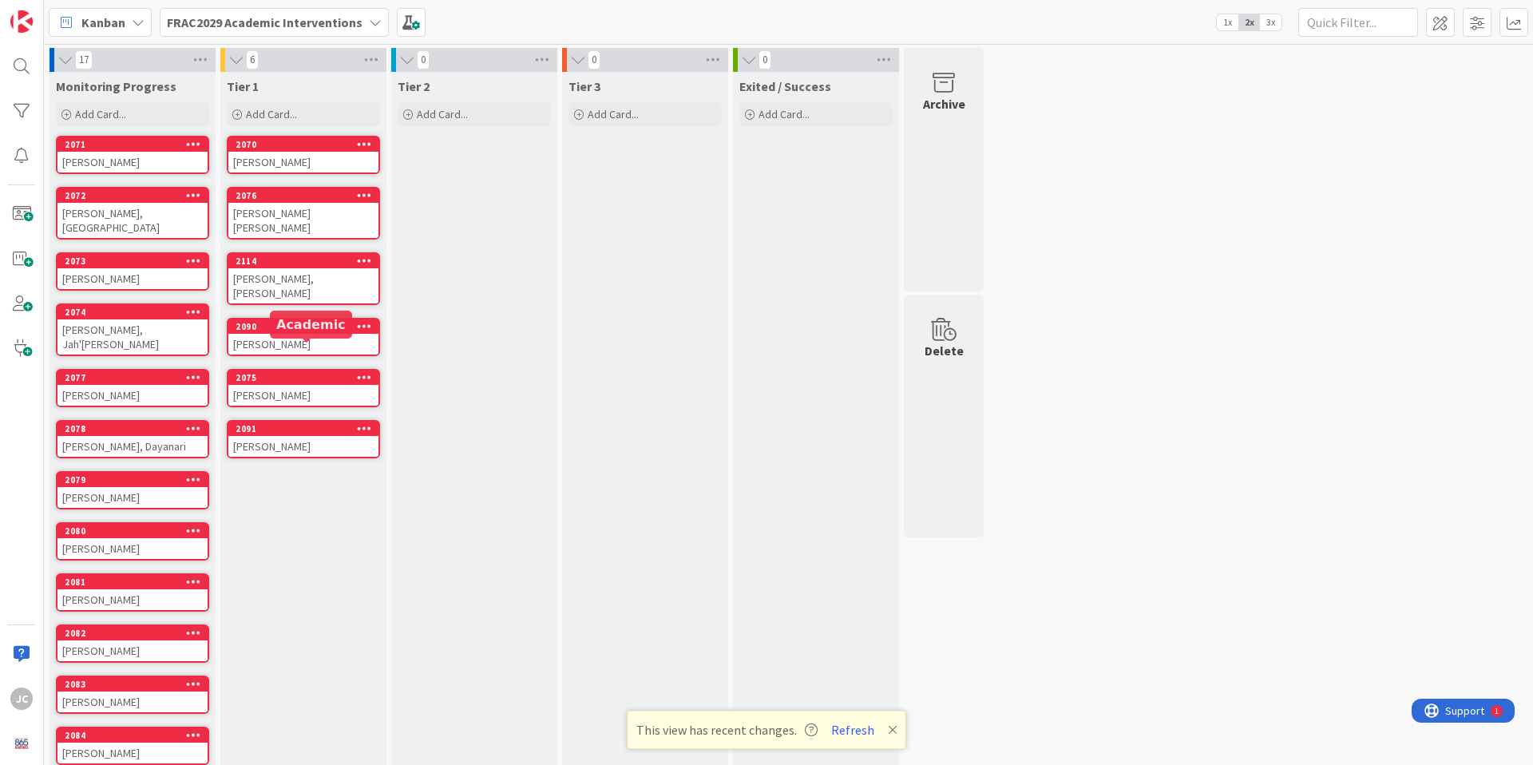
click at [302, 372] on div "2075" at bounding box center [306, 377] width 143 height 11
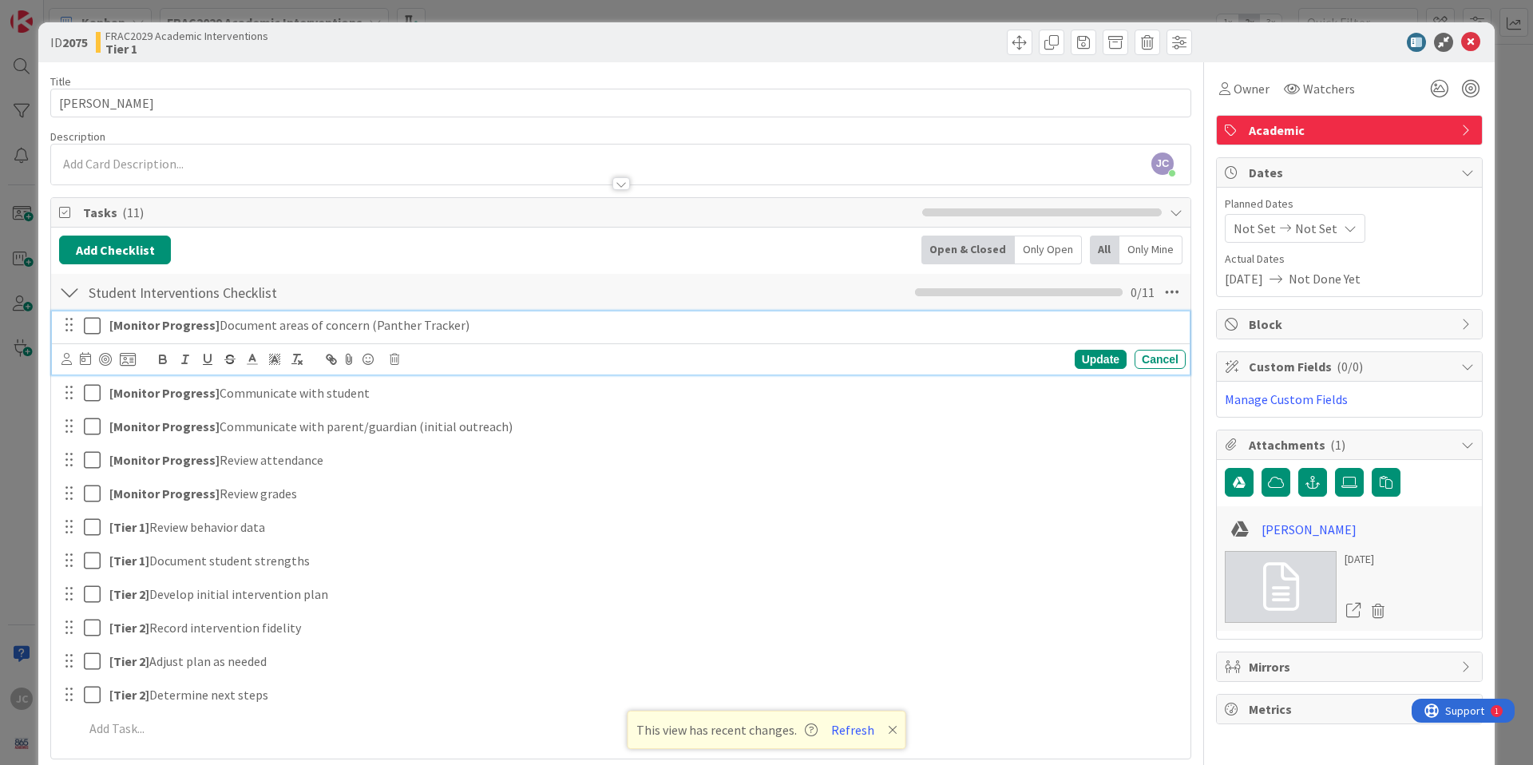
click at [84, 326] on icon at bounding box center [92, 325] width 17 height 19
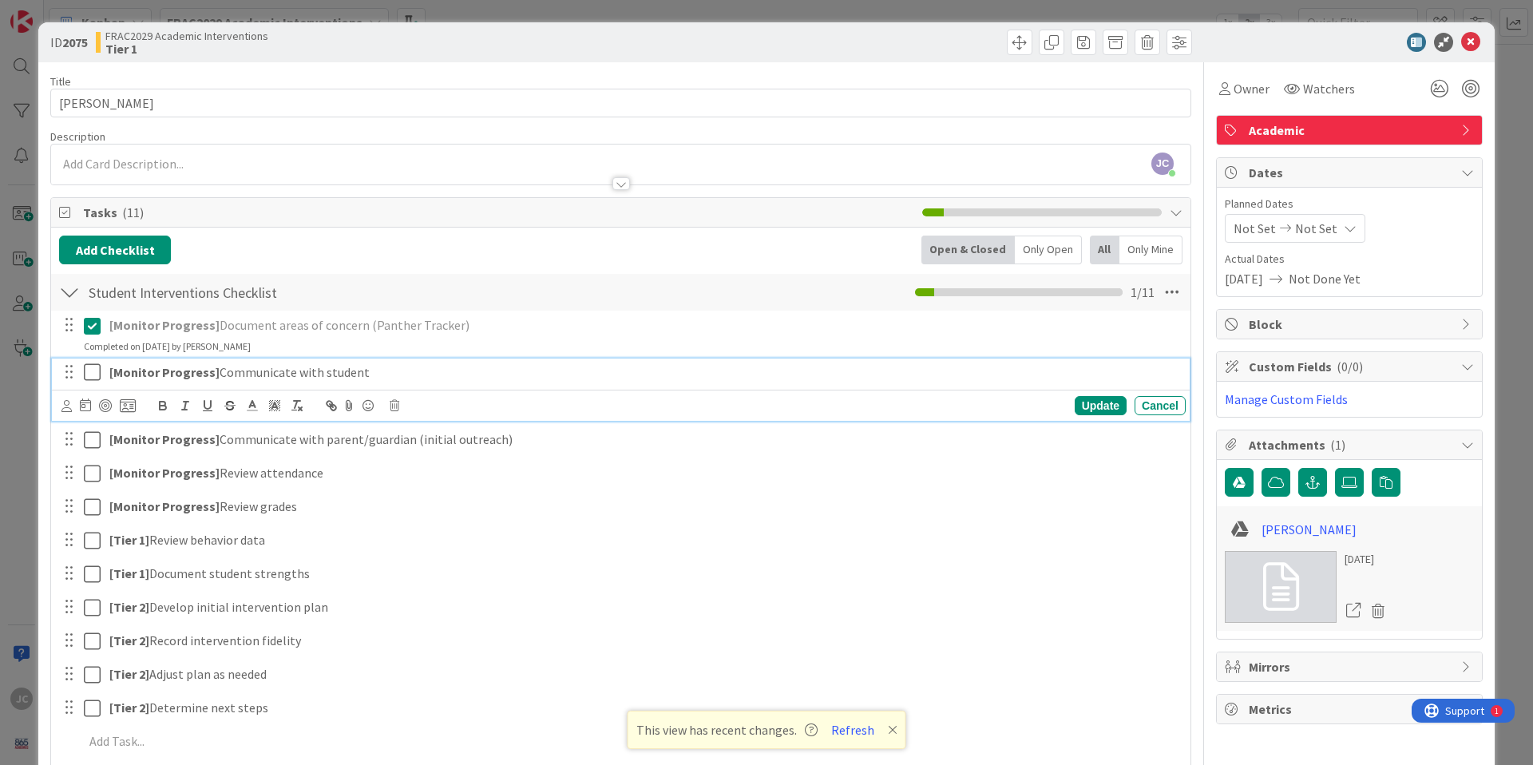
click at [95, 374] on icon at bounding box center [92, 371] width 17 height 19
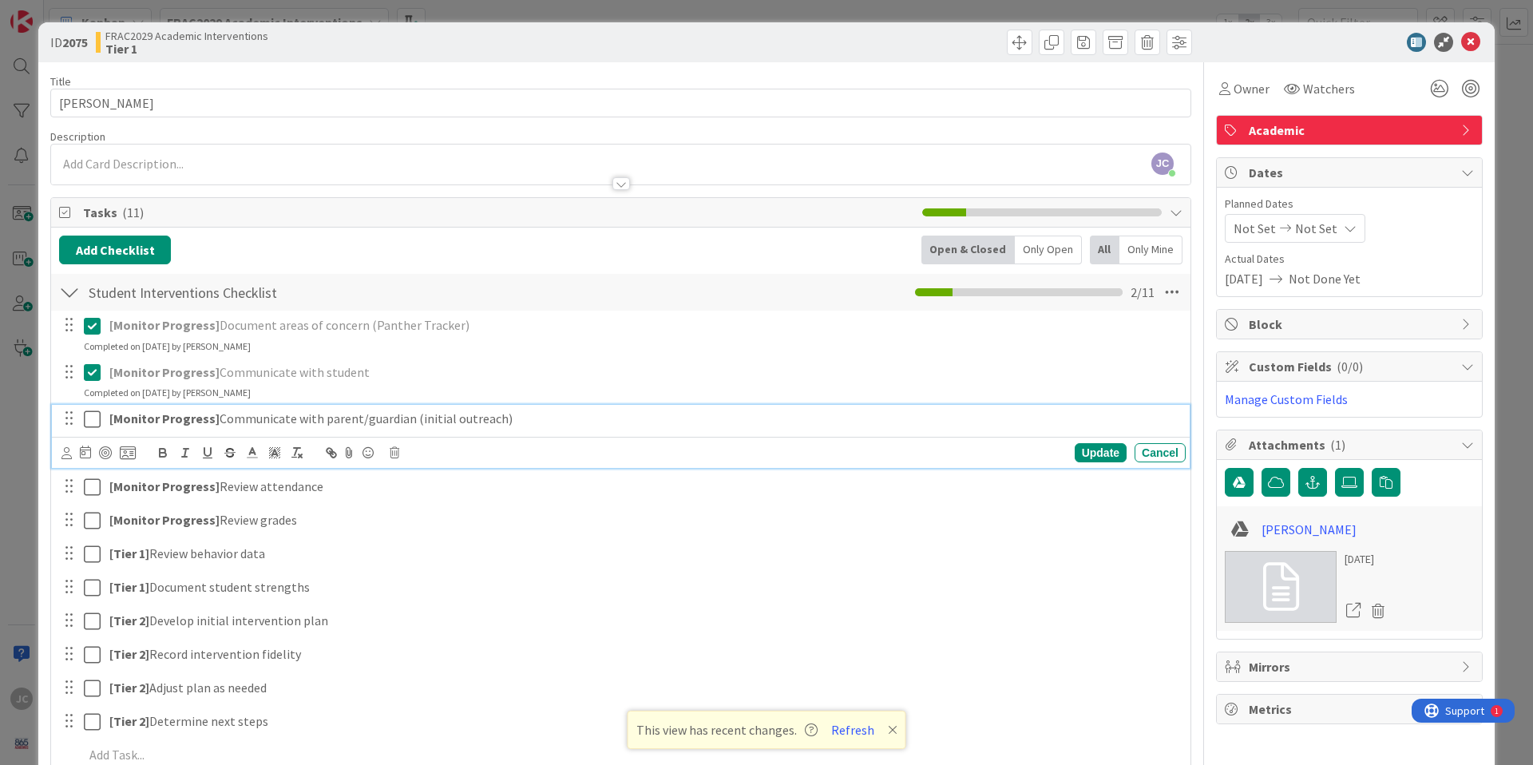
click at [88, 425] on icon at bounding box center [92, 418] width 17 height 19
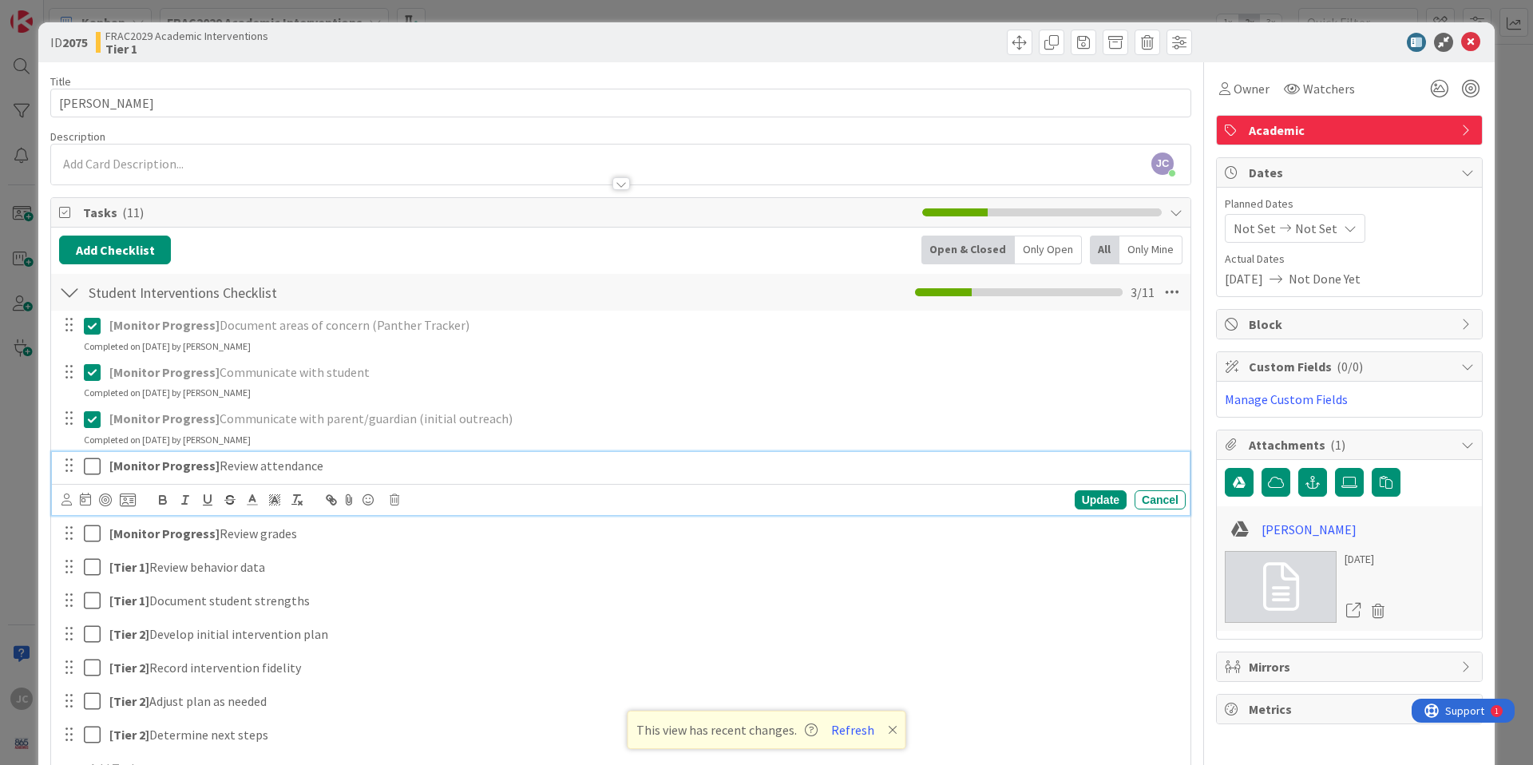
click at [86, 458] on icon at bounding box center [92, 466] width 17 height 19
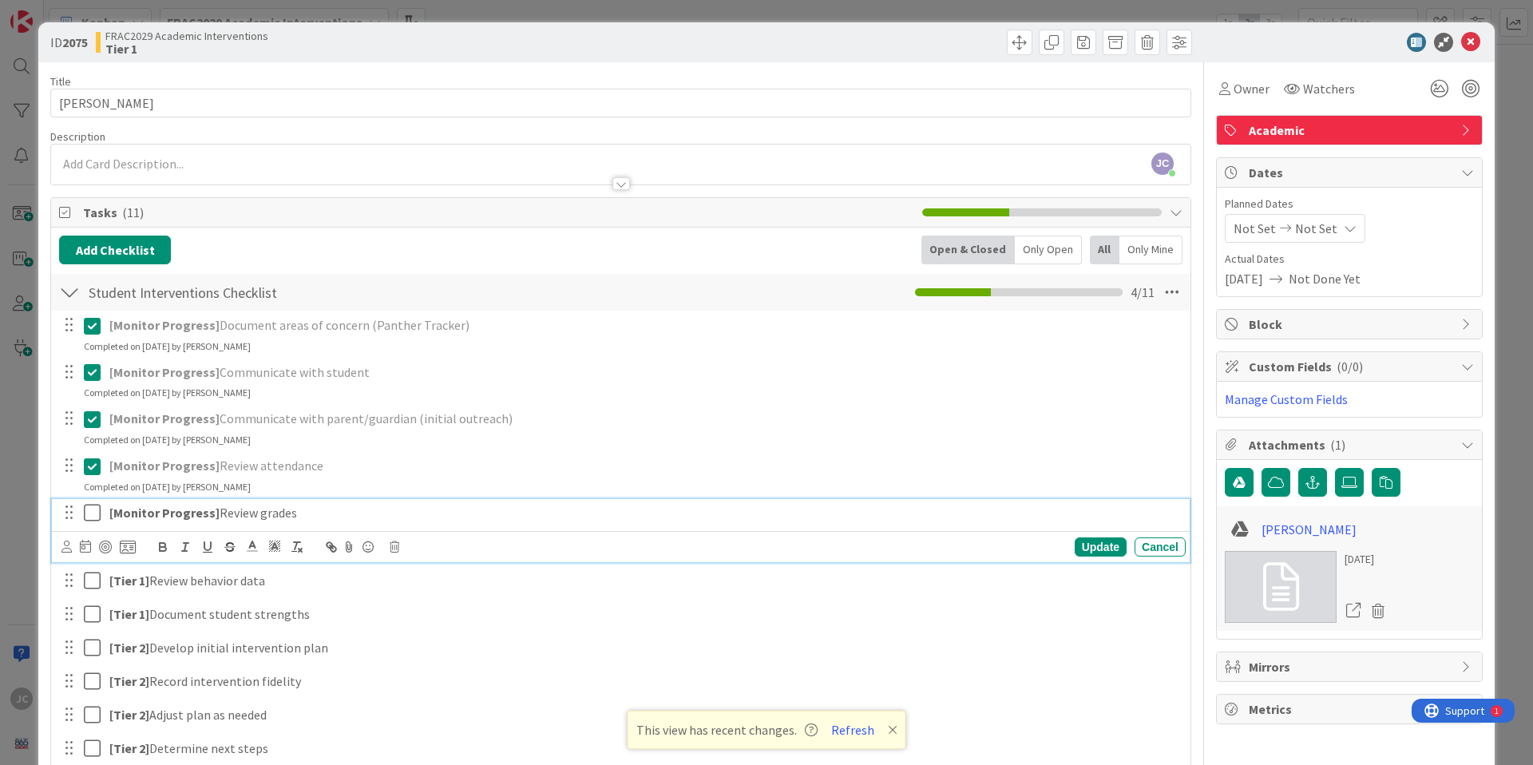
click at [85, 509] on icon at bounding box center [92, 512] width 17 height 19
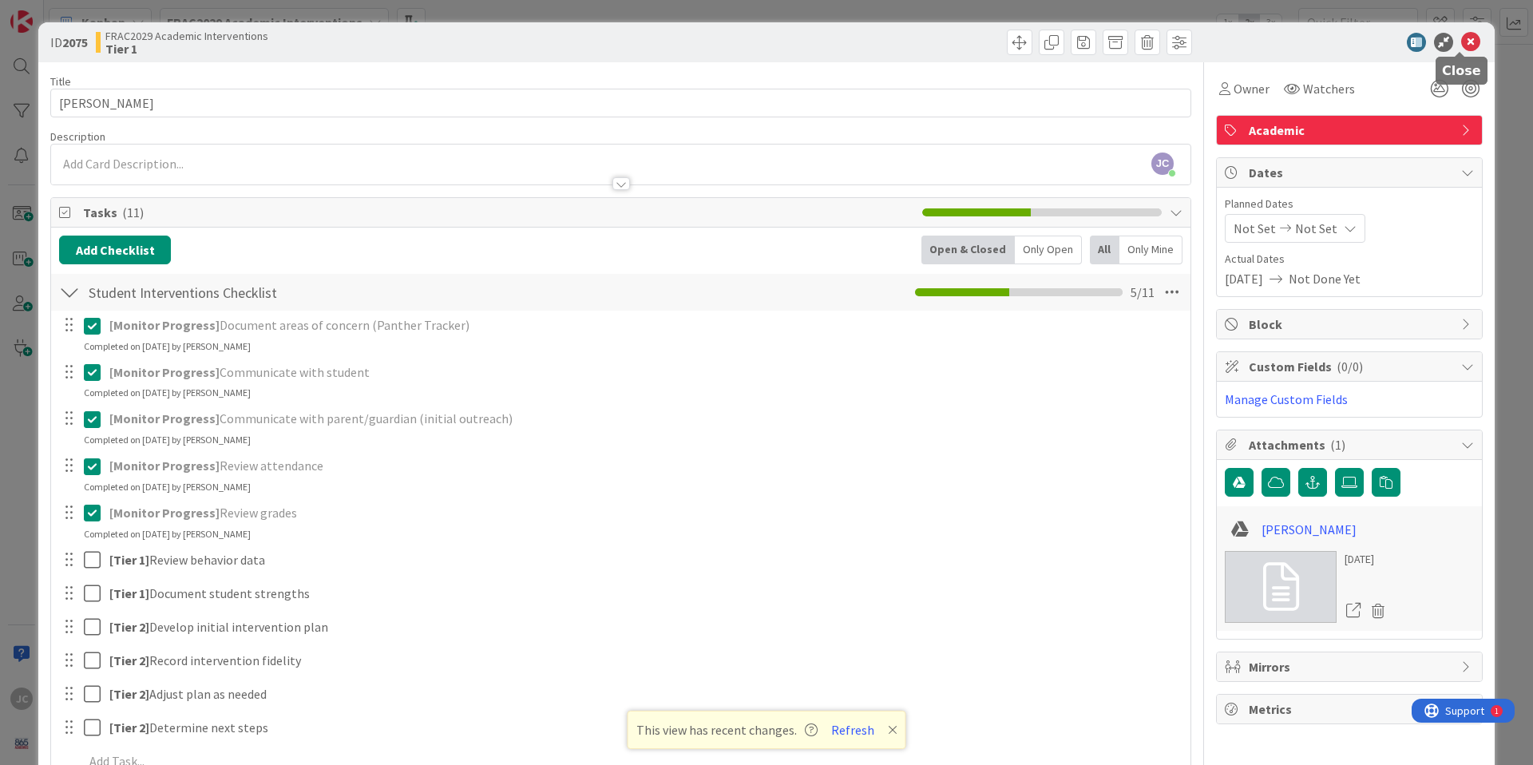
click at [1014, 42] on icon at bounding box center [1470, 42] width 19 height 19
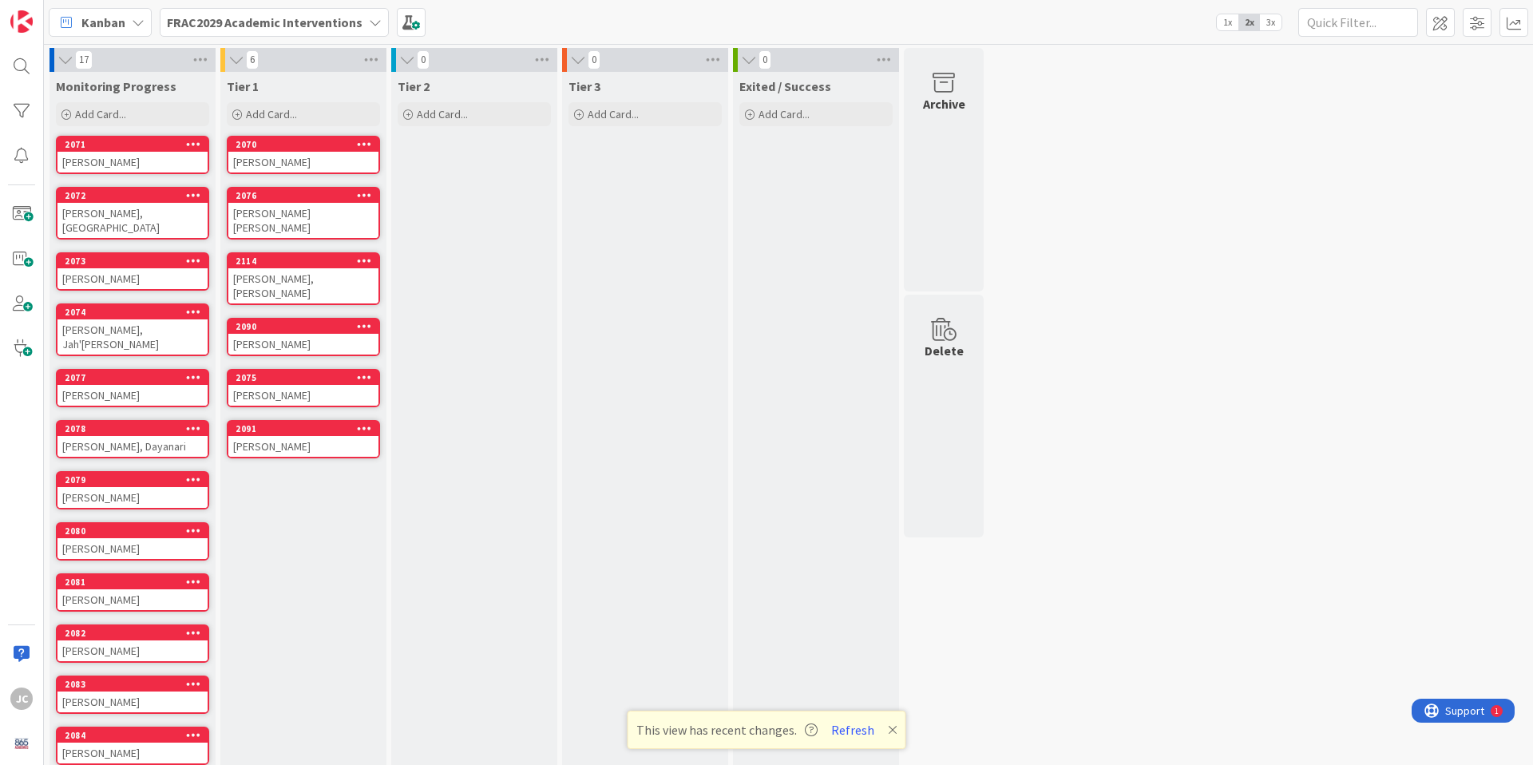
click at [310, 436] on div "[PERSON_NAME]" at bounding box center [303, 446] width 150 height 21
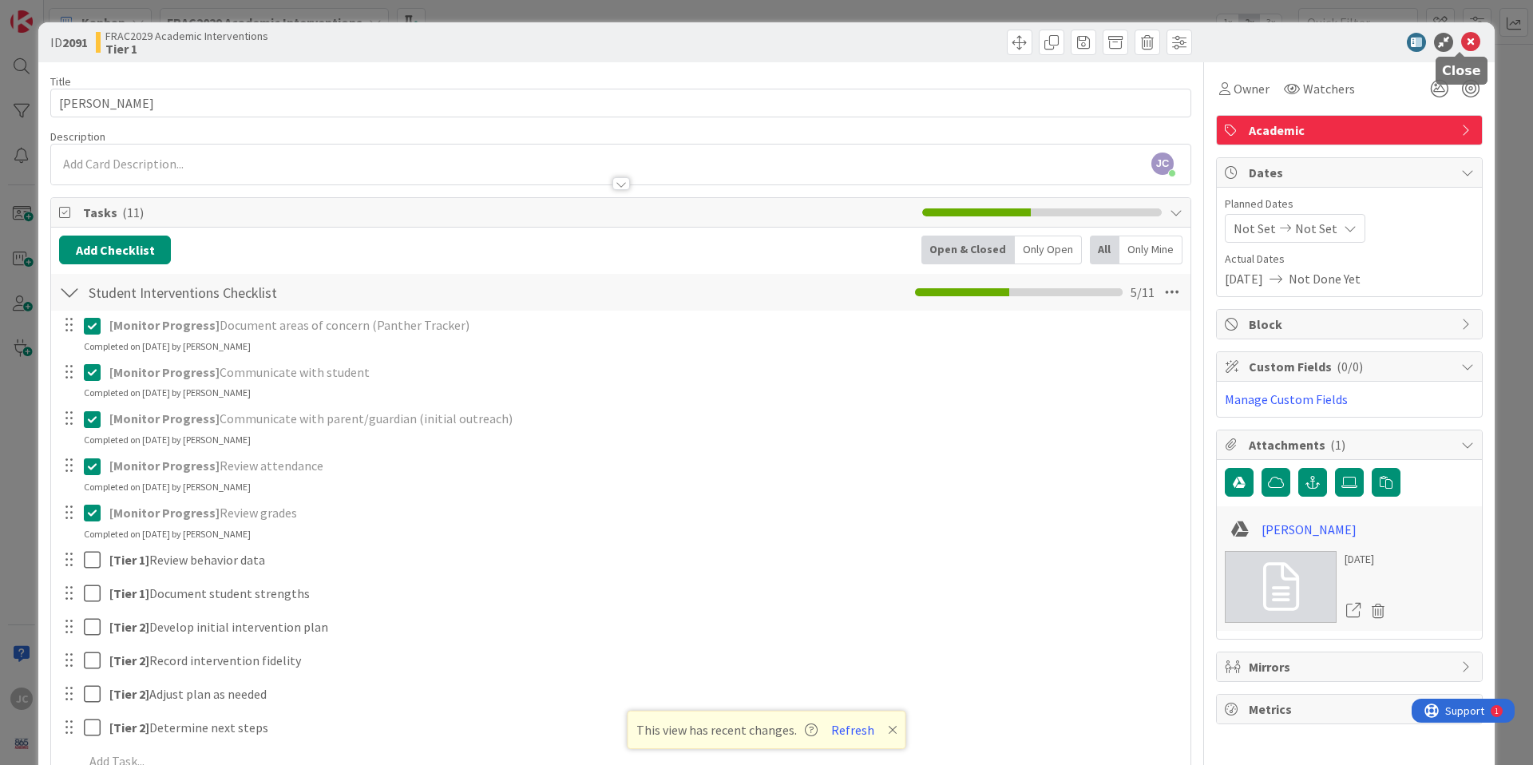
click at [1014, 44] on icon at bounding box center [1470, 42] width 19 height 19
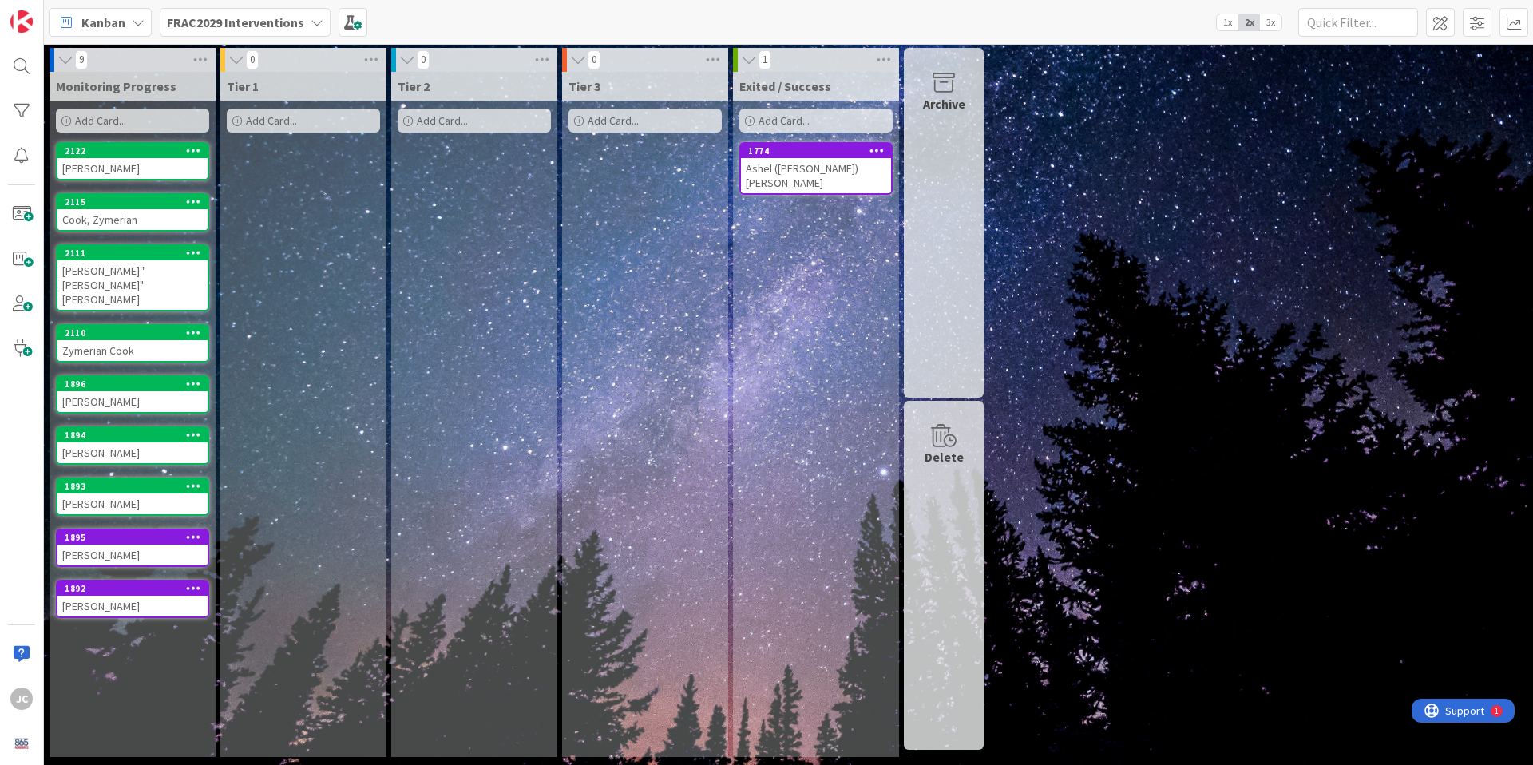
click at [248, 23] on b "FRAC2029 Interventions" at bounding box center [235, 22] width 137 height 16
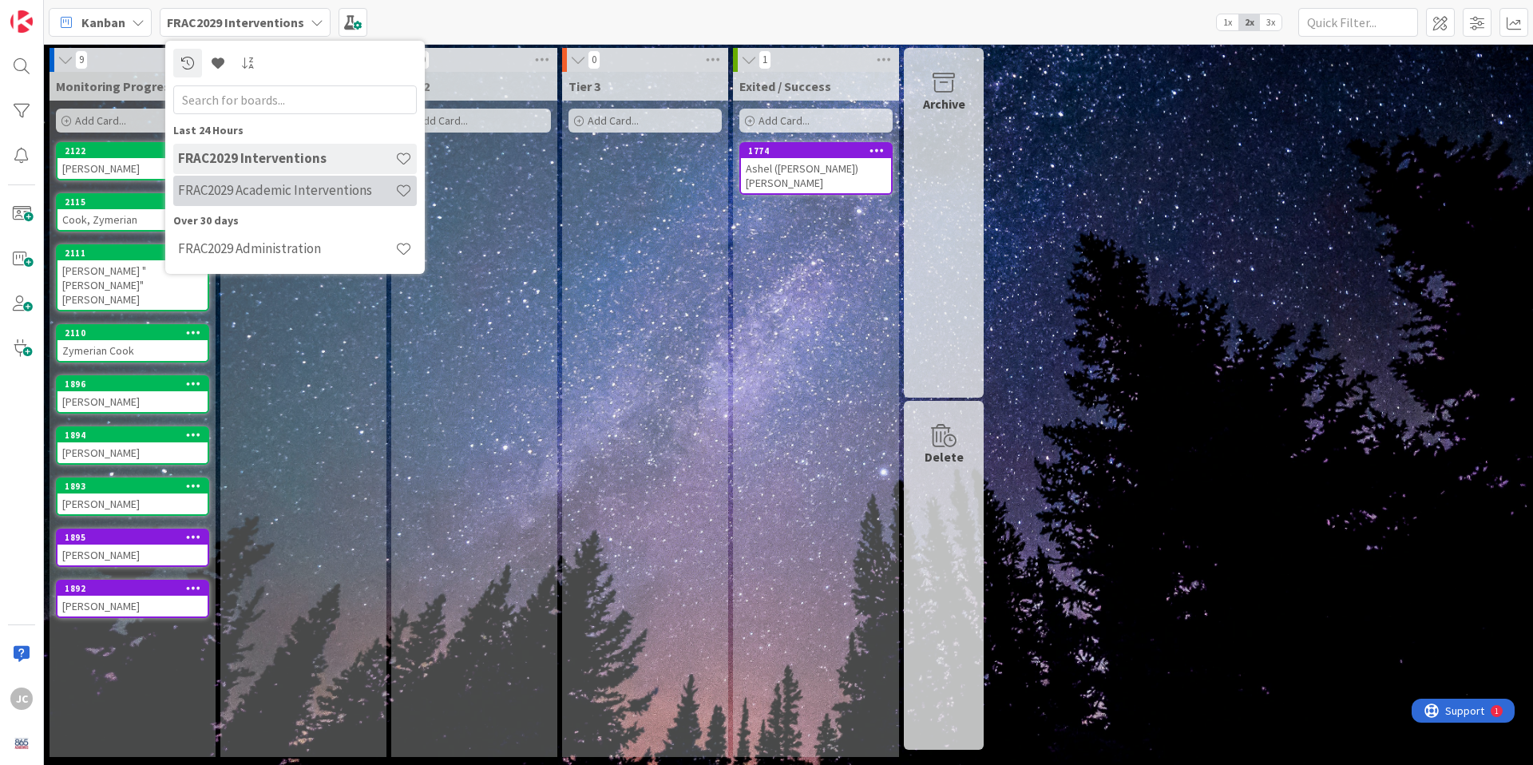
click at [253, 184] on h4 "FRAC2029 Academic Interventions" at bounding box center [286, 190] width 217 height 16
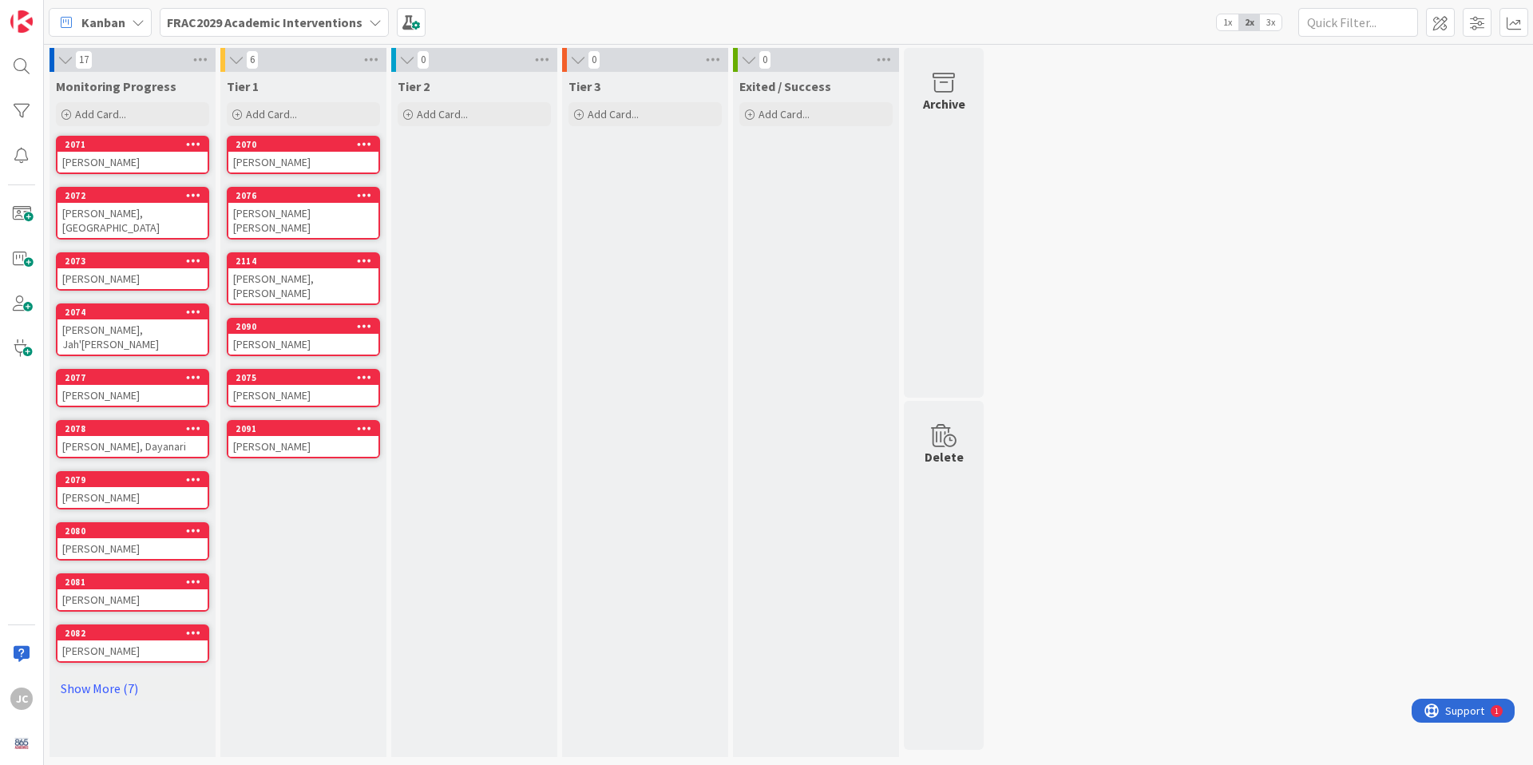
click at [319, 213] on div "[PERSON_NAME] [PERSON_NAME]" at bounding box center [303, 220] width 150 height 35
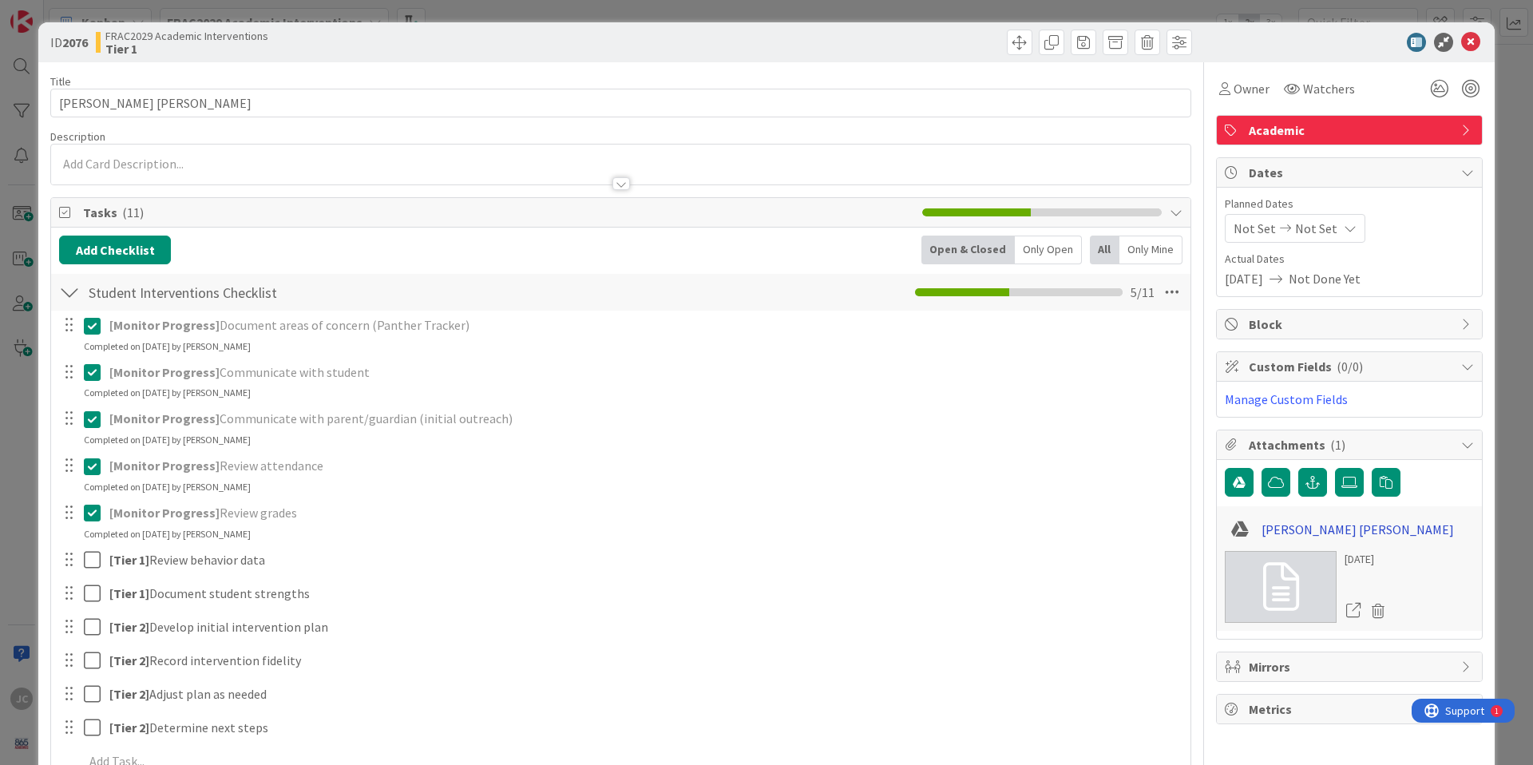
click at [1295, 530] on link "[PERSON_NAME] [PERSON_NAME]" at bounding box center [1357, 529] width 192 height 19
drag, startPoint x: 1453, startPoint y: 42, endPoint x: 1371, endPoint y: 76, distance: 89.1
click at [1461, 42] on icon at bounding box center [1470, 42] width 19 height 19
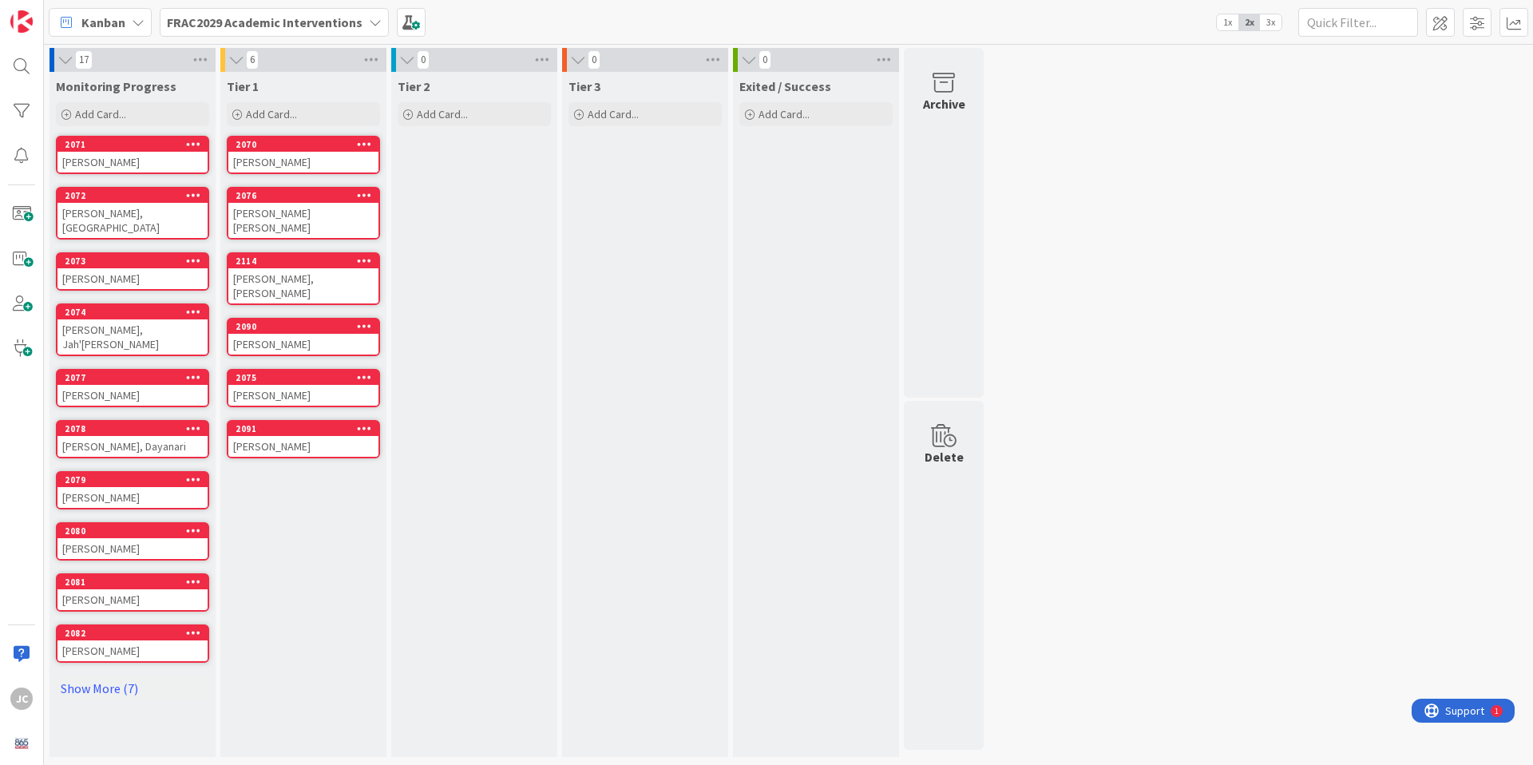
click at [289, 152] on div "[PERSON_NAME]" at bounding box center [303, 162] width 150 height 21
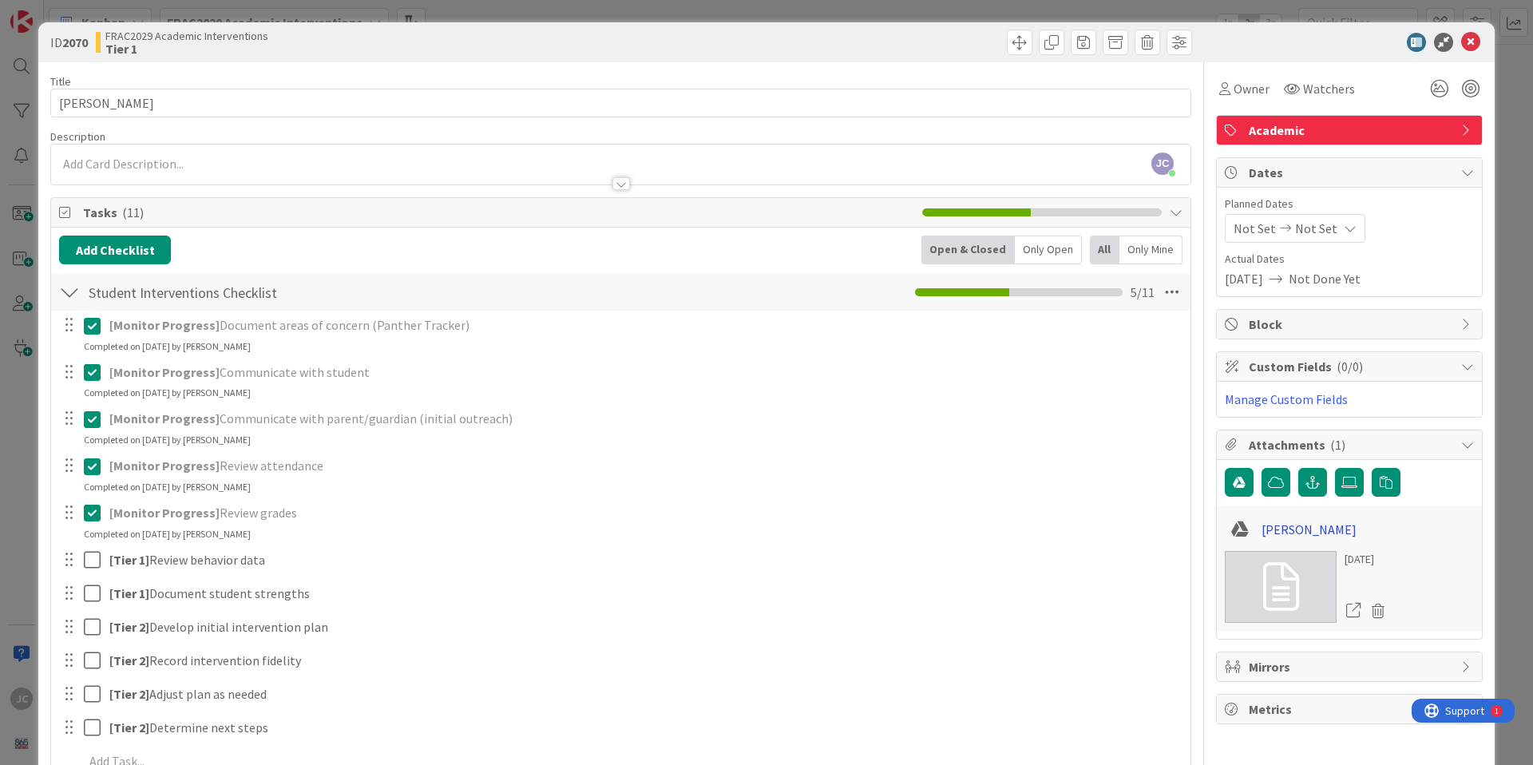
click at [1321, 531] on link "[PERSON_NAME]" at bounding box center [1308, 529] width 95 height 19
click at [1462, 45] on icon at bounding box center [1470, 42] width 19 height 19
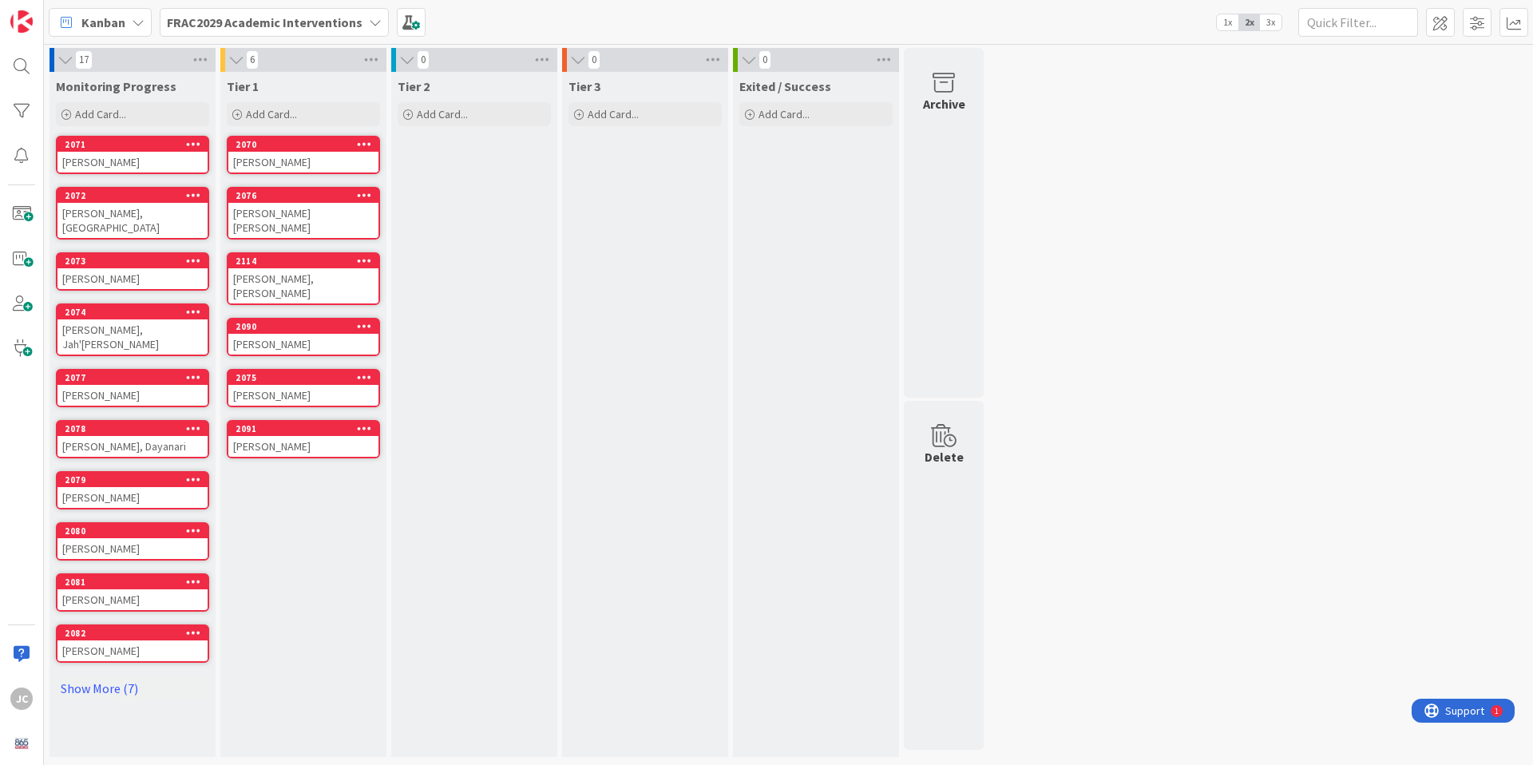
click at [296, 268] on div "[PERSON_NAME], [PERSON_NAME]" at bounding box center [303, 285] width 150 height 35
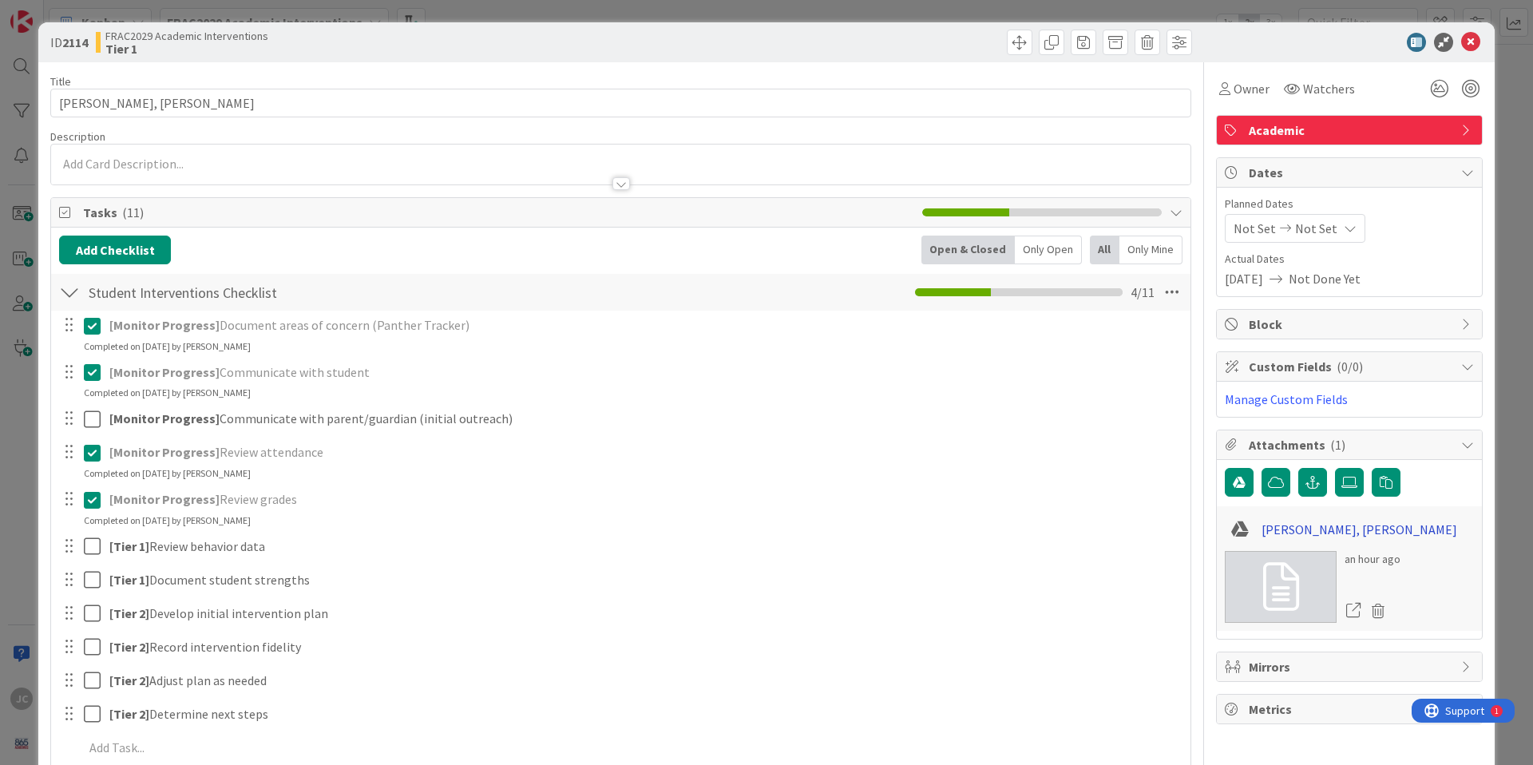
click at [1284, 522] on link "[PERSON_NAME], [PERSON_NAME]" at bounding box center [1359, 529] width 196 height 19
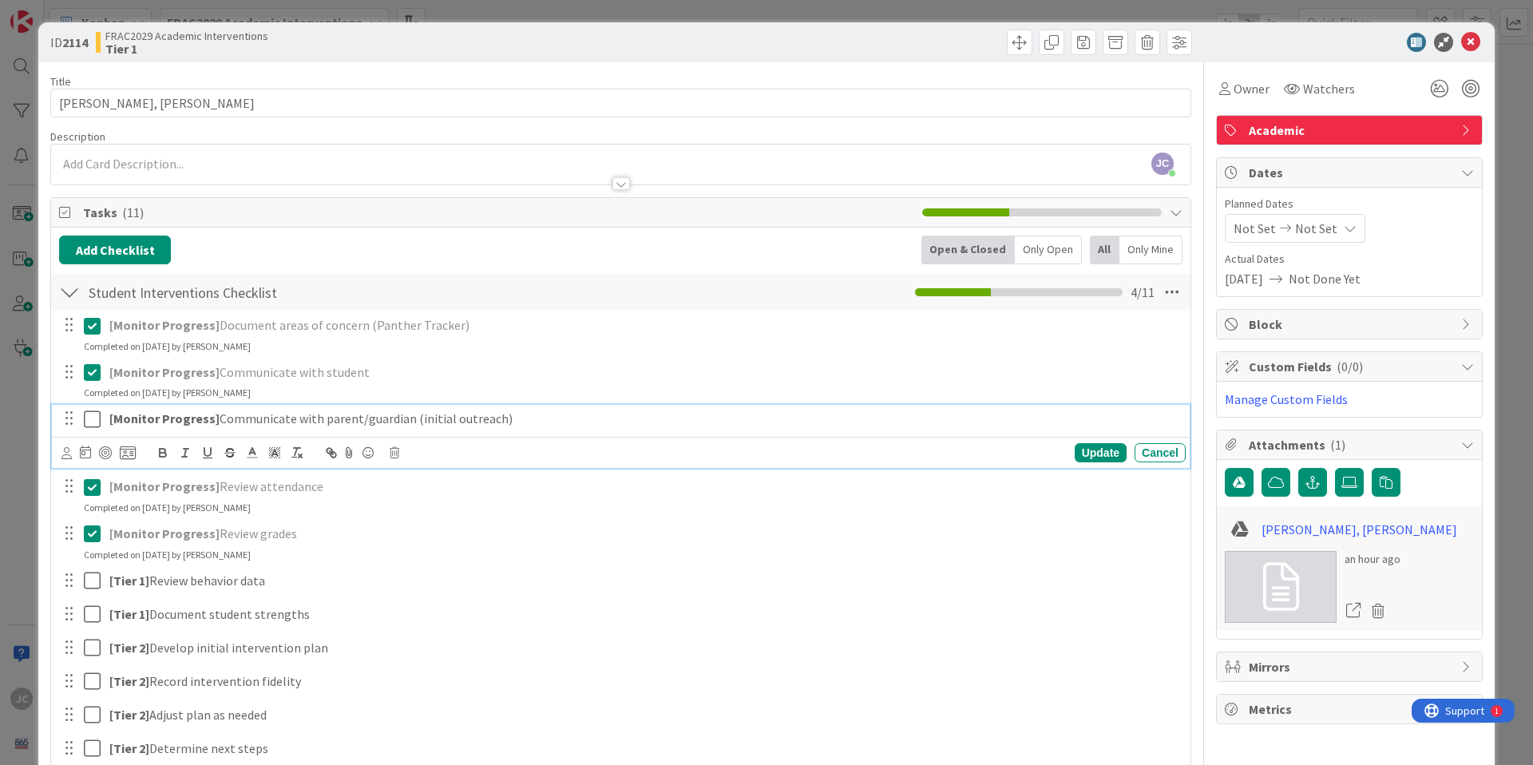
click at [96, 418] on icon at bounding box center [92, 418] width 17 height 19
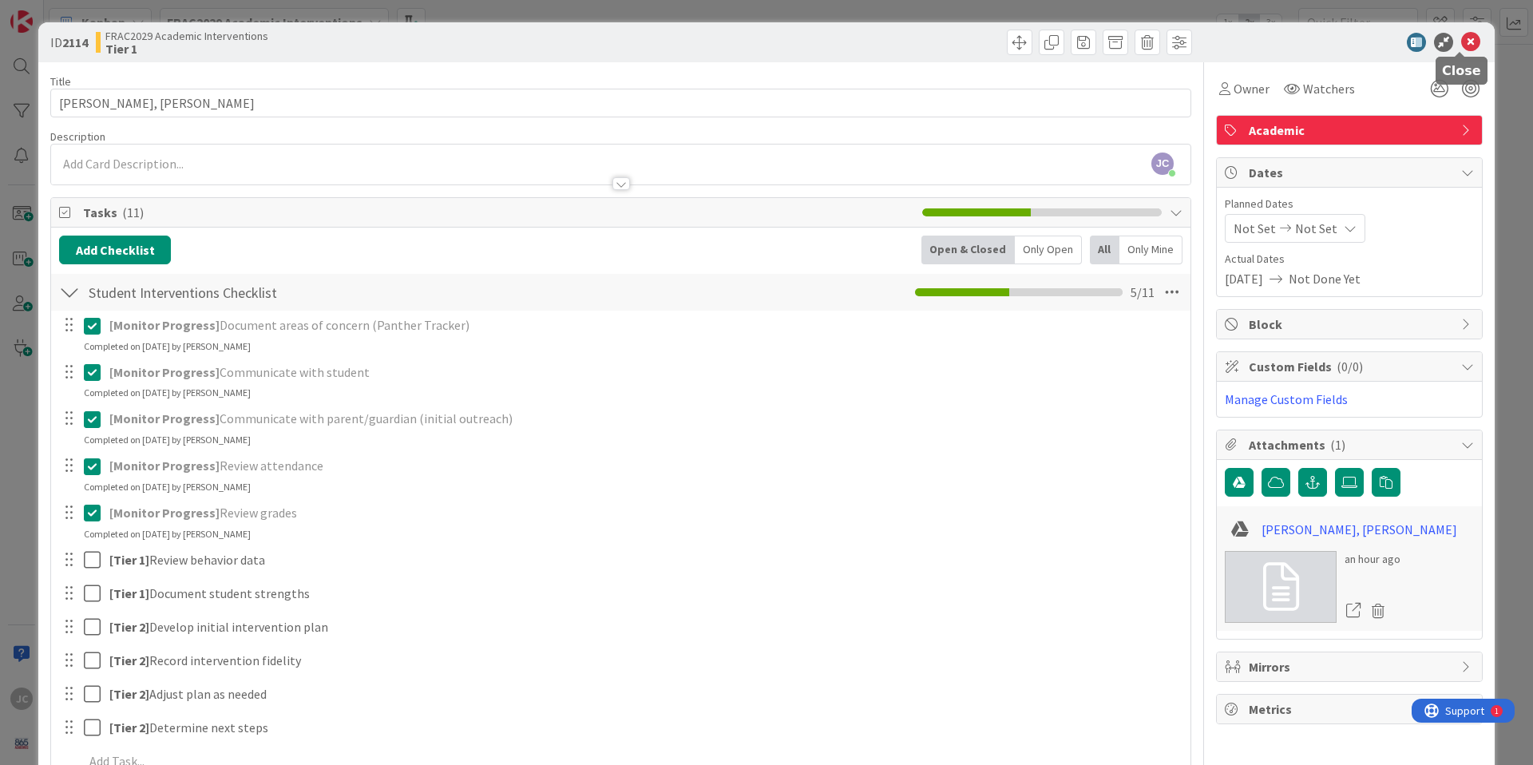
click at [1461, 42] on icon at bounding box center [1470, 42] width 19 height 19
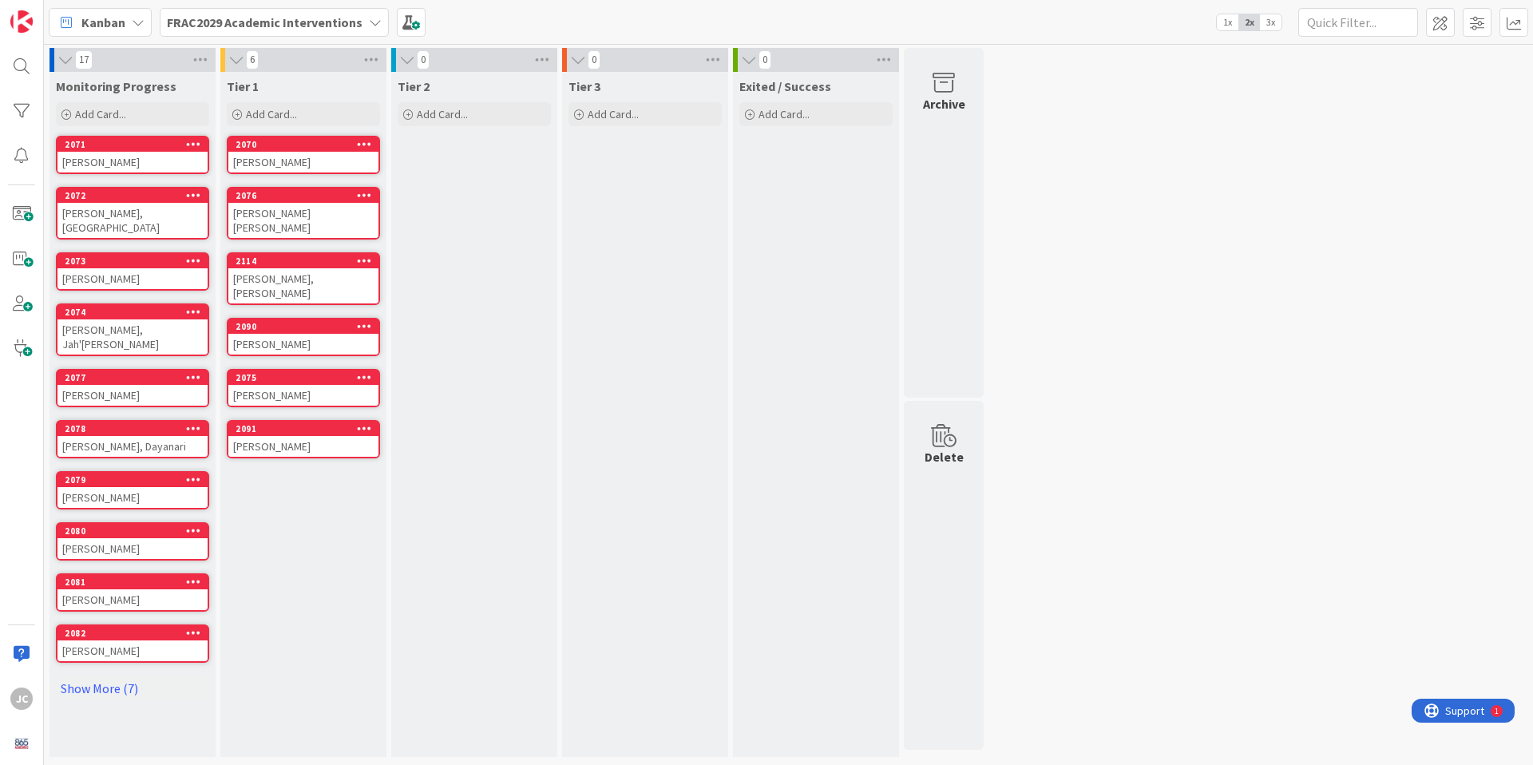
click at [289, 334] on div "[PERSON_NAME]" at bounding box center [303, 344] width 150 height 21
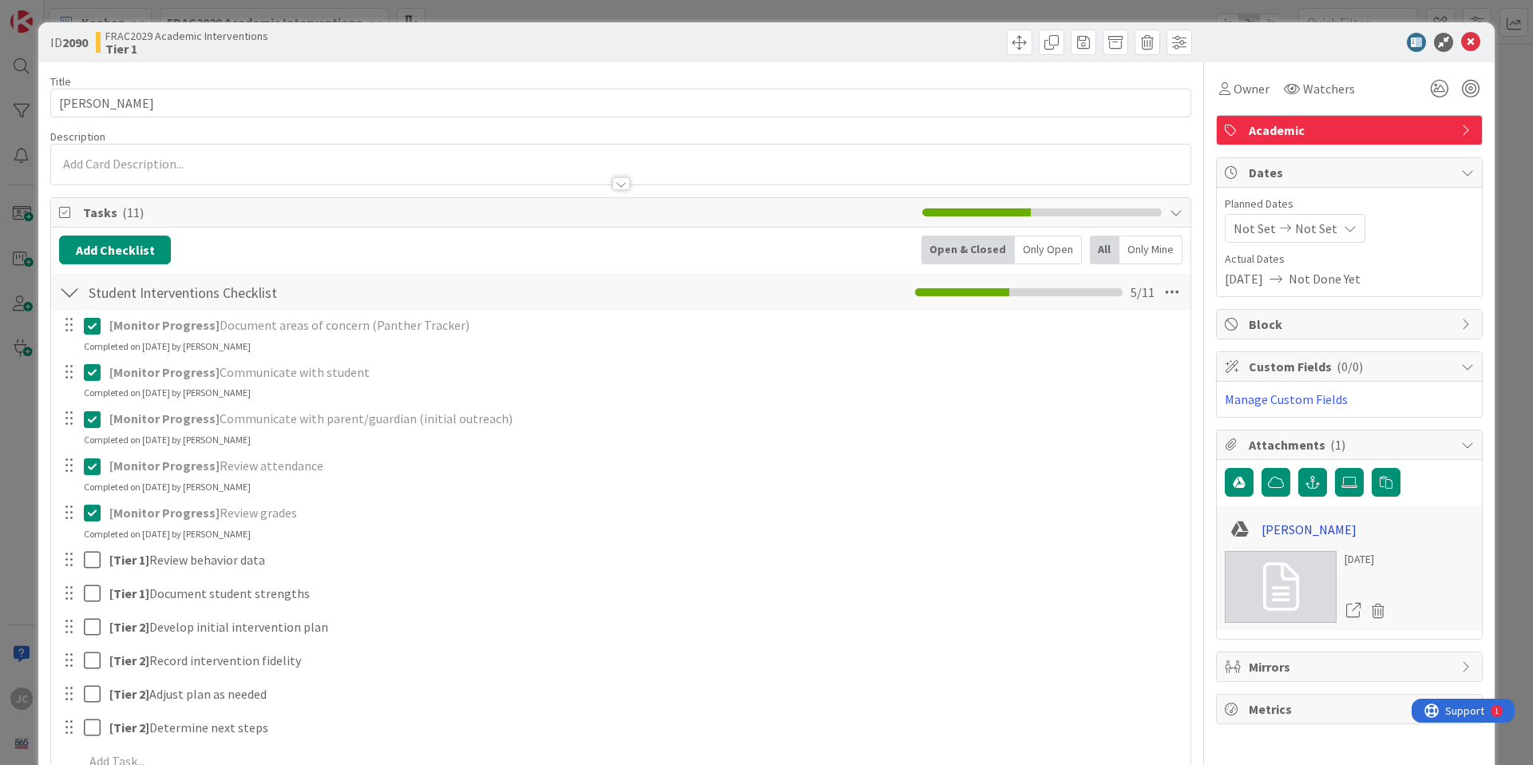
click at [1288, 532] on link "[PERSON_NAME]" at bounding box center [1308, 529] width 95 height 19
click at [1461, 46] on icon at bounding box center [1470, 42] width 19 height 19
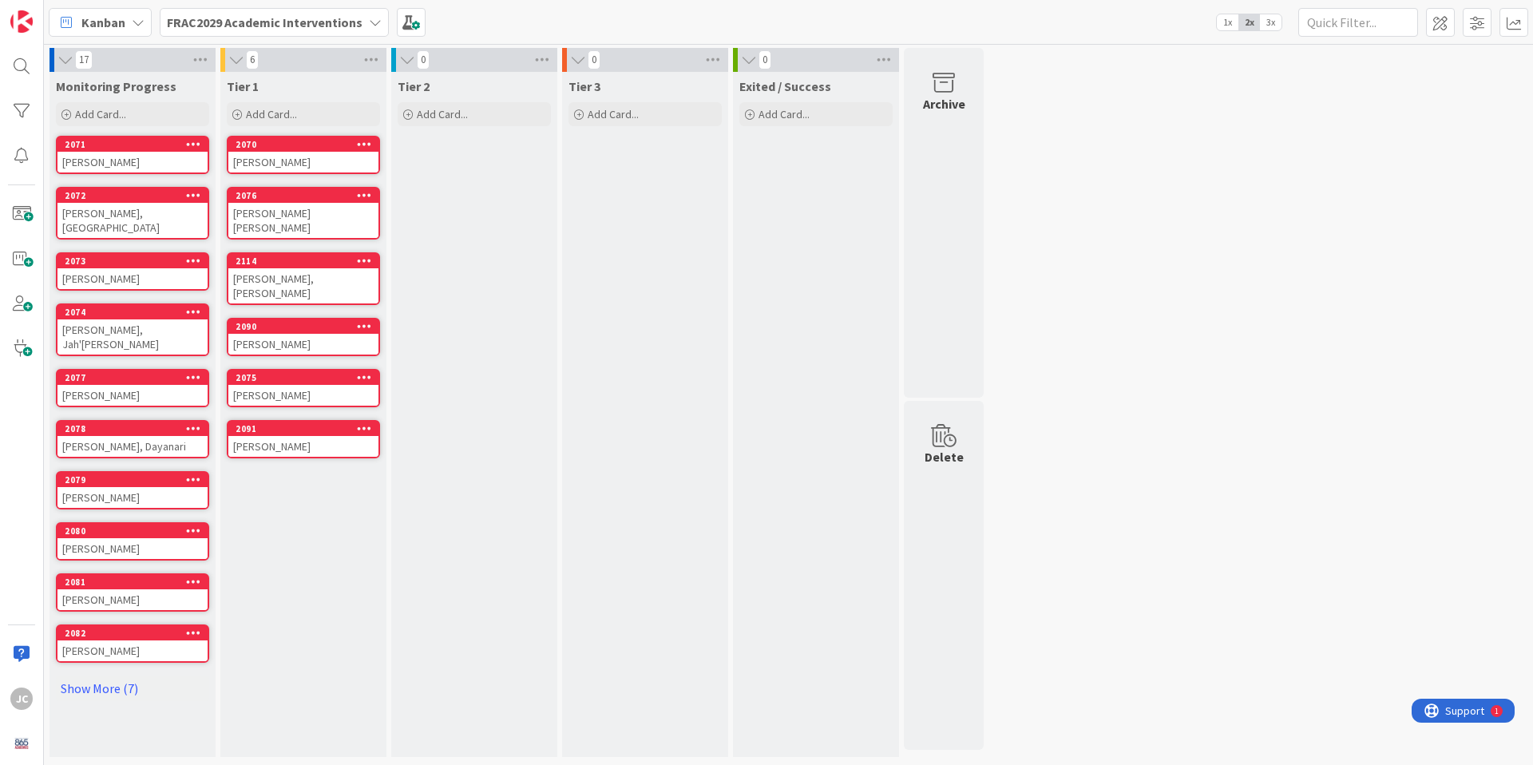
click at [300, 385] on div "[PERSON_NAME]" at bounding box center [303, 395] width 150 height 21
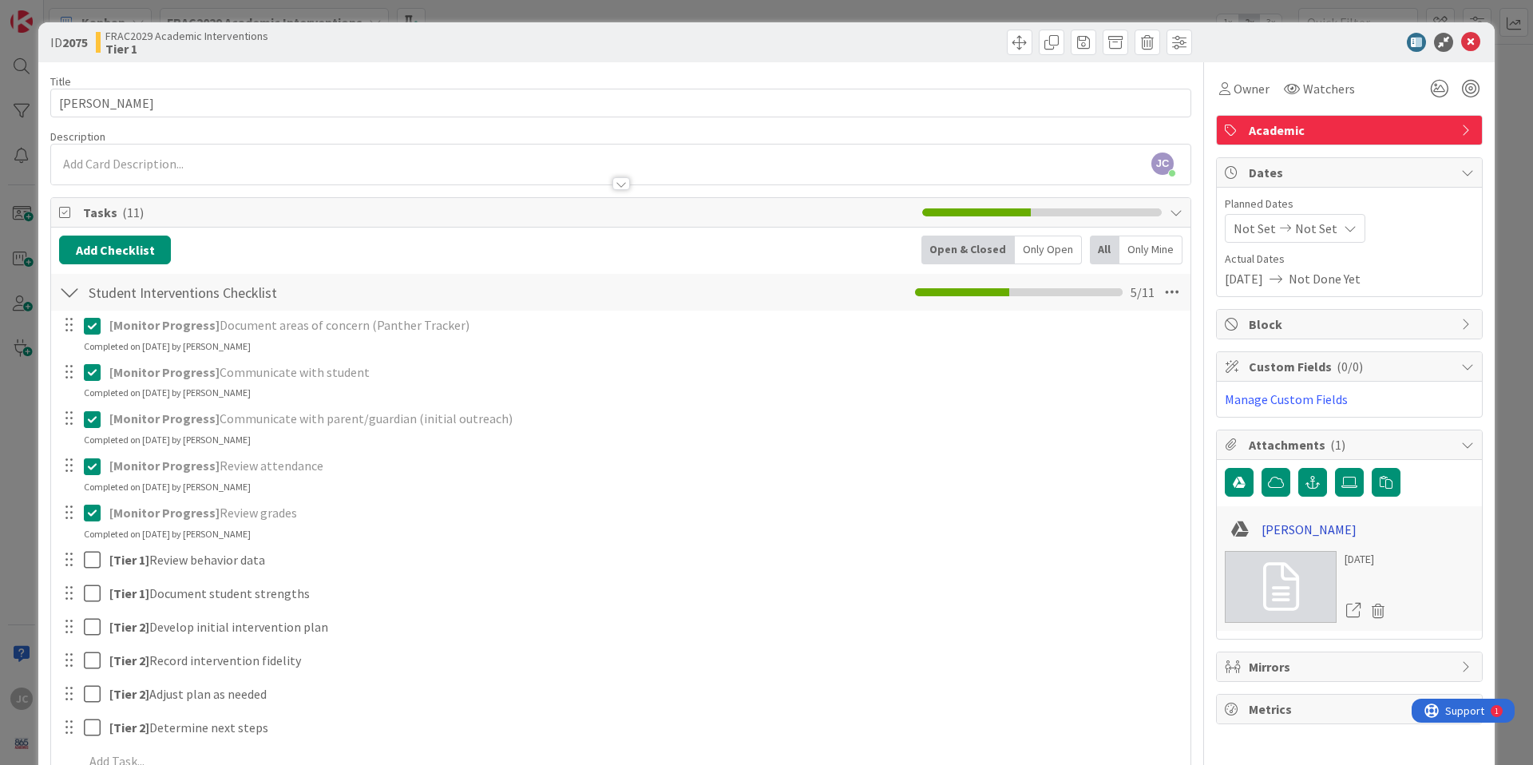
click at [1307, 524] on link "[PERSON_NAME]" at bounding box center [1308, 529] width 95 height 19
click at [1461, 44] on icon at bounding box center [1470, 42] width 19 height 19
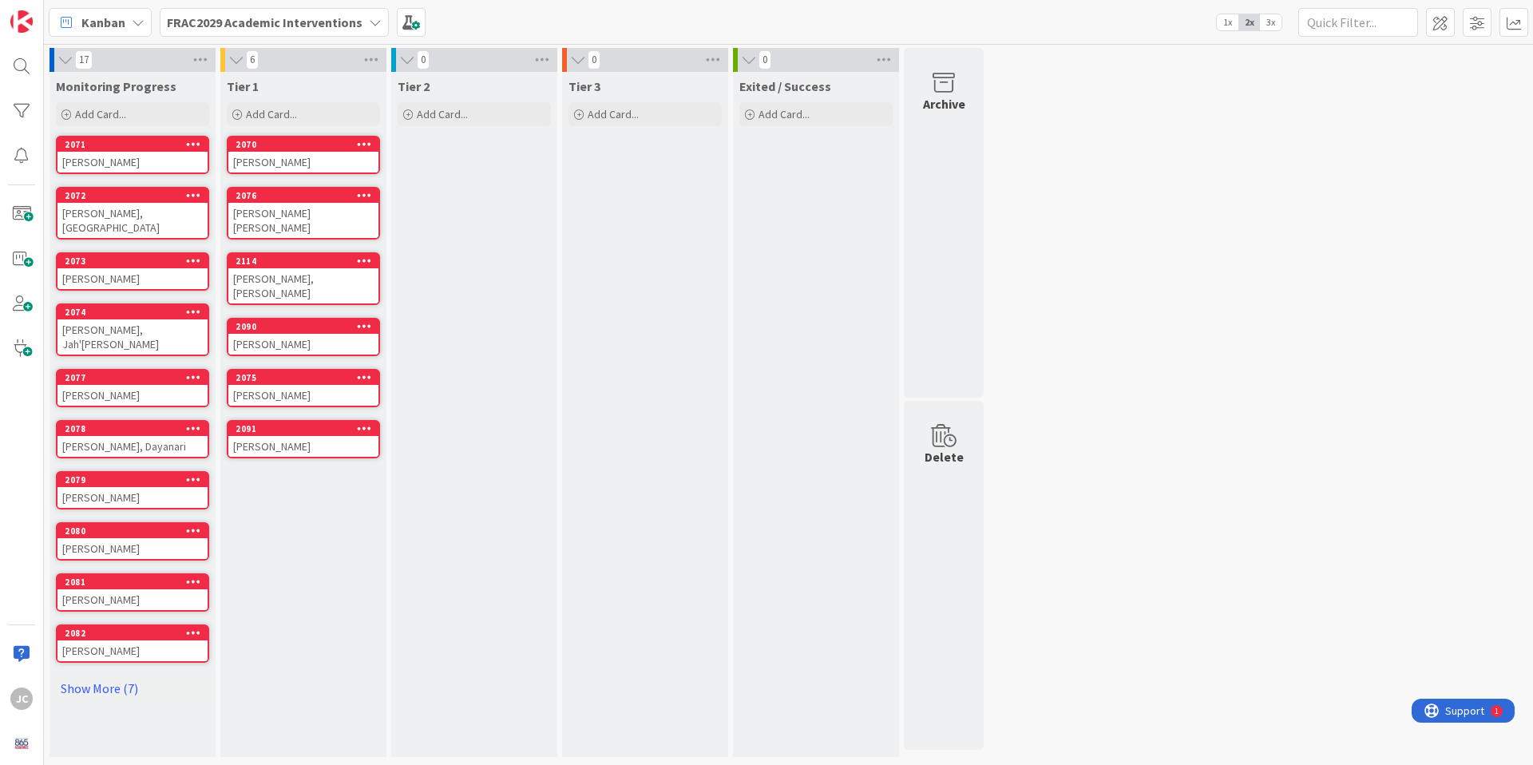
click at [331, 436] on div "[PERSON_NAME]" at bounding box center [303, 446] width 150 height 21
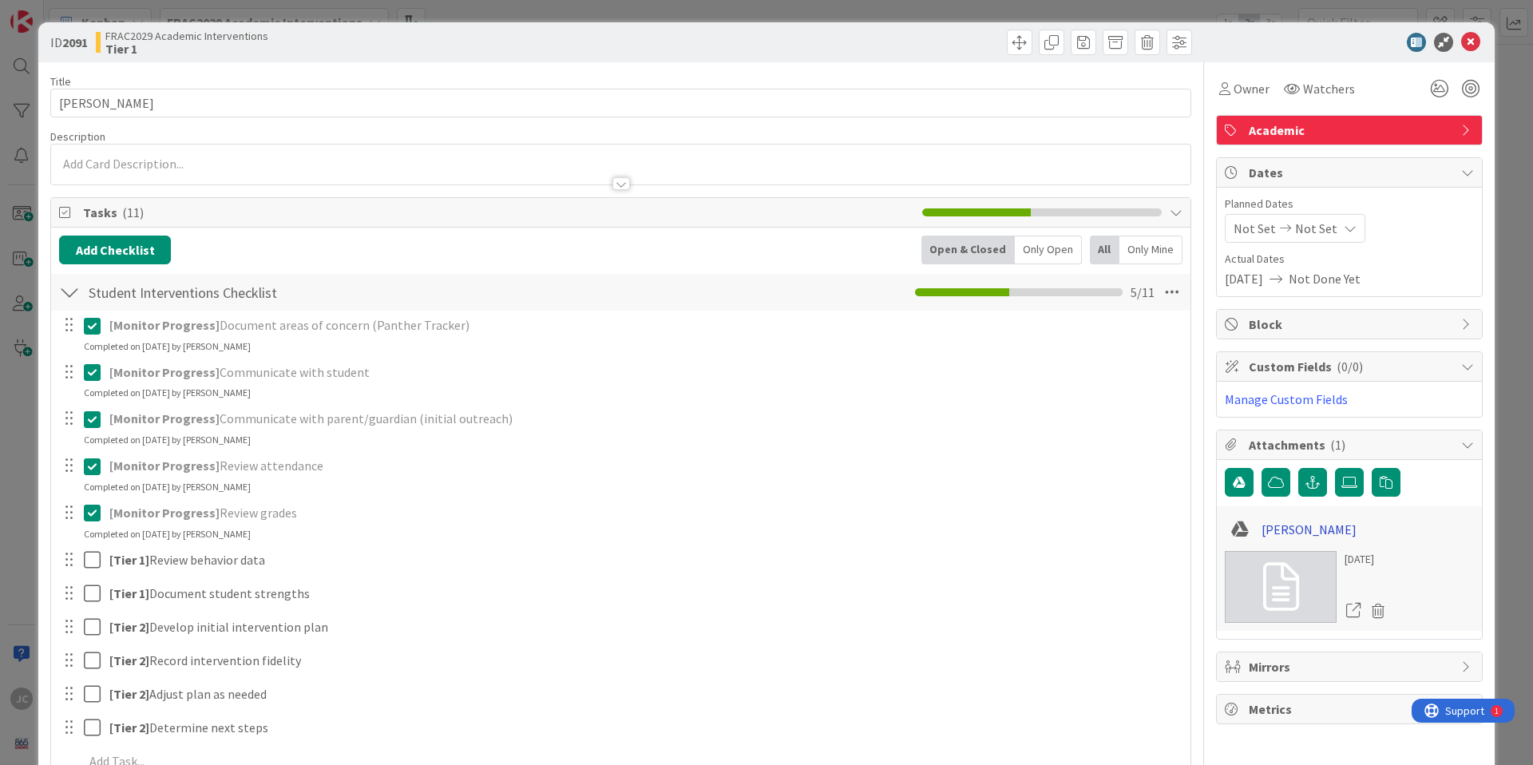
click at [1261, 531] on link "[PERSON_NAME]" at bounding box center [1308, 529] width 95 height 19
